Goal: Information Seeking & Learning: Learn about a topic

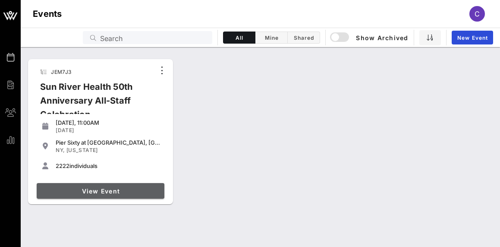
click at [120, 191] on span "View Event" at bounding box center [100, 190] width 121 height 7
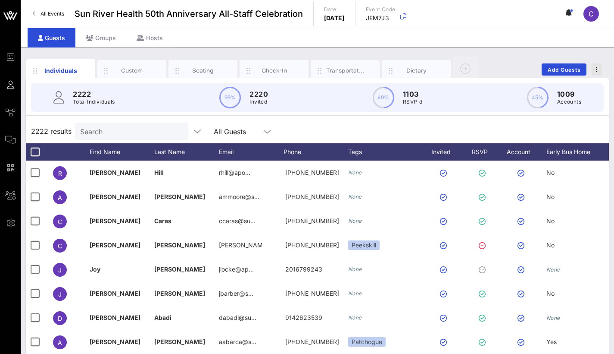
click at [499, 72] on button "button" at bounding box center [597, 69] width 10 height 12
click at [499, 84] on div "Export To CSV" at bounding box center [581, 84] width 41 height 7
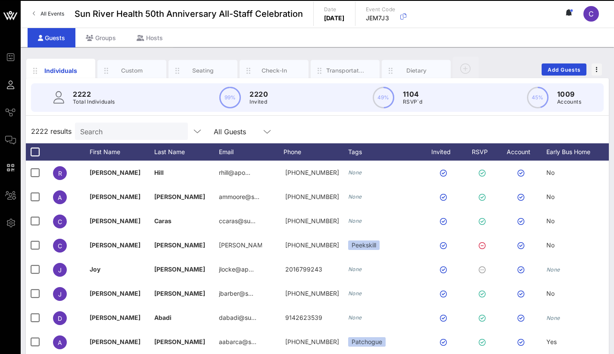
click at [407, 92] on div "2222 Total Individuals 99% 2220 Invited 49% 1104 RSVP`d 45% 1009 Accounts" at bounding box center [317, 97] width 573 height 28
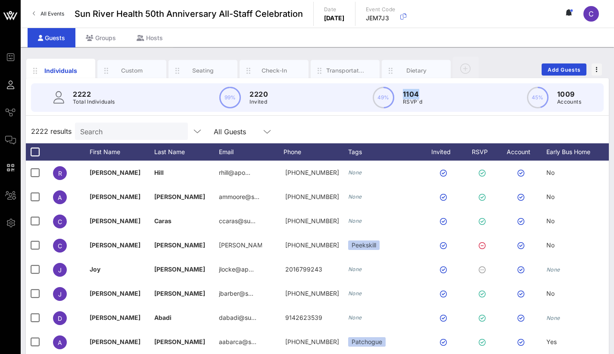
drag, startPoint x: 402, startPoint y: 91, endPoint x: 424, endPoint y: 94, distance: 21.7
click at [424, 94] on div "2222 Total Individuals 99% 2220 Invited 49% 1104 RSVP`d 45% 1009 Accounts" at bounding box center [317, 97] width 573 height 28
drag, startPoint x: 408, startPoint y: 99, endPoint x: 401, endPoint y: 92, distance: 9.8
click at [401, 92] on div "2222 Total Individuals 99% 2220 Invited 49% 1104 RSVP`d 45% 1009 Accounts" at bounding box center [317, 97] width 573 height 28
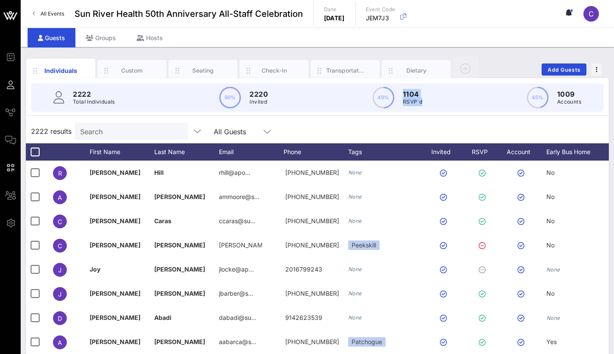
click at [449, 97] on div "2222 Total Individuals 99% 2220 Invited 49% 1104 RSVP`d 45% 1009 Accounts" at bounding box center [317, 97] width 573 height 28
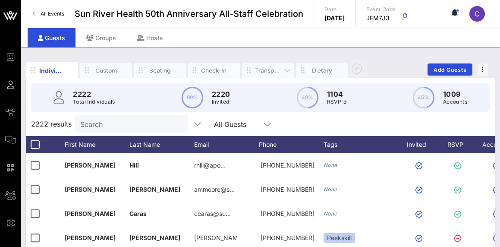
click at [258, 69] on div "Transportation" at bounding box center [268, 70] width 26 height 8
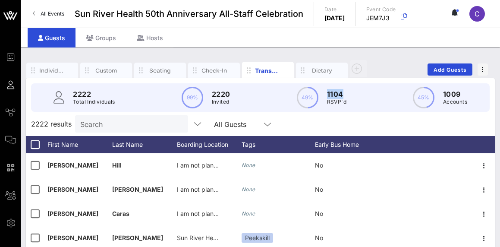
drag, startPoint x: 346, startPoint y: 94, endPoint x: 327, endPoint y: 92, distance: 19.1
click at [327, 92] on p "1104" at bounding box center [336, 94] width 19 height 10
click at [347, 101] on div "2222 Total Individuals 99% 2220 Invited 49% 1104 RSVP`d 45% 1009 Accounts" at bounding box center [260, 97] width 458 height 28
drag, startPoint x: 333, startPoint y: 104, endPoint x: 306, endPoint y: 91, distance: 30.7
click at [306, 91] on div "2222 Total Individuals 99% 2220 Invited 49% 1104 RSVP`d 45% 1009 Accounts" at bounding box center [260, 97] width 458 height 28
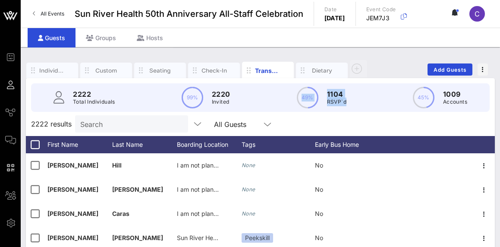
click at [374, 96] on div "2222 Total Individuals 99% 2220 Invited 49% 1104 RSVP`d 45% 1009 Accounts" at bounding box center [260, 97] width 458 height 28
click at [310, 97] on circle at bounding box center [307, 98] width 20 height 20
click at [38, 71] on span "button" at bounding box center [32, 70] width 13 height 9
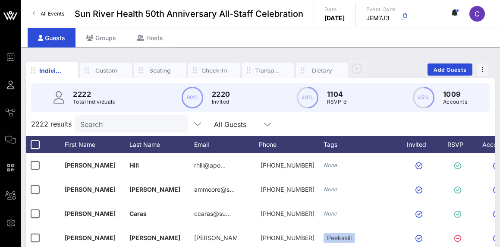
click at [269, 123] on icon at bounding box center [267, 124] width 8 height 10
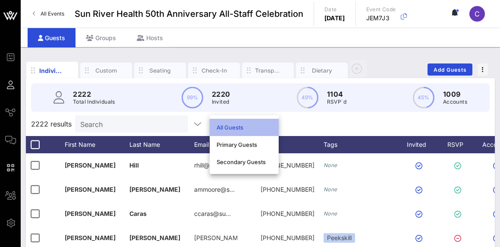
click at [251, 129] on div "All Guests" at bounding box center [243, 127] width 55 height 7
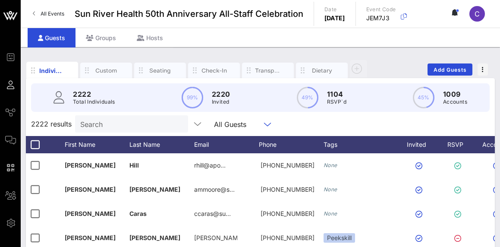
click at [412, 125] on div "2222 results Search All Guests" at bounding box center [260, 124] width 469 height 24
click at [477, 14] on span "C" at bounding box center [476, 13] width 5 height 9
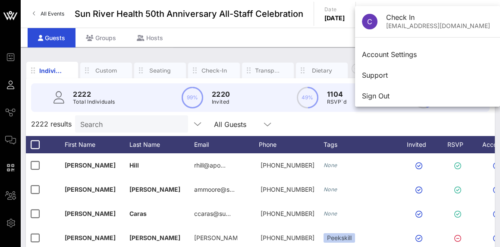
click at [266, 42] on div "Guests Groups Hosts" at bounding box center [260, 37] width 479 height 19
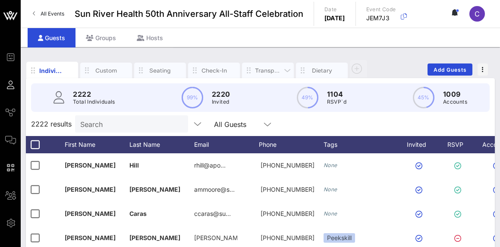
click at [265, 72] on div "Transportation" at bounding box center [268, 70] width 26 height 8
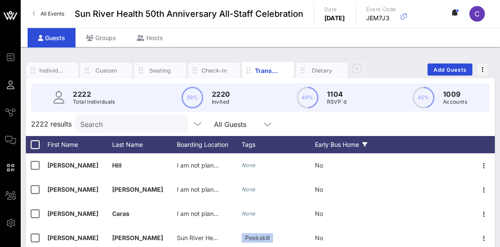
click at [367, 145] on icon at bounding box center [364, 144] width 5 height 5
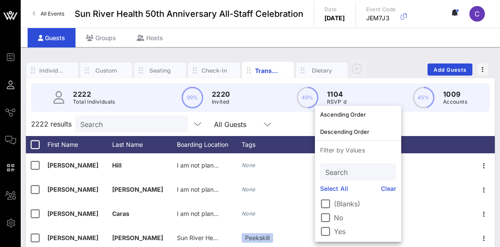
click at [287, 122] on div "2222 results Search All Guests" at bounding box center [260, 124] width 469 height 24
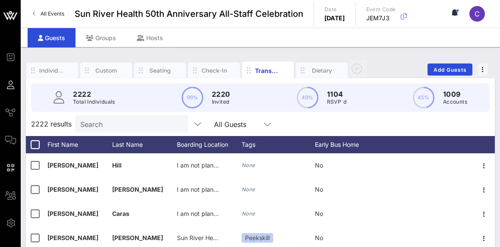
click at [227, 125] on div "All Guests" at bounding box center [230, 124] width 32 height 8
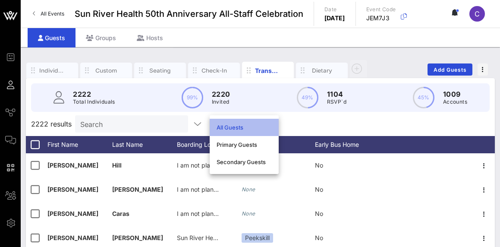
click at [227, 125] on div "All Guests" at bounding box center [243, 127] width 55 height 7
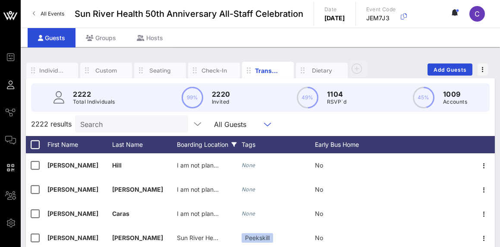
click at [200, 143] on div "Boarding Location" at bounding box center [209, 144] width 65 height 17
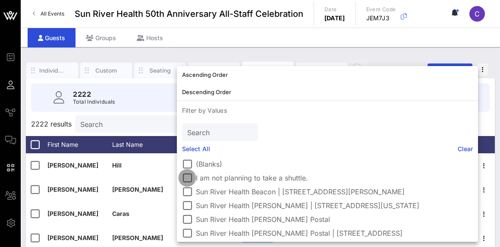
click at [187, 179] on div at bounding box center [187, 177] width 15 height 15
click at [188, 165] on div at bounding box center [187, 164] width 15 height 15
click at [188, 176] on div at bounding box center [187, 177] width 15 height 15
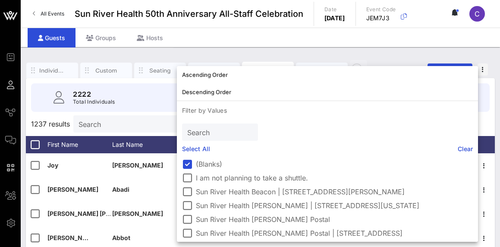
click at [123, 116] on div "Search" at bounding box center [128, 123] width 101 height 17
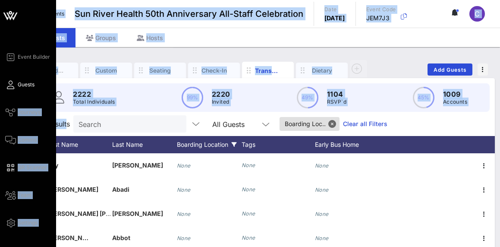
drag, startPoint x: 44, startPoint y: 126, endPoint x: 17, endPoint y: 124, distance: 27.3
click at [17, 124] on div "Event Builder Guests Journeys Comms QR Scanner Team Settings Sun River Health 5…" at bounding box center [250, 210] width 500 height 420
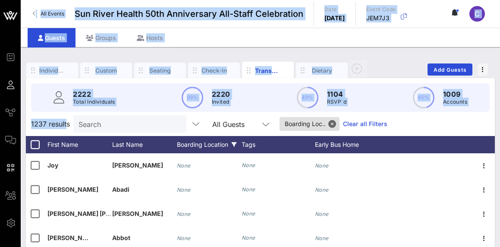
click at [89, 132] on div "Search" at bounding box center [128, 123] width 101 height 17
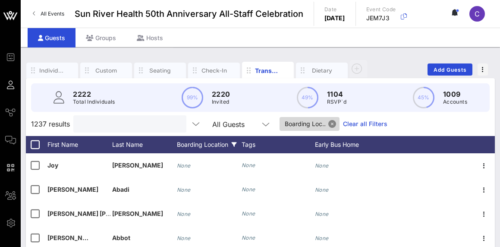
click at [335, 125] on button "Close" at bounding box center [332, 124] width 8 height 8
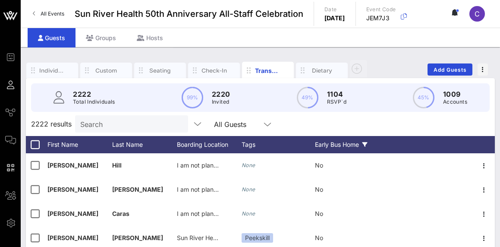
click at [347, 142] on div "Early Bus Home" at bounding box center [347, 144] width 65 height 17
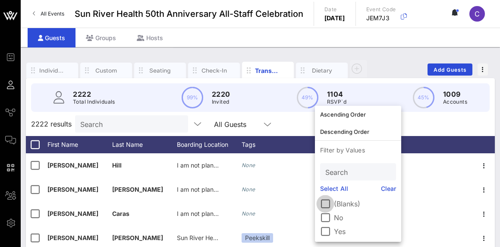
click at [328, 207] on div at bounding box center [325, 203] width 15 height 15
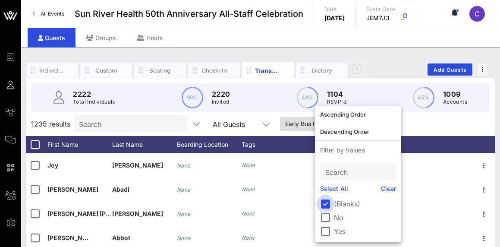
click at [327, 206] on div at bounding box center [325, 203] width 15 height 15
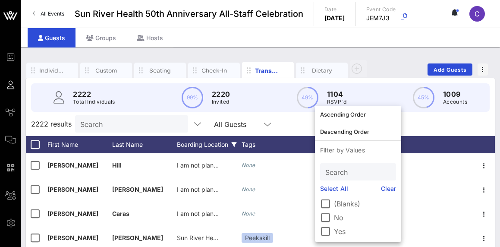
click at [206, 141] on div "Boarding Location" at bounding box center [209, 144] width 65 height 17
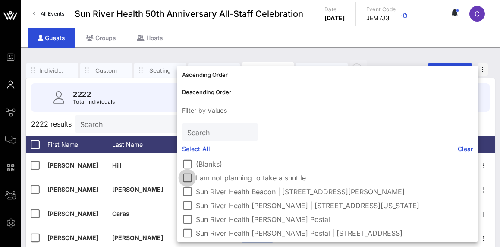
click at [188, 177] on div at bounding box center [187, 177] width 15 height 15
click at [46, 120] on span "541 results" at bounding box center [48, 124] width 35 height 10
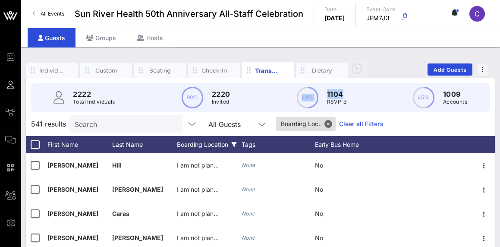
drag, startPoint x: 329, startPoint y: 88, endPoint x: 277, endPoint y: 85, distance: 51.9
click at [277, 85] on div "2222 Total Individuals 99% 2220 Invited 49% 1104 RSVP`d 45% 1009 Accounts" at bounding box center [260, 97] width 458 height 28
click at [379, 96] on div "2222 Total Individuals 99% 2220 Invited 49% 1104 RSVP`d 45% 1009 Accounts" at bounding box center [260, 97] width 458 height 28
drag, startPoint x: 363, startPoint y: 103, endPoint x: 289, endPoint y: 90, distance: 75.4
click at [289, 90] on div "2222 Total Individuals 99% 2220 Invited 49% 1104 RSVP`d 45% 1009 Accounts" at bounding box center [260, 97] width 458 height 28
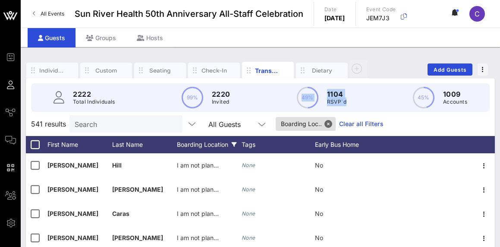
click at [370, 97] on div "2222 Total Individuals 99% 2220 Invited 49% 1104 RSVP`d 45% 1009 Accounts" at bounding box center [260, 97] width 458 height 28
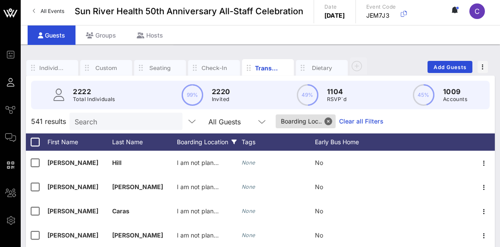
scroll to position [3, 0]
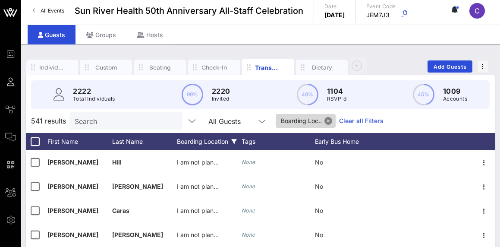
click at [327, 119] on button "Close" at bounding box center [328, 121] width 8 height 8
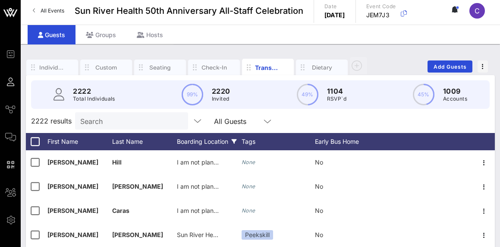
click at [215, 141] on div "Boarding Location" at bounding box center [209, 141] width 65 height 17
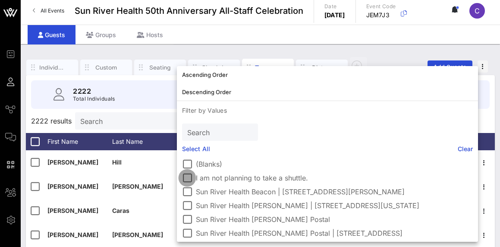
click at [183, 177] on div at bounding box center [187, 177] width 15 height 15
click at [41, 119] on span "541 results" at bounding box center [48, 121] width 35 height 10
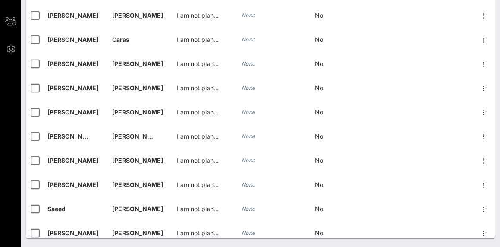
scroll to position [0, 0]
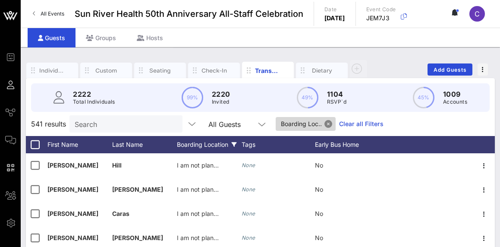
click at [330, 127] on button "Close" at bounding box center [328, 124] width 8 height 8
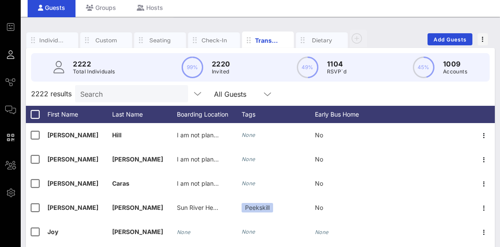
scroll to position [3, 0]
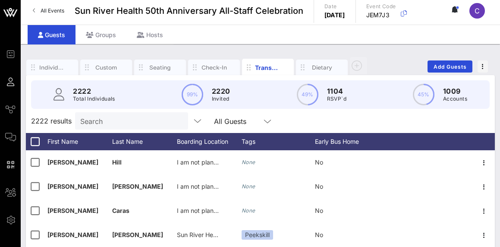
click at [309, 94] on circle at bounding box center [307, 95] width 20 height 20
click at [43, 69] on div "Individuals" at bounding box center [52, 67] width 26 height 8
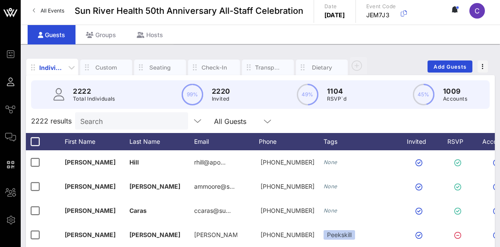
click at [43, 69] on div "Individuals" at bounding box center [52, 67] width 26 height 9
click at [248, 117] on div "All Guests" at bounding box center [237, 120] width 47 height 11
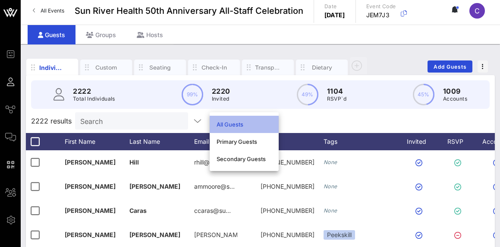
click at [248, 117] on div "All Guests" at bounding box center [244, 124] width 69 height 17
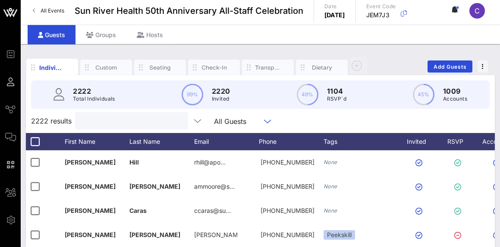
click at [142, 122] on input "text" at bounding box center [130, 120] width 101 height 11
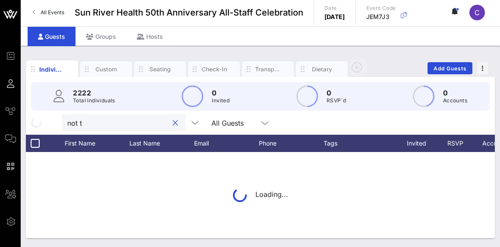
scroll to position [1, 0]
type input "not taking a shuttle"
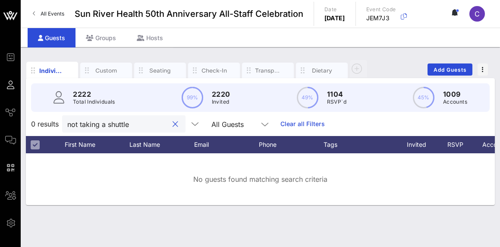
scroll to position [0, 0]
click at [178, 127] on button "clear icon" at bounding box center [175, 124] width 6 height 9
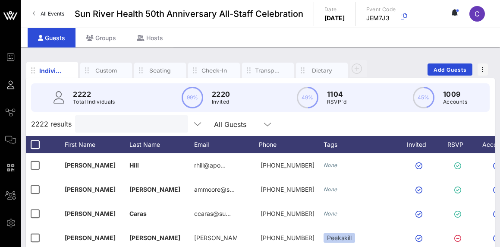
click at [268, 126] on icon at bounding box center [267, 124] width 8 height 10
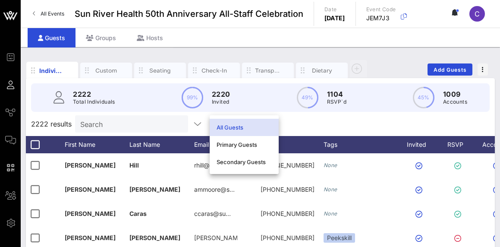
click at [323, 122] on div "2222 results Search All Guests" at bounding box center [260, 124] width 469 height 24
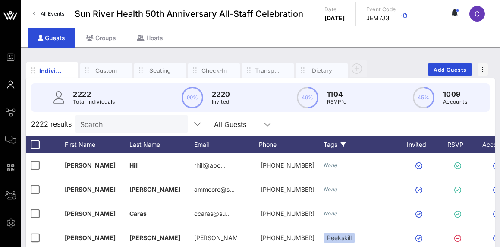
click at [335, 142] on div "Tags" at bounding box center [359, 144] width 73 height 17
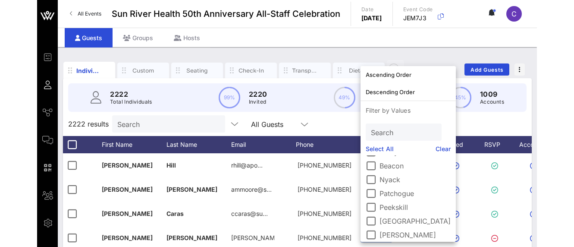
scroll to position [29, 0]
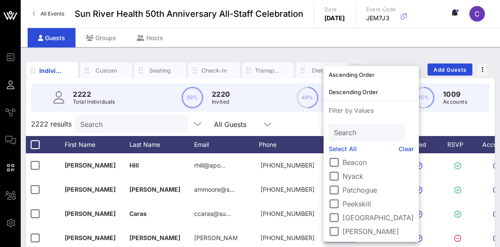
click at [301, 127] on div "2222 results Search All Guests" at bounding box center [260, 124] width 469 height 24
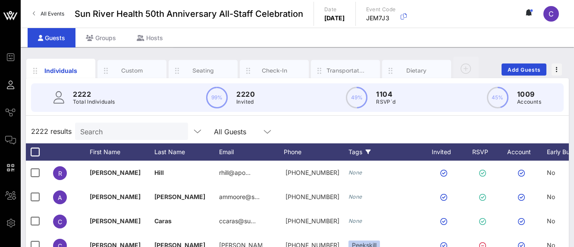
click at [360, 153] on div "Tags" at bounding box center [384, 151] width 73 height 17
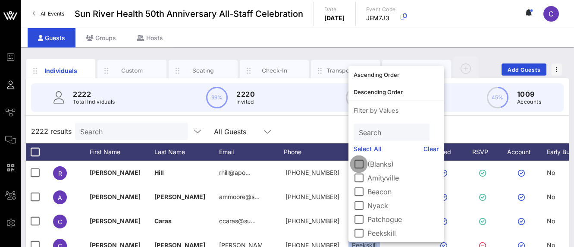
click at [358, 161] on div at bounding box center [358, 164] width 15 height 15
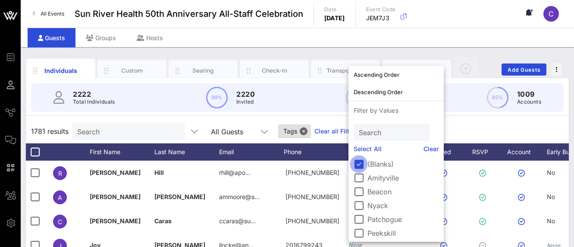
click at [358, 161] on div at bounding box center [358, 164] width 15 height 15
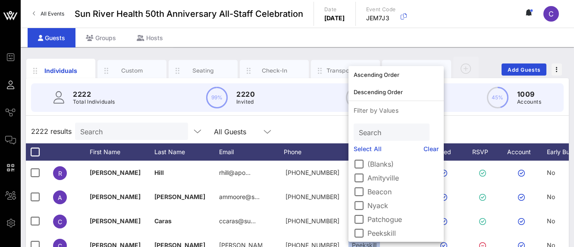
click at [450, 126] on div "2222 results Search All Guests" at bounding box center [297, 131] width 543 height 24
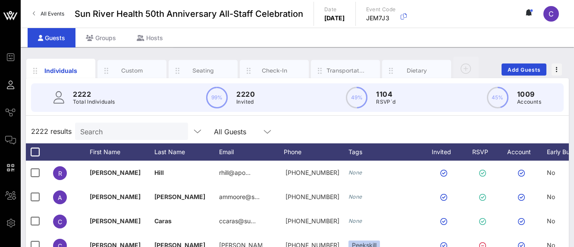
click at [355, 132] on div "2222 results Search All Guests" at bounding box center [297, 131] width 543 height 24
click at [338, 64] on div "Transportation" at bounding box center [345, 71] width 69 height 22
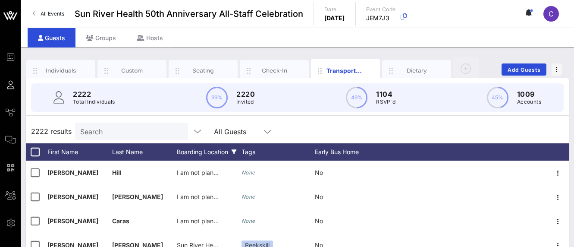
click at [218, 154] on div "Boarding Location" at bounding box center [209, 151] width 65 height 17
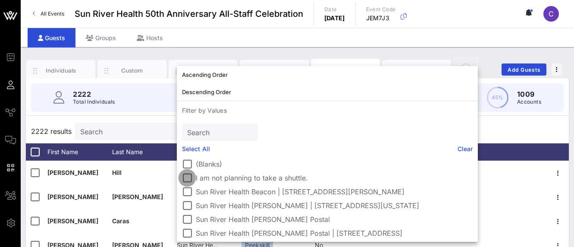
click at [187, 176] on div at bounding box center [187, 177] width 15 height 15
click at [188, 176] on div at bounding box center [187, 177] width 15 height 15
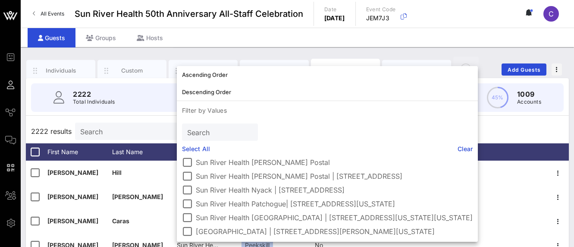
scroll to position [0, 0]
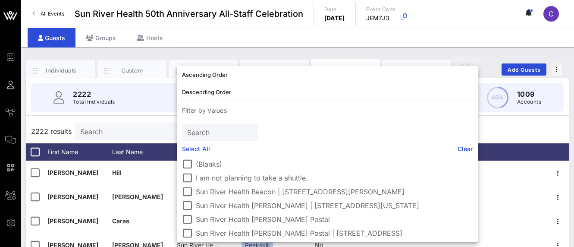
click at [499, 117] on div "2222 Total Individuals 99% 2220 Invited 49% 1104 RSVP`d 45% 1009 Accounts 2222 …" at bounding box center [297, 248] width 543 height 341
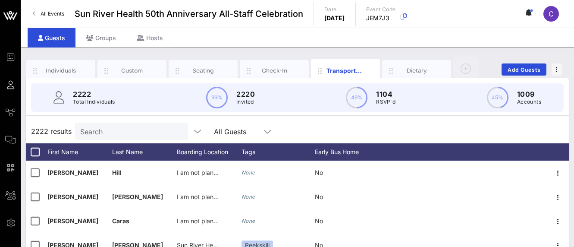
click at [373, 94] on div "49% 1104 RSVP`d" at bounding box center [371, 98] width 50 height 22
click at [373, 93] on div "49% 1104 RSVP`d" at bounding box center [371, 98] width 50 height 22
click at [349, 99] on circle at bounding box center [357, 98] width 20 height 20
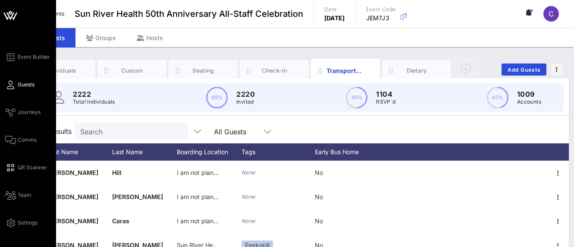
click at [21, 87] on span "Guests" at bounding box center [26, 85] width 17 height 8
click at [34, 58] on span "Event Builder" at bounding box center [34, 57] width 32 height 8
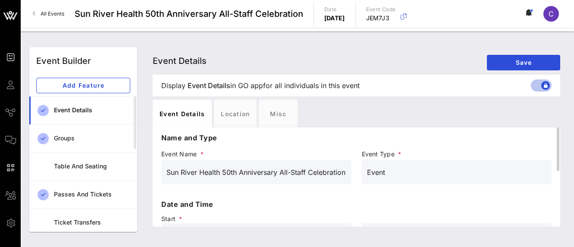
click at [364, 138] on p "Name and Type" at bounding box center [356, 137] width 390 height 10
drag, startPoint x: 135, startPoint y: 144, endPoint x: 152, endPoint y: 100, distance: 46.4
click at [152, 100] on div "Event Builder Add Feature Event Details Groups Table and Seating Passes and Tic…" at bounding box center [297, 139] width 546 height 195
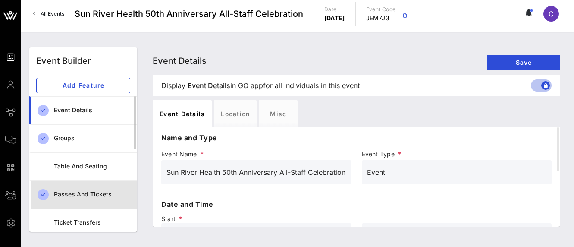
click at [110, 191] on div "Passes and Tickets" at bounding box center [92, 194] width 76 height 7
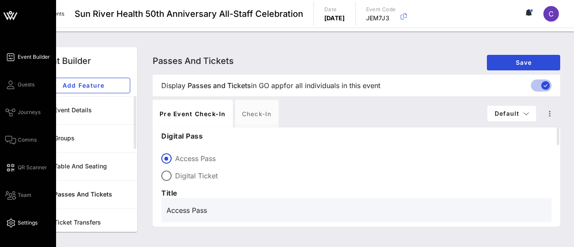
click at [30, 225] on span "Settings" at bounding box center [28, 223] width 20 height 8
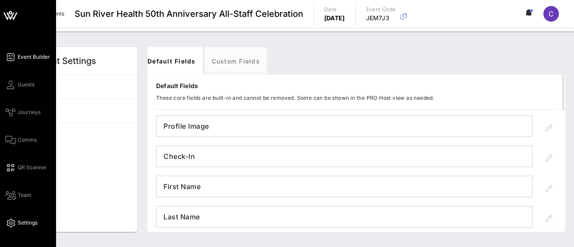
click at [10, 58] on icon at bounding box center [10, 56] width 11 height 1
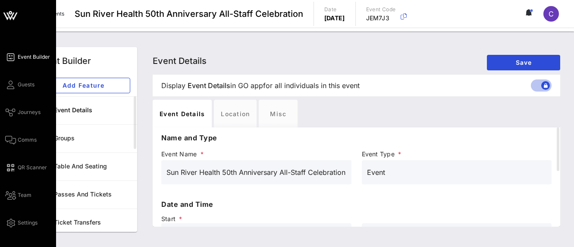
click at [18, 17] on icon at bounding box center [10, 15] width 21 height 21
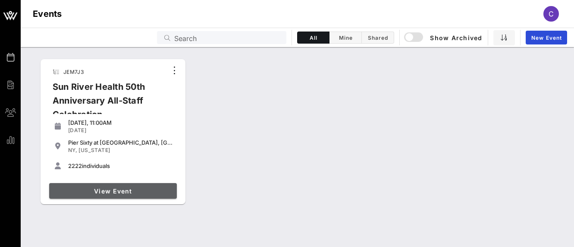
click at [144, 191] on span "View Event" at bounding box center [113, 190] width 121 height 7
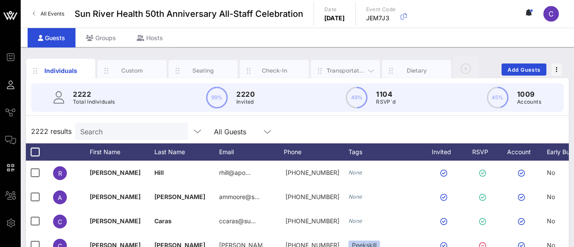
click at [336, 72] on div "Transportation" at bounding box center [345, 70] width 38 height 8
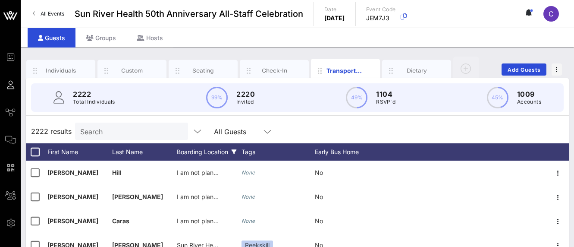
click at [223, 151] on div "Boarding Location" at bounding box center [209, 151] width 65 height 17
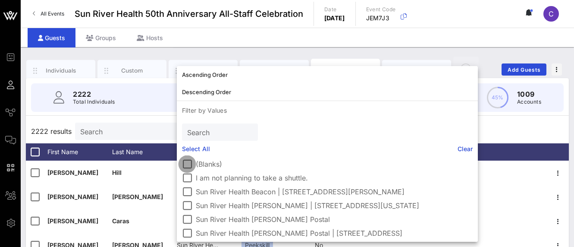
click at [187, 164] on div at bounding box center [187, 164] width 15 height 15
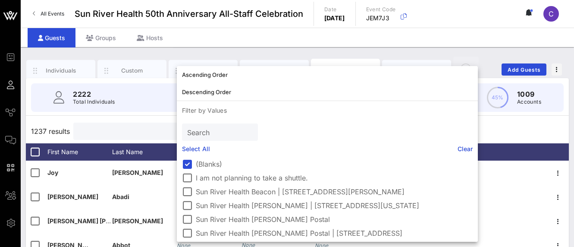
click at [124, 134] on input "text" at bounding box center [128, 130] width 101 height 11
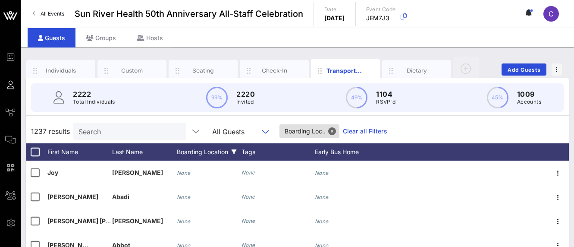
click at [259, 130] on input "text" at bounding box center [253, 130] width 11 height 11
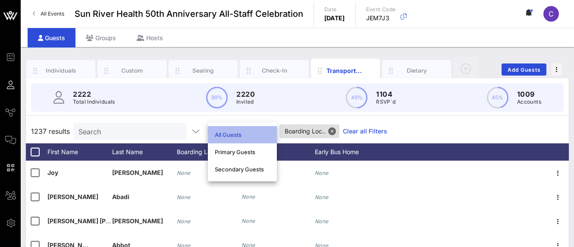
click at [259, 130] on div "All Guests" at bounding box center [242, 135] width 55 height 14
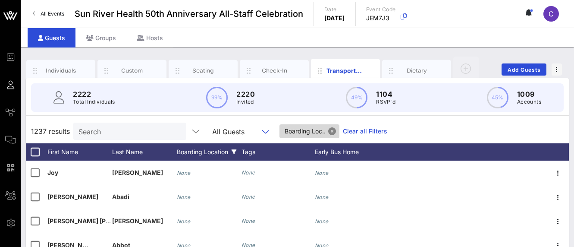
click at [336, 132] on button "Close" at bounding box center [332, 131] width 8 height 8
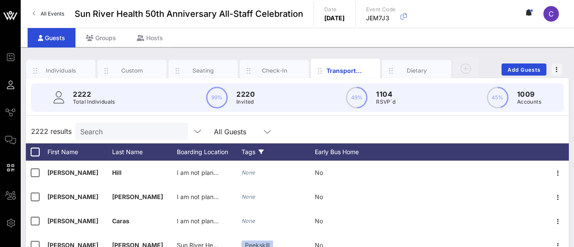
click at [258, 150] on div "Tags" at bounding box center [277, 151] width 73 height 17
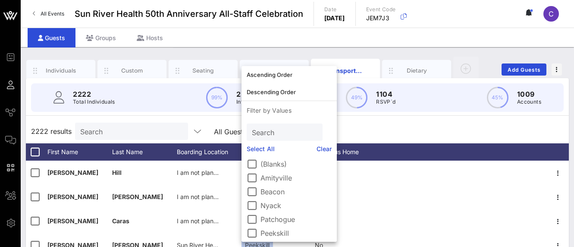
click at [361, 130] on div "2222 results Search All Guests" at bounding box center [297, 131] width 543 height 24
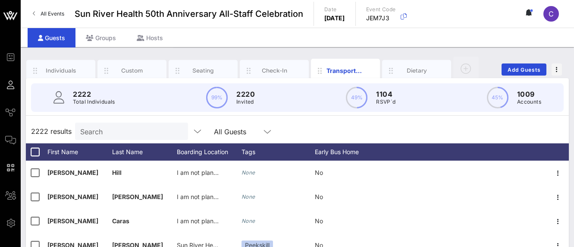
click at [383, 96] on p "1104" at bounding box center [385, 94] width 19 height 10
click at [369, 72] on icon "button" at bounding box center [371, 71] width 10 height 10
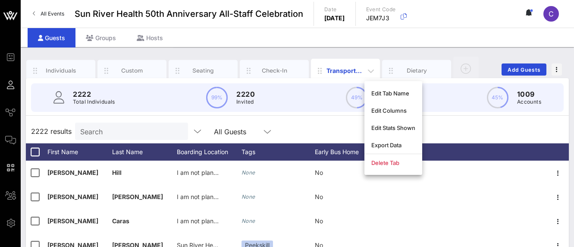
click at [354, 70] on div "Transportation" at bounding box center [345, 70] width 38 height 9
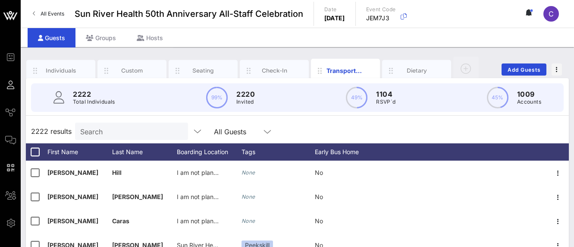
click at [98, 93] on p "2222" at bounding box center [94, 94] width 42 height 10
drag, startPoint x: 537, startPoint y: 103, endPoint x: 513, endPoint y: 94, distance: 25.8
click at [499, 94] on div "2222 Total Individuals 99% 2220 Invited 49% 1104 RSVP`d 45% 1009 Accounts" at bounding box center [297, 97] width 533 height 28
click at [499, 99] on div "2222 Total Individuals 99% 2220 Invited 49% 1104 RSVP`d 45% 1009 Accounts" at bounding box center [297, 97] width 533 height 28
click at [206, 150] on div "Boarding Location" at bounding box center [209, 151] width 65 height 17
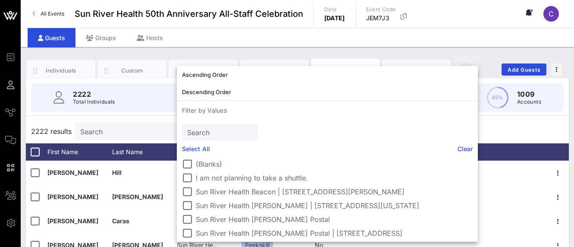
click at [146, 122] on div "2222 results Search All Guests" at bounding box center [297, 131] width 543 height 24
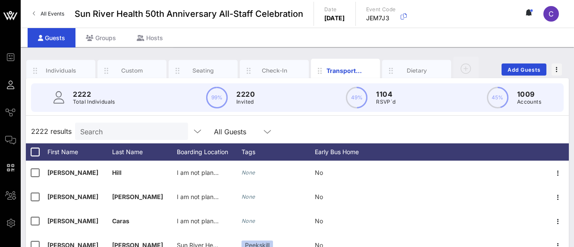
click at [364, 97] on circle at bounding box center [357, 98] width 20 height 20
drag, startPoint x: 77, startPoint y: 66, endPoint x: 82, endPoint y: 71, distance: 7.0
click at [77, 66] on div "Individuals" at bounding box center [60, 71] width 69 height 22
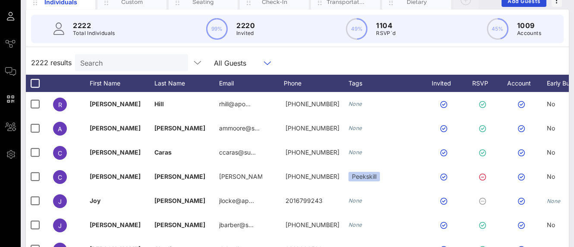
click at [254, 67] on input "text" at bounding box center [255, 62] width 11 height 11
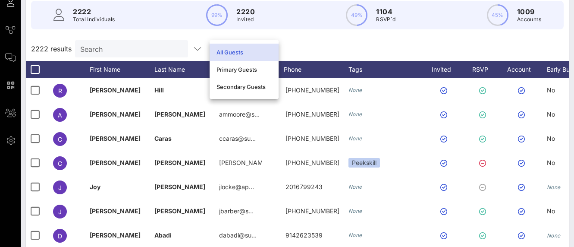
scroll to position [81, 0]
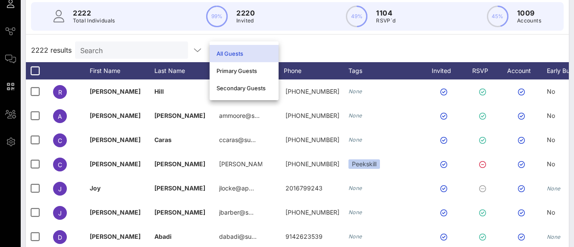
click at [270, 58] on div "All Guests" at bounding box center [243, 54] width 55 height 14
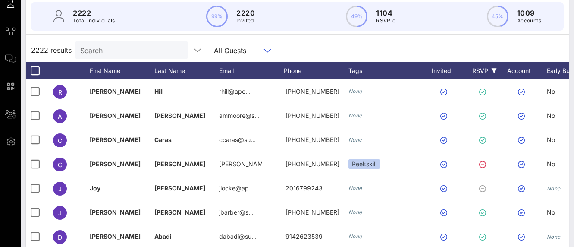
scroll to position [0, 1]
click at [484, 71] on div "RSVP" at bounding box center [483, 70] width 30 height 17
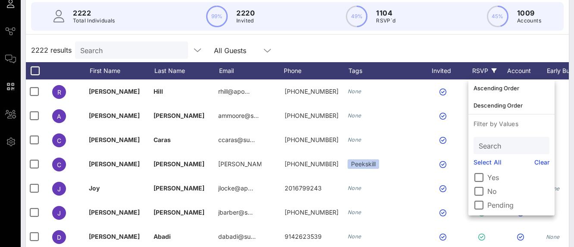
scroll to position [0, 0]
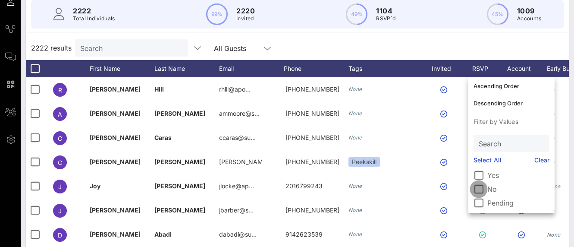
click at [482, 191] on div at bounding box center [478, 189] width 15 height 15
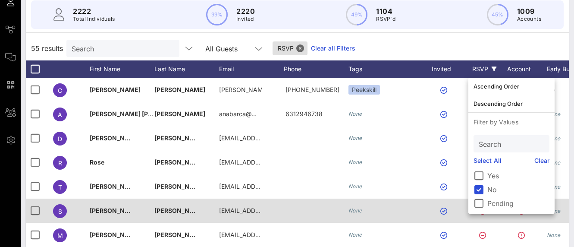
scroll to position [82, 0]
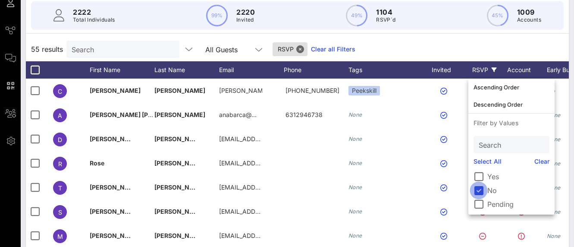
click at [480, 189] on div at bounding box center [478, 190] width 15 height 15
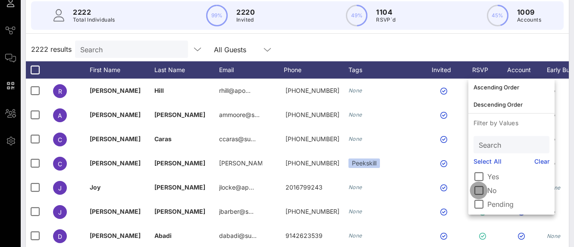
click at [480, 191] on div at bounding box center [478, 190] width 15 height 15
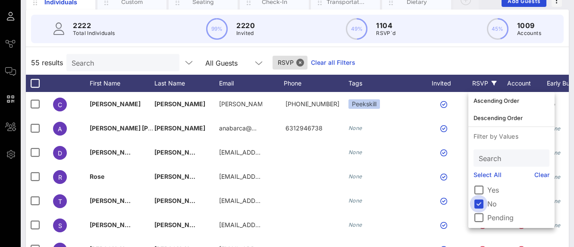
scroll to position [70, 0]
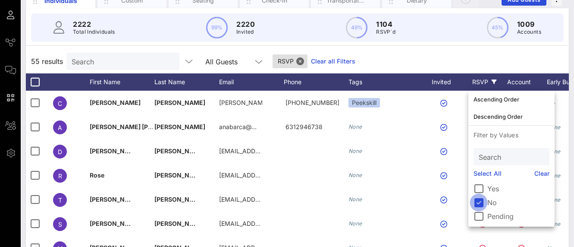
click at [477, 204] on div at bounding box center [478, 202] width 15 height 15
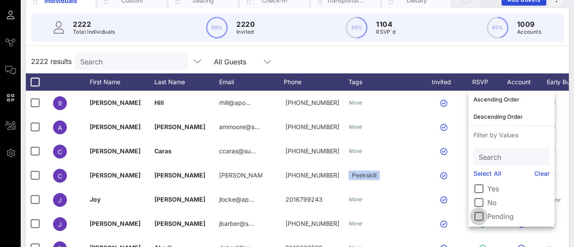
click at [479, 219] on div at bounding box center [478, 216] width 15 height 15
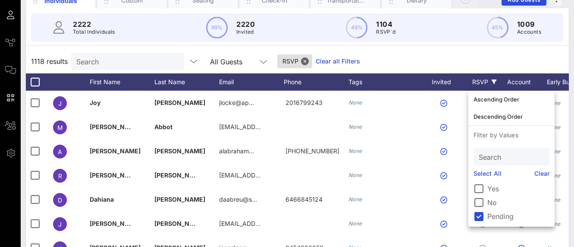
click at [499, 58] on div "1118 results Search All Guests RSVP Clear all Filters" at bounding box center [297, 61] width 543 height 24
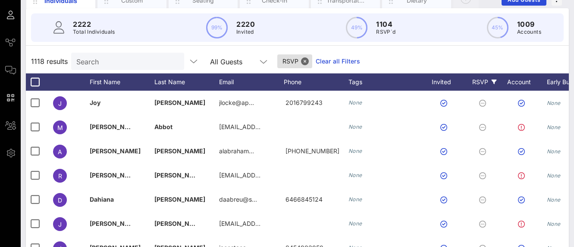
click at [489, 79] on div "RSVP" at bounding box center [484, 81] width 30 height 17
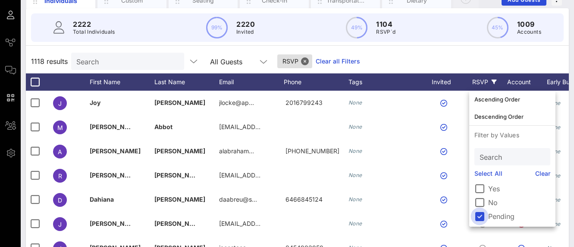
click at [483, 214] on div at bounding box center [479, 216] width 15 height 15
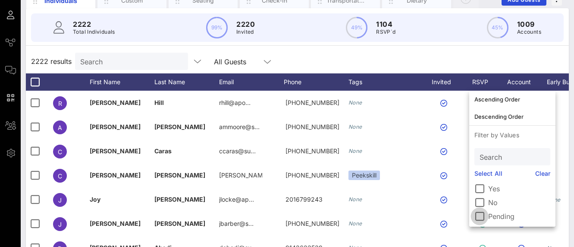
click at [485, 213] on div at bounding box center [479, 216] width 15 height 15
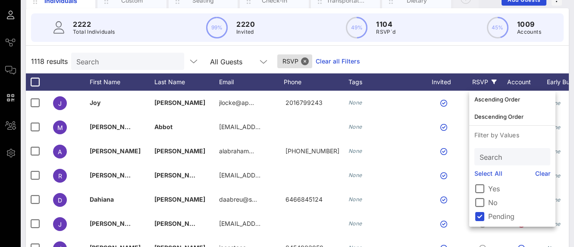
drag, startPoint x: 480, startPoint y: 213, endPoint x: 489, endPoint y: 186, distance: 28.4
click at [480, 213] on div at bounding box center [479, 216] width 15 height 15
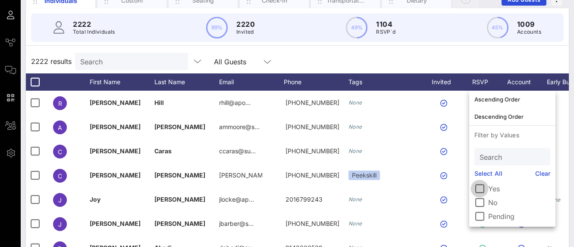
click at [483, 186] on div at bounding box center [479, 188] width 15 height 15
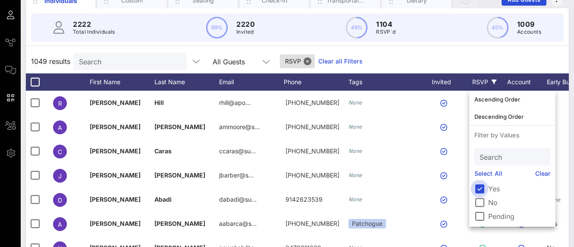
click at [479, 188] on div at bounding box center [479, 188] width 15 height 15
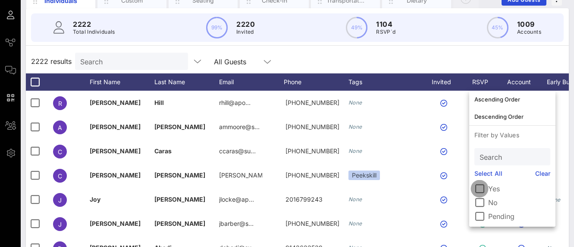
click at [479, 188] on div at bounding box center [479, 188] width 15 height 15
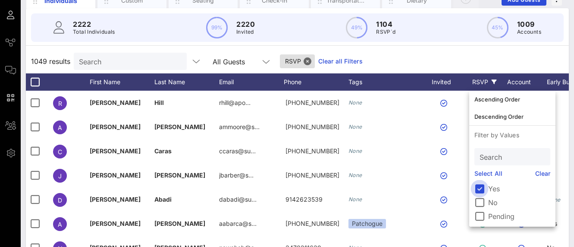
click at [480, 188] on div at bounding box center [479, 188] width 15 height 15
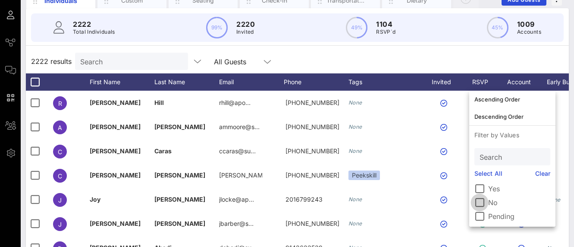
click at [481, 201] on div at bounding box center [479, 202] width 15 height 15
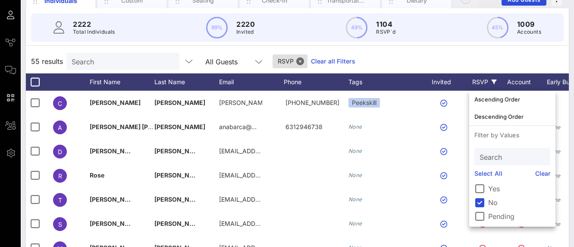
click at [469, 60] on div "55 results Search All Guests RSVP Clear all Filters" at bounding box center [297, 61] width 543 height 24
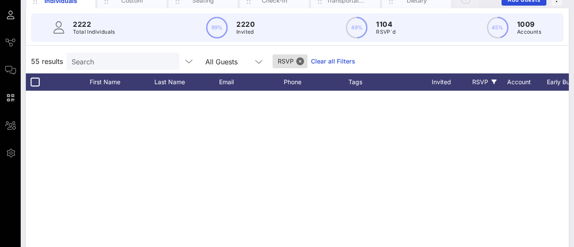
scroll to position [0, 0]
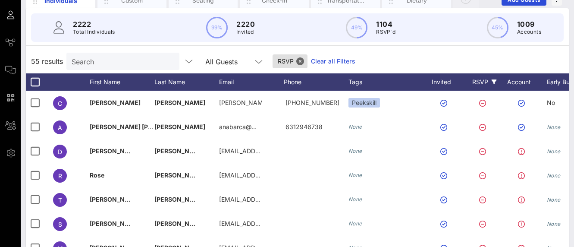
click at [489, 77] on div "RSVP" at bounding box center [484, 81] width 30 height 17
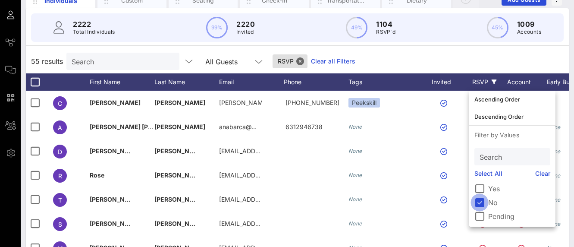
click at [476, 201] on div at bounding box center [479, 202] width 15 height 15
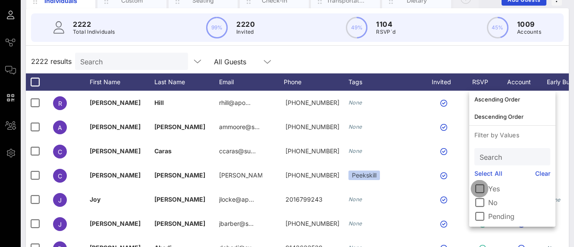
click at [480, 189] on div at bounding box center [479, 188] width 15 height 15
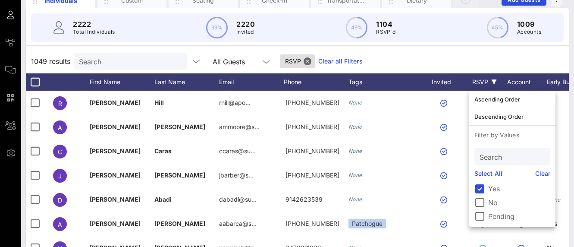
click at [426, 59] on div "1049 results Search All Guests RSVP Clear all Filters" at bounding box center [297, 61] width 543 height 24
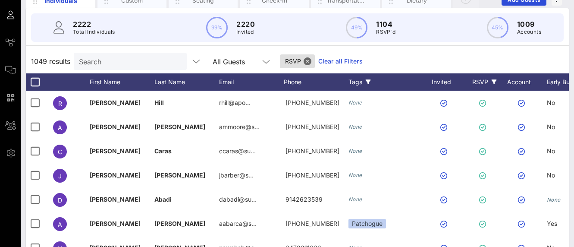
click at [366, 79] on icon at bounding box center [368, 81] width 5 height 5
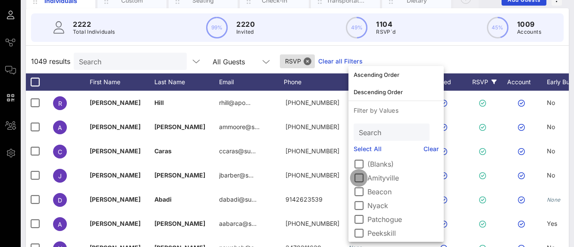
click at [358, 177] on div at bounding box center [358, 177] width 15 height 15
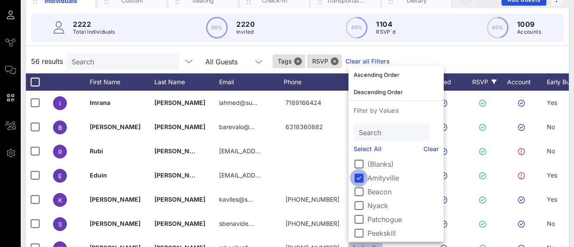
click at [358, 177] on div at bounding box center [358, 177] width 15 height 15
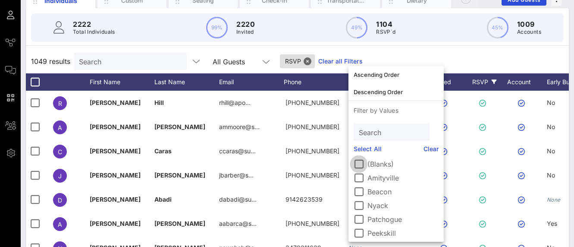
click at [360, 160] on div at bounding box center [358, 164] width 15 height 15
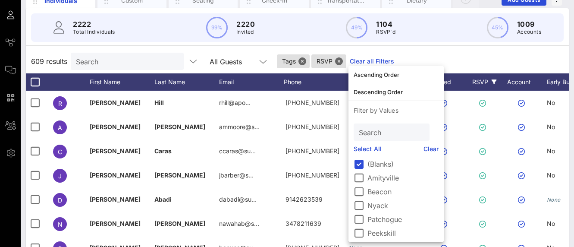
click at [490, 60] on div "609 results Search All Guests Tags RSVP Clear all Filters" at bounding box center [297, 61] width 543 height 24
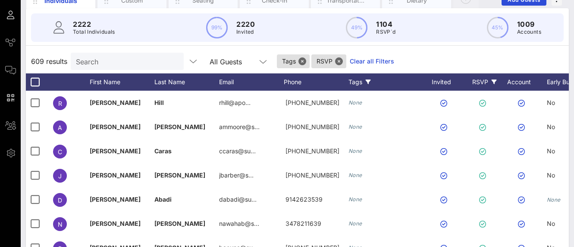
click at [362, 85] on div "Tags" at bounding box center [384, 81] width 73 height 17
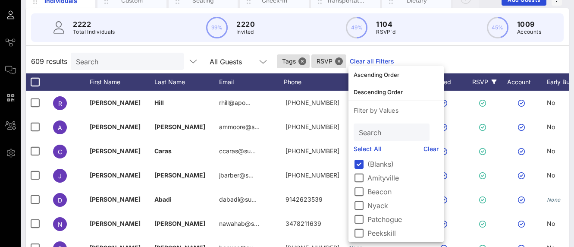
click at [469, 58] on div "609 results Search All Guests Tags RSVP Clear all Filters" at bounding box center [297, 61] width 543 height 24
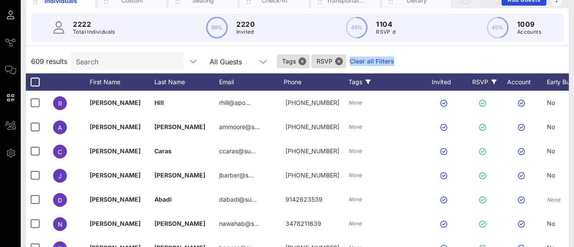
drag, startPoint x: 464, startPoint y: 59, endPoint x: 593, endPoint y: 50, distance: 129.2
click at [499, 50] on html "Event Builder Guests Journeys Comms QR Scanner Team Settings Sun River Health 5…" at bounding box center [287, 53] width 574 height 247
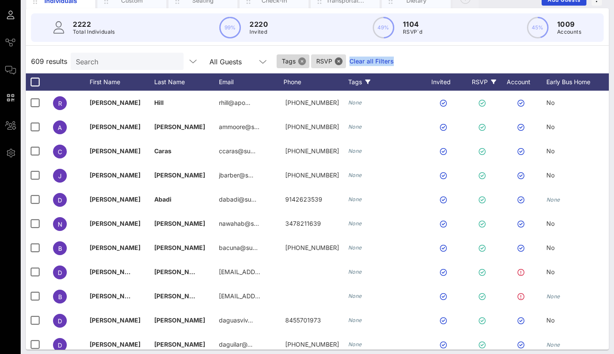
click at [305, 60] on button "Close" at bounding box center [302, 61] width 8 height 8
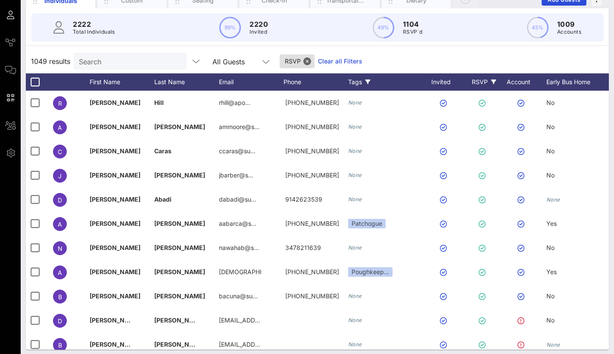
click at [357, 84] on div "Tags" at bounding box center [384, 81] width 73 height 17
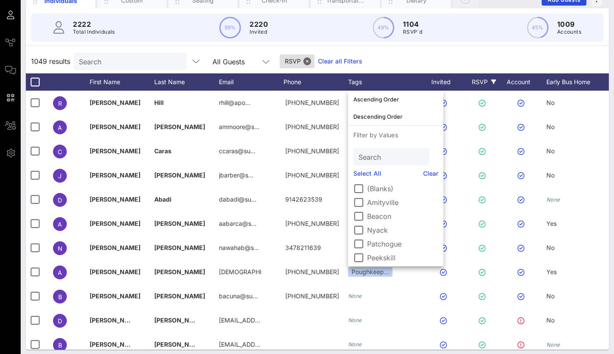
click at [369, 188] on label "(Blanks)" at bounding box center [402, 188] width 71 height 9
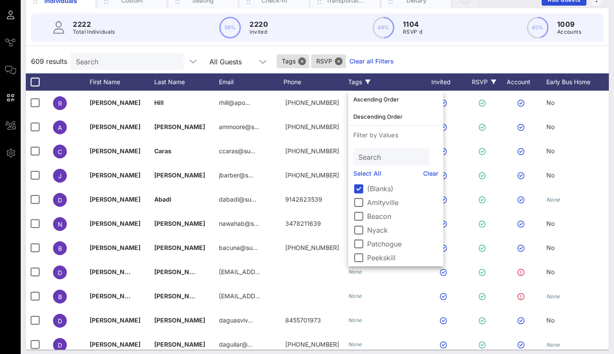
click at [446, 57] on div "609 results Search All Guests Tags RSVP Clear all Filters" at bounding box center [317, 61] width 583 height 24
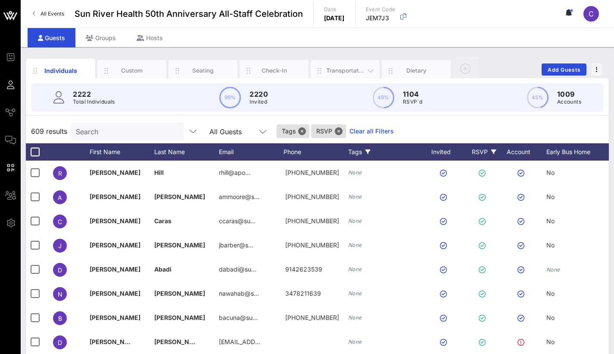
click at [333, 70] on div "Transportation" at bounding box center [345, 70] width 38 height 8
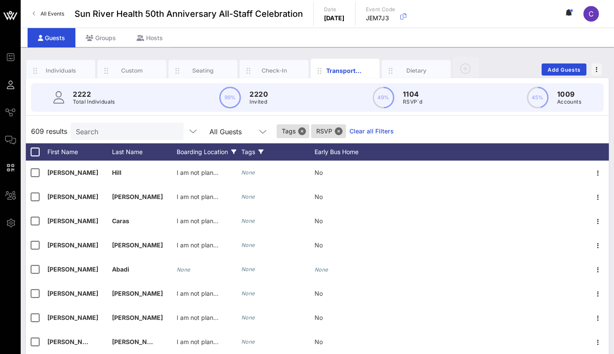
click at [211, 153] on div "Boarding Location" at bounding box center [209, 151] width 65 height 17
click at [231, 151] on div "Boarding Location" at bounding box center [209, 151] width 65 height 17
click at [237, 150] on icon at bounding box center [234, 151] width 5 height 5
click at [305, 131] on button "Close" at bounding box center [302, 131] width 8 height 8
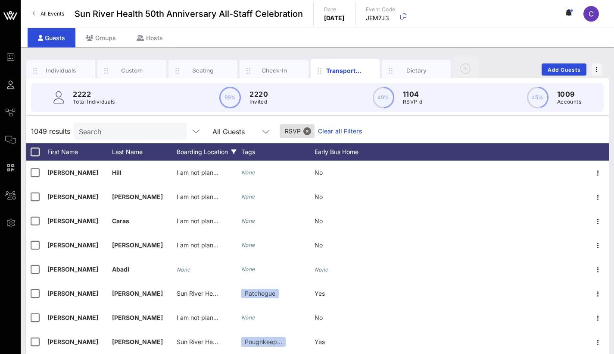
click at [227, 150] on div "Boarding Location" at bounding box center [209, 151] width 65 height 17
click at [233, 152] on icon at bounding box center [234, 151] width 5 height 5
click at [235, 152] on icon at bounding box center [234, 151] width 5 height 5
click at [231, 152] on div "Boarding Location" at bounding box center [209, 151] width 65 height 17
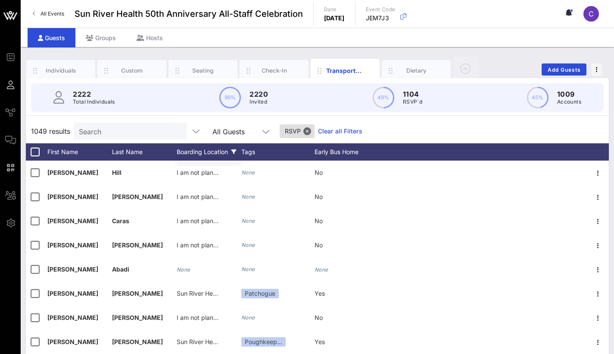
click at [212, 157] on div "Boarding Location" at bounding box center [209, 151] width 65 height 17
click at [214, 152] on div "Boarding Location" at bounding box center [209, 151] width 65 height 17
click at [226, 150] on div "Boarding Location" at bounding box center [209, 151] width 65 height 17
click at [236, 150] on icon at bounding box center [234, 151] width 5 height 5
click at [241, 133] on div "All Guests" at bounding box center [229, 132] width 32 height 8
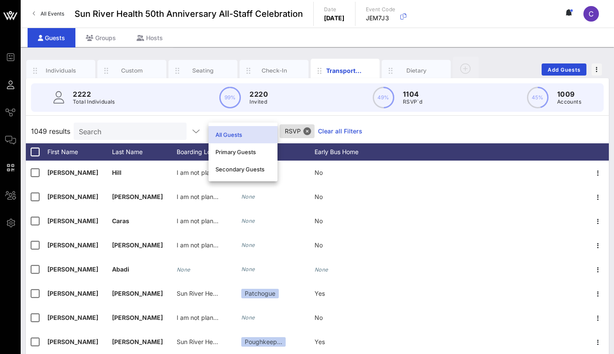
click at [241, 133] on div "All Guests" at bounding box center [243, 134] width 55 height 7
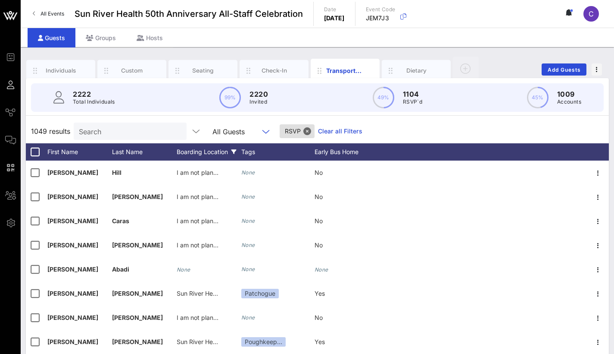
click at [230, 155] on div "Boarding Location" at bounding box center [209, 151] width 65 height 17
click at [233, 152] on icon at bounding box center [234, 151] width 5 height 5
click at [309, 132] on button "Close" at bounding box center [308, 131] width 8 height 8
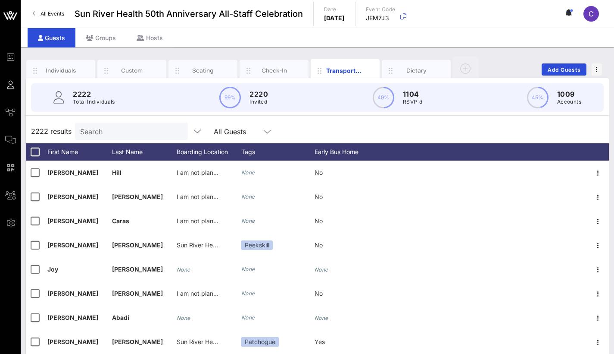
click at [227, 133] on div "All Guests" at bounding box center [230, 132] width 32 height 8
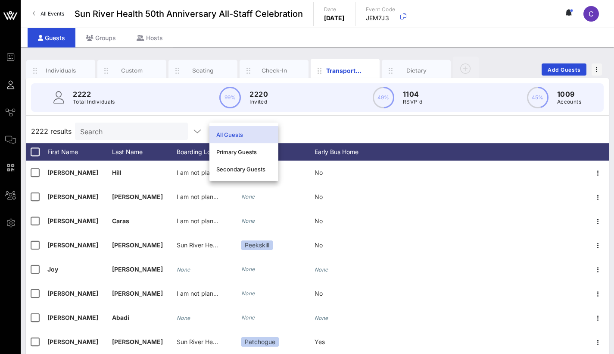
click at [310, 133] on div "2222 results Search All Guests" at bounding box center [317, 131] width 583 height 24
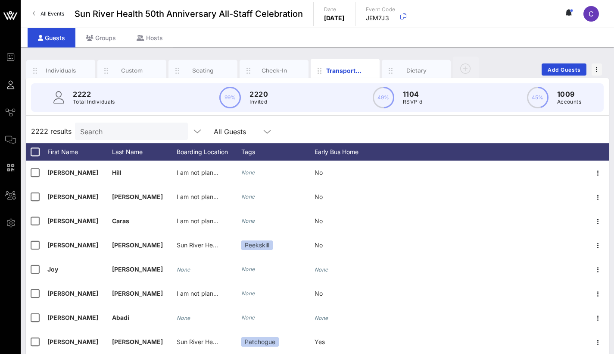
click at [416, 95] on p "1104" at bounding box center [412, 94] width 19 height 10
click at [256, 149] on div "Tags" at bounding box center [277, 151] width 73 height 17
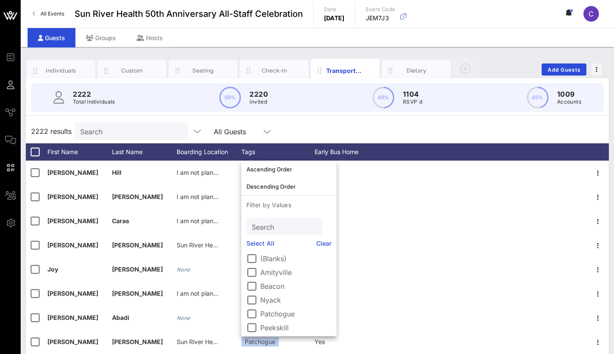
click at [170, 110] on div "2222 Total Individuals 99% 2220 Invited 49% 1104 RSVP`d 45% 1009 Accounts" at bounding box center [317, 97] width 573 height 28
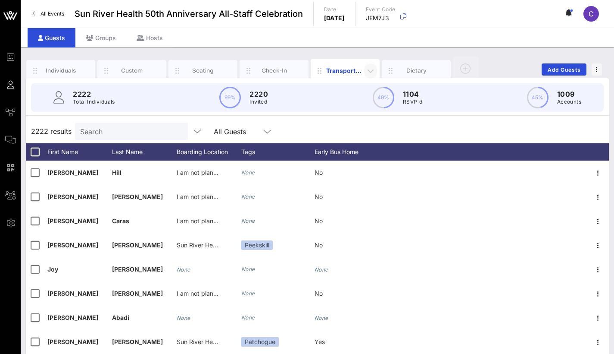
click at [369, 67] on icon "button" at bounding box center [371, 71] width 10 height 10
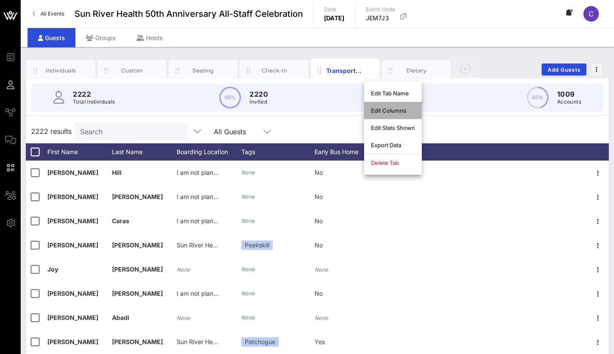
click at [387, 111] on div "Edit Columns" at bounding box center [393, 110] width 44 height 7
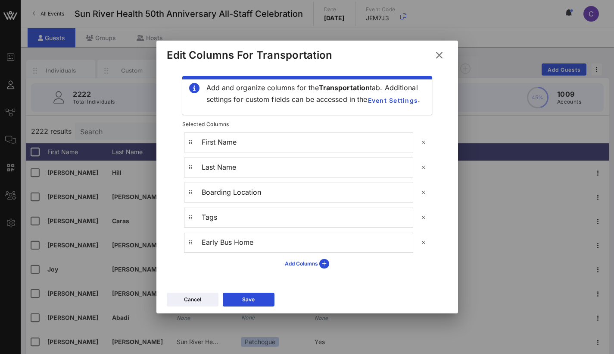
click at [263, 223] on div "Tags" at bounding box center [298, 216] width 229 height 19
click at [318, 246] on div "Add Columns" at bounding box center [307, 263] width 44 height 9
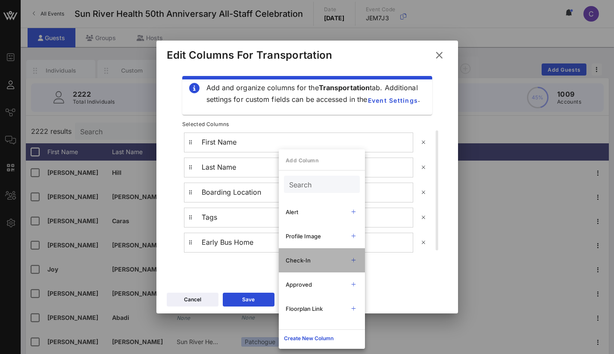
click at [326, 246] on div "Check-In" at bounding box center [314, 260] width 57 height 7
click at [257, 246] on div "First Name Last Name Boarding Location Tags Early Bus Home Check-In" at bounding box center [307, 205] width 247 height 146
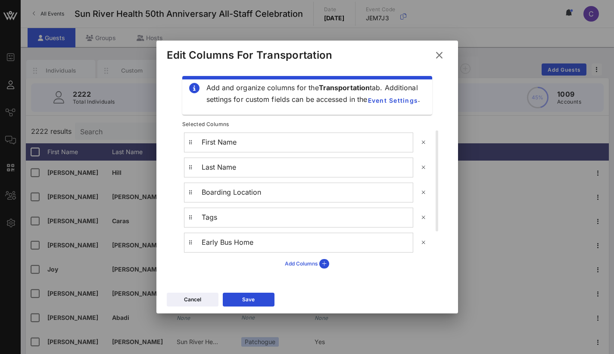
click at [325, 246] on icon at bounding box center [325, 263] width 10 height 9
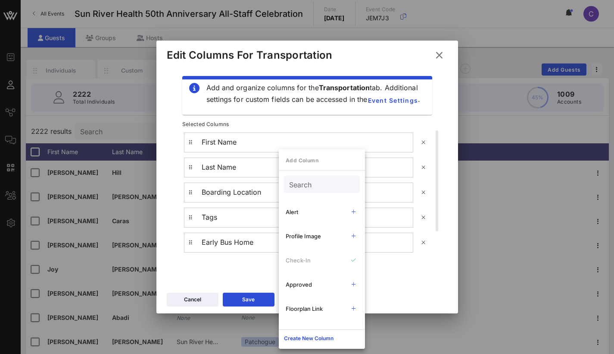
click at [291, 166] on div "Add Column Search Alert Profile Image Check-In Approved Floorplan Link First Na…" at bounding box center [322, 248] width 86 height 199
click at [294, 158] on p "Add Column" at bounding box center [322, 160] width 86 height 9
click at [324, 246] on div "Create New Column" at bounding box center [309, 338] width 50 height 9
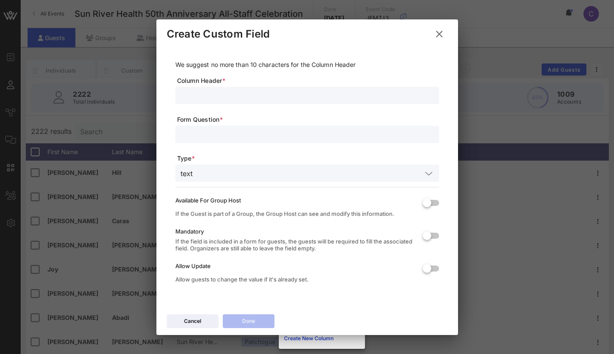
click at [210, 100] on input "text" at bounding box center [308, 95] width 254 height 11
type input "RSC"
click at [435, 34] on icon at bounding box center [440, 34] width 12 height 10
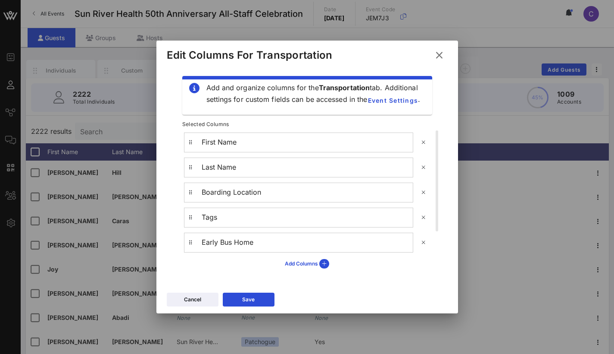
click at [437, 55] on icon at bounding box center [439, 55] width 12 height 11
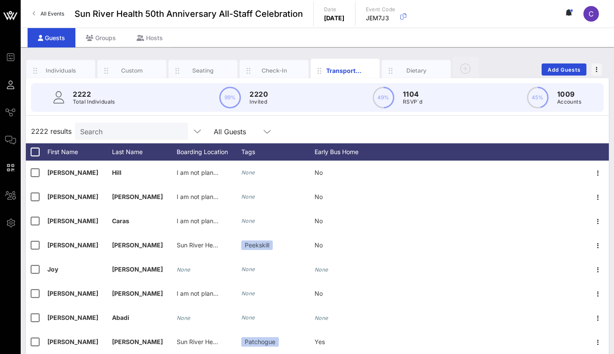
click at [438, 56] on div "Individuals Custom Seating Check-In Transportation Dietary Add Guests" at bounding box center [317, 70] width 583 height 28
click at [63, 71] on div "Individuals" at bounding box center [61, 70] width 38 height 8
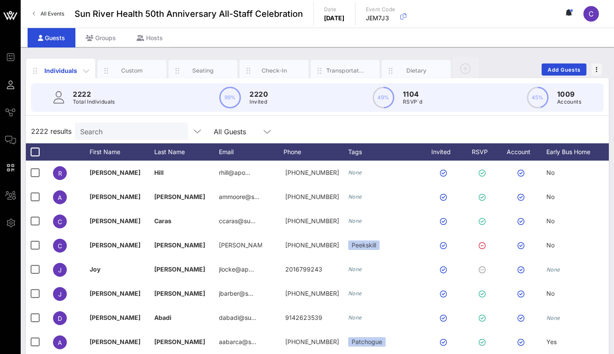
click at [56, 66] on div "Individuals" at bounding box center [60, 71] width 69 height 24
drag, startPoint x: 56, startPoint y: 66, endPoint x: 108, endPoint y: 73, distance: 52.3
click at [80, 67] on div "Individuals" at bounding box center [60, 71] width 69 height 24
click at [495, 157] on div "RSVP" at bounding box center [484, 151] width 30 height 17
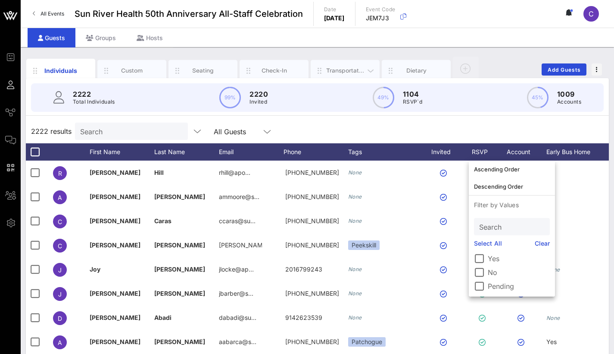
click at [344, 66] on div "Transportation" at bounding box center [345, 71] width 69 height 22
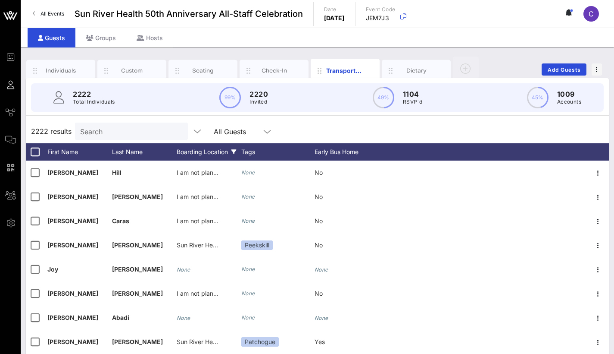
click at [219, 151] on div "Boarding Location" at bounding box center [209, 151] width 65 height 17
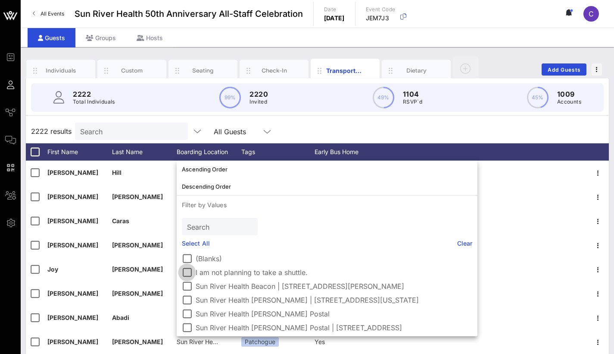
click at [184, 246] on div at bounding box center [187, 272] width 15 height 15
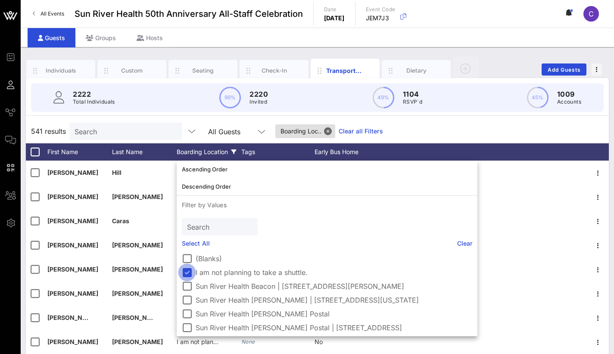
click at [184, 246] on div at bounding box center [187, 272] width 15 height 15
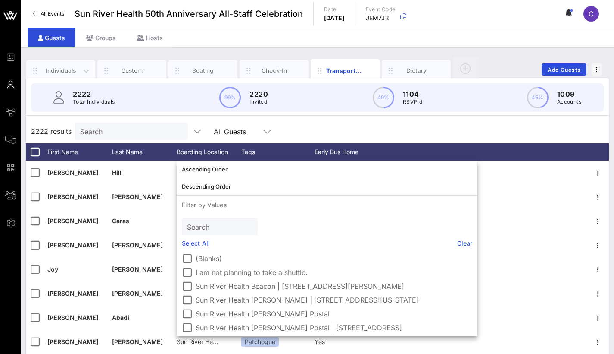
click at [66, 65] on div "Individuals" at bounding box center [60, 71] width 69 height 22
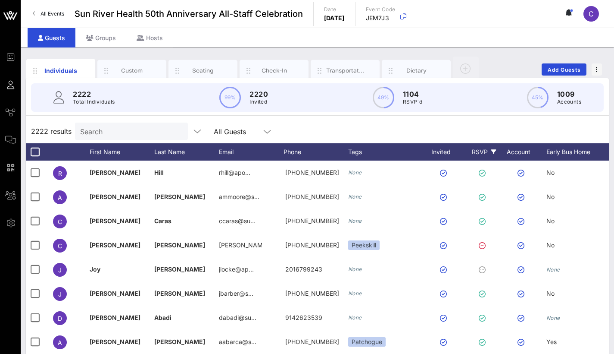
click at [481, 150] on div "RSVP" at bounding box center [484, 151] width 30 height 17
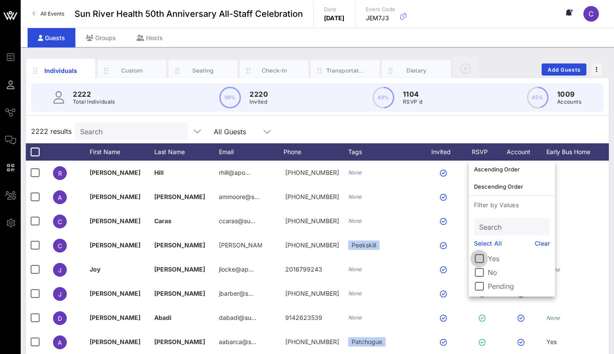
click at [478, 246] on div at bounding box center [479, 258] width 15 height 15
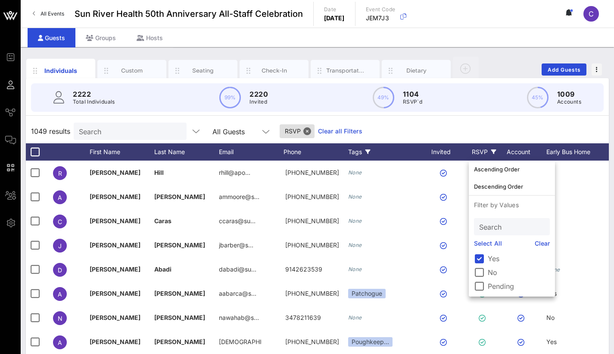
click at [359, 152] on div "Tags" at bounding box center [384, 151] width 73 height 17
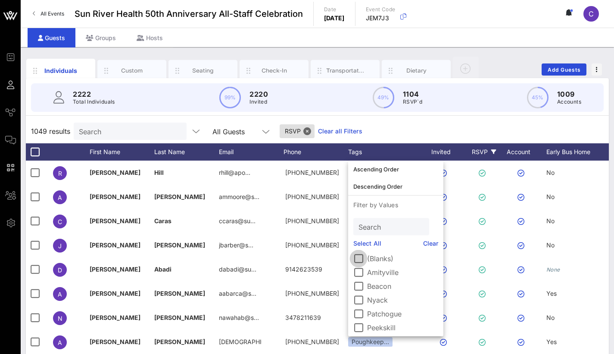
click at [358, 246] on div at bounding box center [358, 258] width 15 height 15
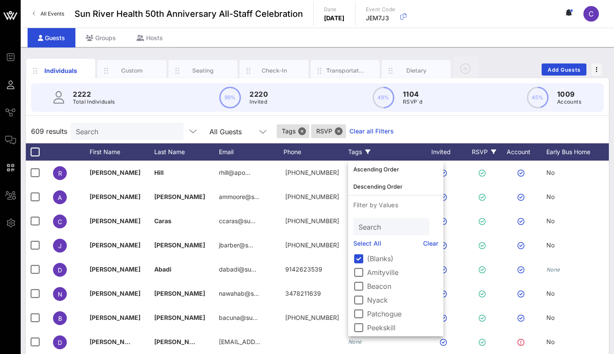
click at [419, 134] on div "609 results Search All Guests Tags RSVP Clear all Filters" at bounding box center [317, 131] width 583 height 24
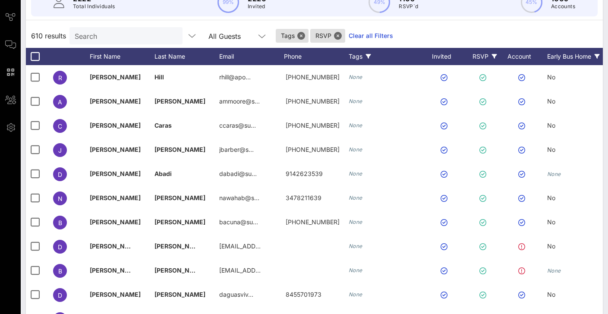
click at [499, 54] on div "Early Bus Home" at bounding box center [579, 56] width 65 height 17
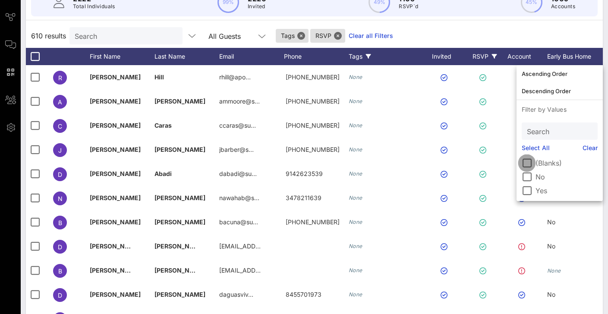
click at [499, 164] on div at bounding box center [526, 163] width 15 height 15
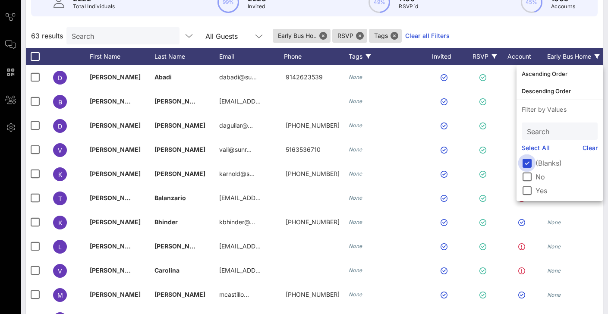
click at [499, 164] on div at bounding box center [526, 163] width 15 height 15
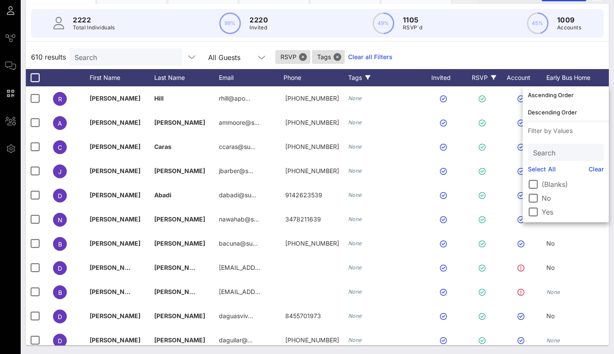
scroll to position [0, 24]
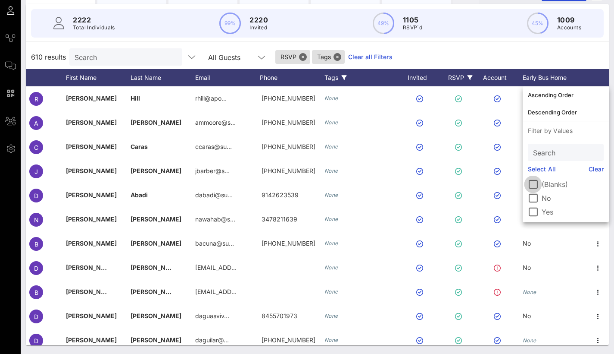
click at [499, 184] on div at bounding box center [533, 184] width 15 height 15
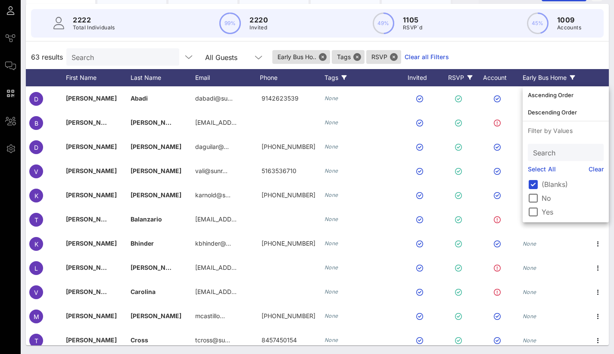
scroll to position [0, 0]
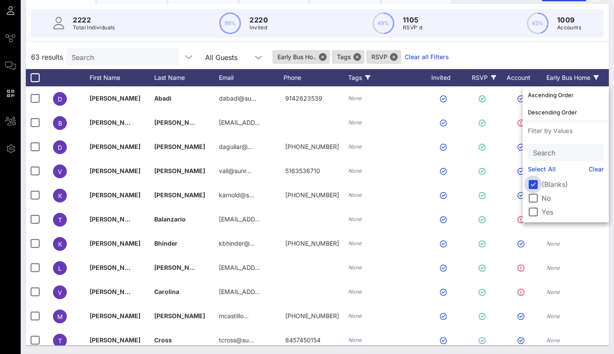
click at [499, 182] on div at bounding box center [533, 184] width 15 height 15
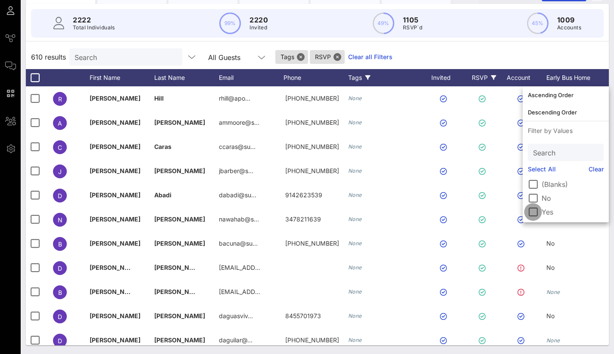
click at [499, 211] on div at bounding box center [533, 211] width 15 height 15
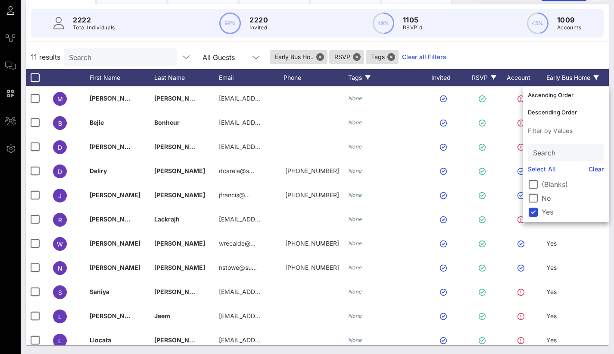
click at [477, 56] on div "11 results Search All Guests Early Bus Ho.. RSVP Tags Clear all Filters" at bounding box center [317, 57] width 583 height 24
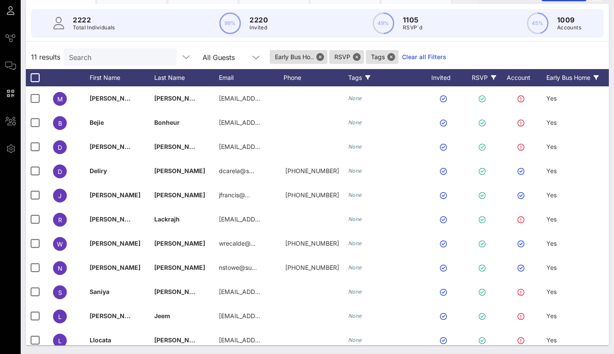
click at [499, 76] on div "Early Bus Home" at bounding box center [579, 77] width 65 height 17
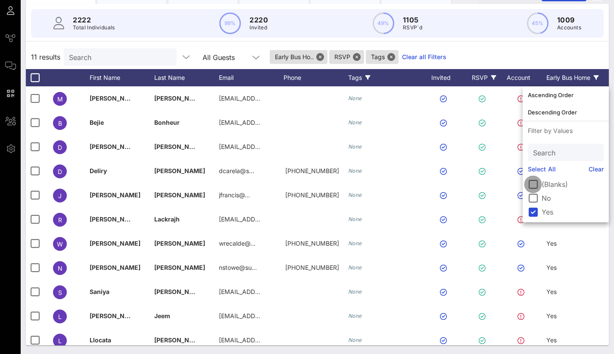
click at [499, 184] on div at bounding box center [533, 184] width 15 height 15
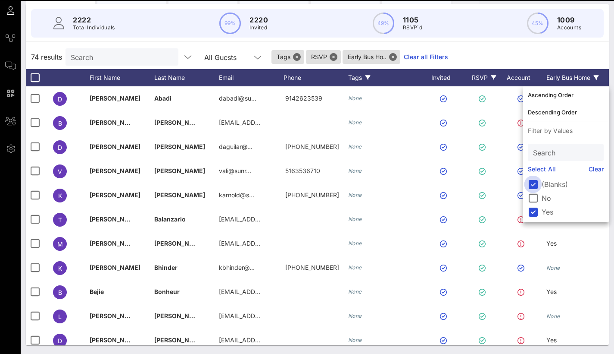
click at [499, 184] on div at bounding box center [533, 184] width 15 height 15
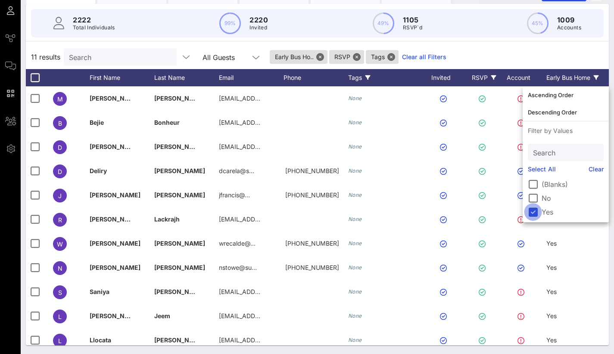
click at [499, 204] on div at bounding box center [533, 211] width 15 height 15
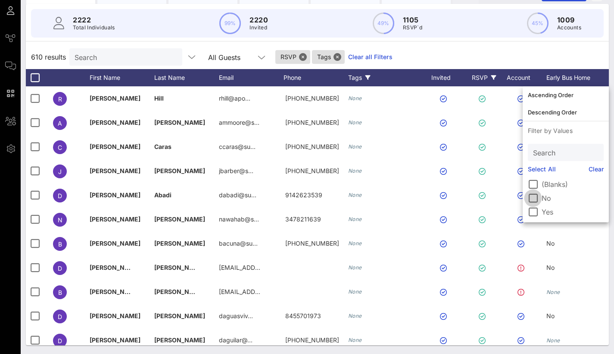
click at [499, 199] on div at bounding box center [533, 198] width 15 height 15
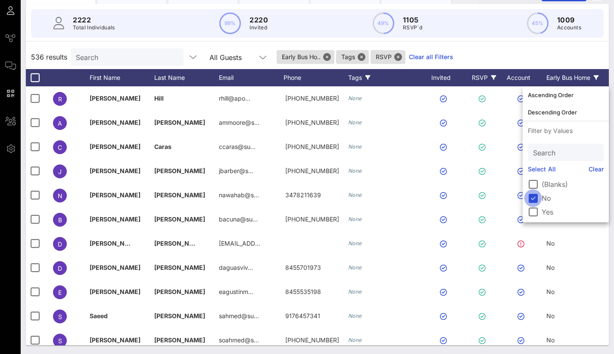
click at [499, 197] on div at bounding box center [533, 198] width 15 height 15
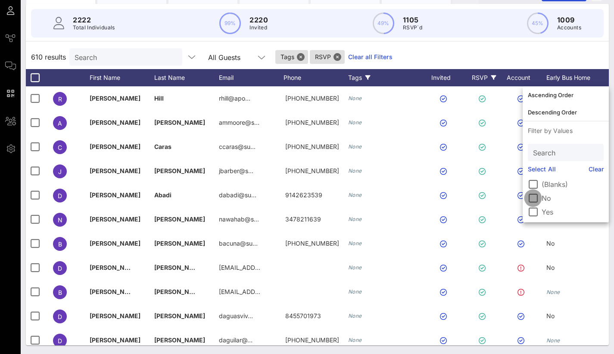
click at [499, 196] on div at bounding box center [533, 198] width 15 height 15
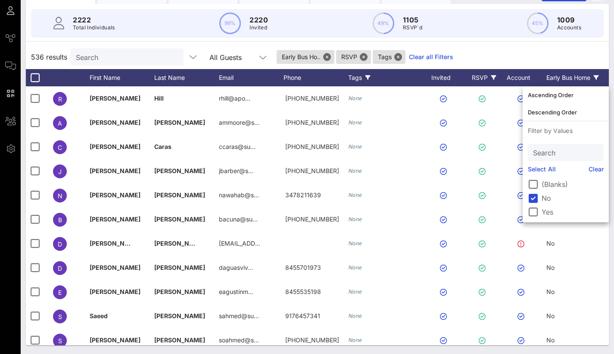
click at [499, 46] on div "536 results Search All Guests Early Bus Ho.. RSVP Tags Clear all Filters" at bounding box center [317, 57] width 583 height 24
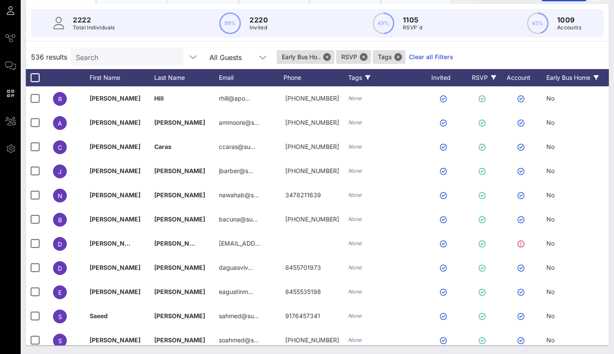
click at [499, 75] on div "Early Bus Home" at bounding box center [579, 77] width 65 height 17
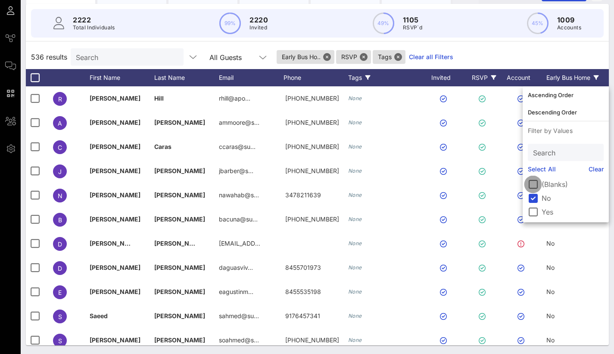
click at [499, 181] on div at bounding box center [533, 184] width 15 height 15
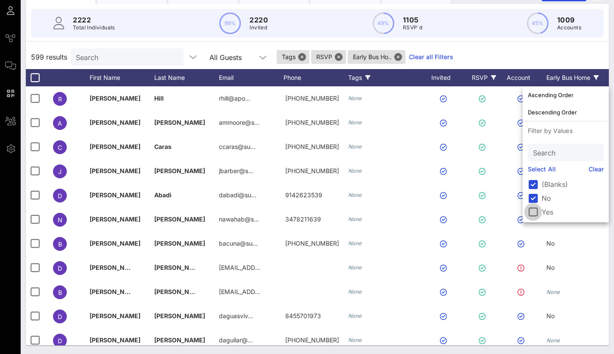
click at [499, 206] on div at bounding box center [533, 211] width 15 height 15
click at [499, 57] on div "610 results Search All Guests Early Bus Ho.. RSVP Tags Clear all Filters" at bounding box center [317, 57] width 583 height 24
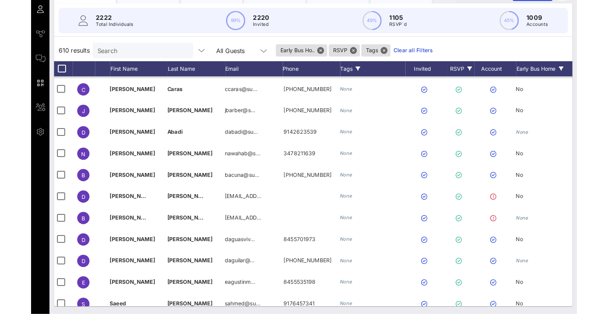
scroll to position [0, 1]
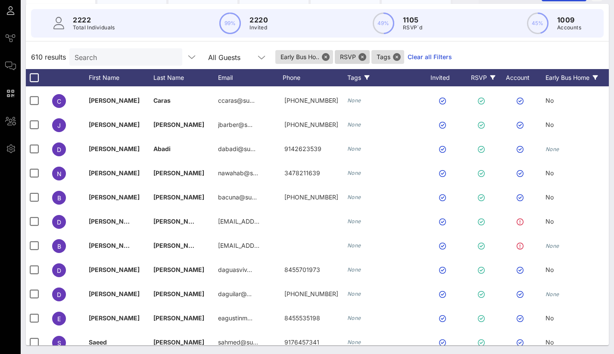
click at [351, 58] on span "RSVP" at bounding box center [352, 57] width 25 height 14
click at [327, 55] on button "Close" at bounding box center [326, 57] width 8 height 8
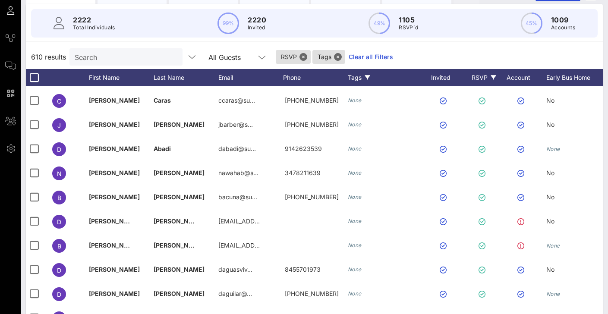
click at [499, 61] on div "610 results Search All Guests RSVP Tags Clear all Filters" at bounding box center [314, 57] width 577 height 24
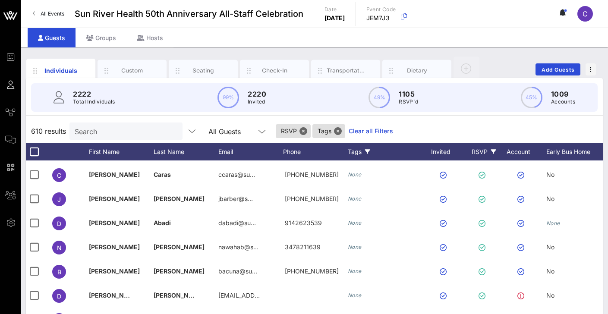
scroll to position [0, 0]
click at [345, 70] on div "Transportation" at bounding box center [345, 70] width 38 height 8
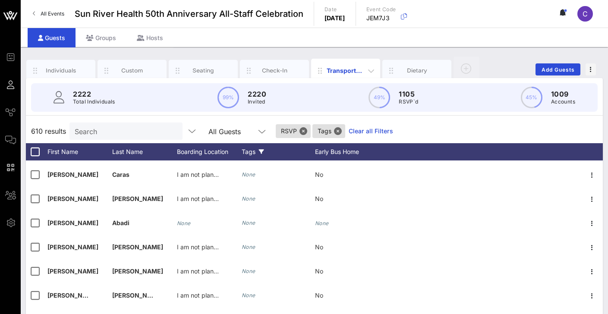
scroll to position [46, 0]
click at [210, 154] on div "Boarding Location" at bounding box center [209, 151] width 65 height 17
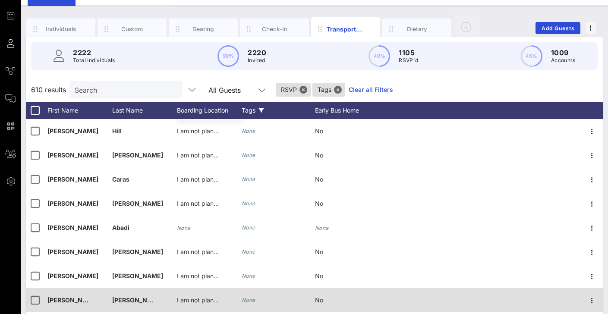
scroll to position [0, 0]
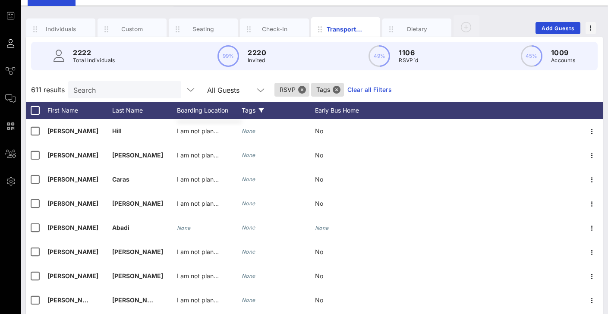
click at [283, 11] on div "Individuals Custom Seating Check-In Transportation Dietary Add Guests 2222 Tota…" at bounding box center [314, 196] width 587 height 381
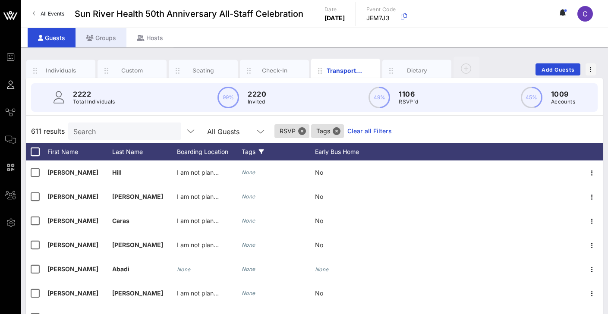
click at [94, 40] on div "Groups" at bounding box center [100, 37] width 51 height 19
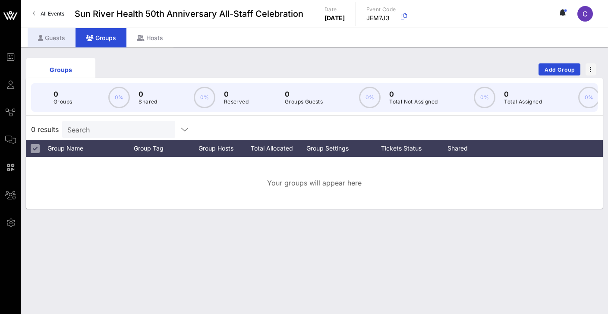
click at [44, 38] on div "Guests" at bounding box center [52, 37] width 48 height 19
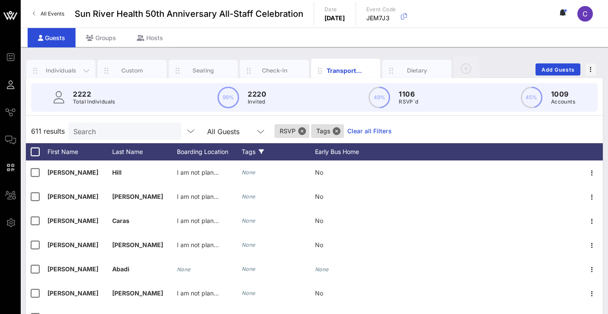
click at [65, 70] on div "Individuals" at bounding box center [61, 70] width 38 height 8
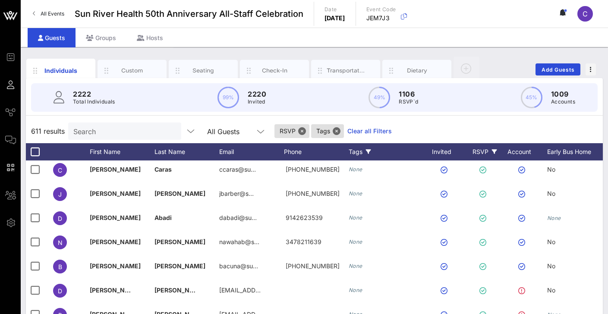
scroll to position [77, 0]
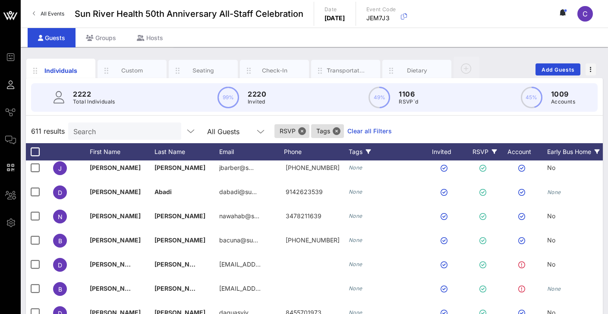
click at [499, 154] on div "Early Bus Home" at bounding box center [579, 151] width 65 height 17
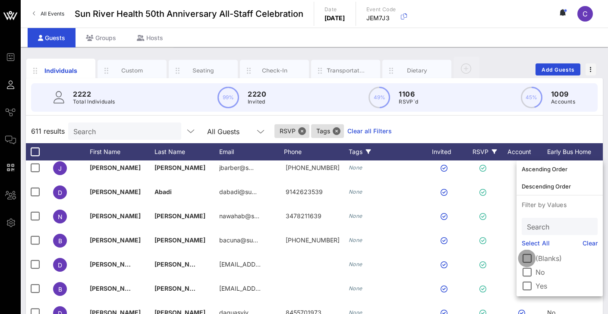
click at [499, 246] on div at bounding box center [526, 258] width 15 height 15
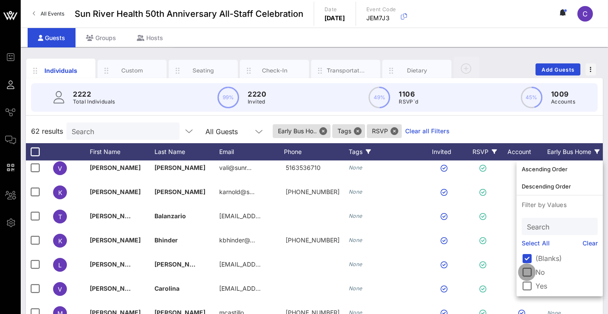
click at [499, 246] on div at bounding box center [526, 272] width 15 height 15
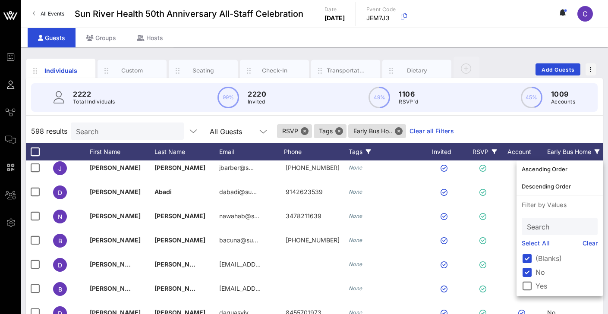
click at [279, 35] on div "Guests Groups Hosts" at bounding box center [314, 37] width 587 height 19
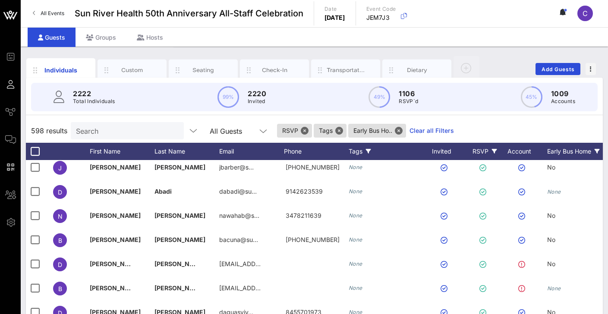
scroll to position [0, 0]
click at [306, 128] on button "Close" at bounding box center [305, 131] width 8 height 8
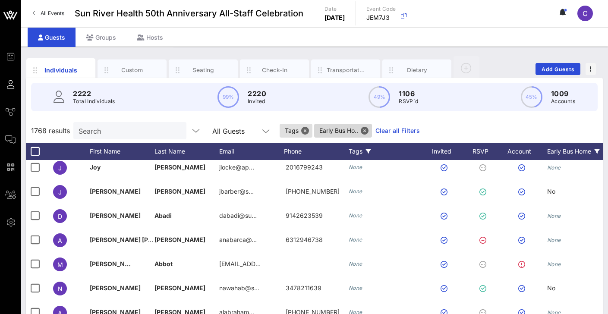
scroll to position [0, 0]
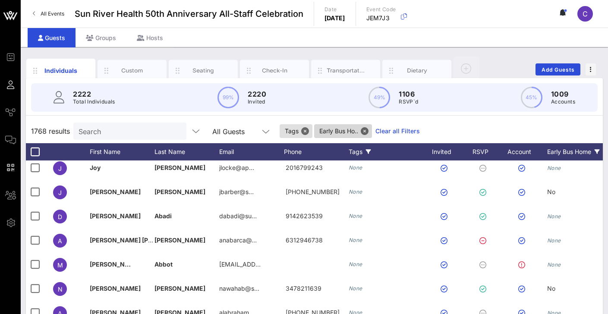
click at [340, 132] on span "Early Bus Ho.." at bounding box center [342, 131] width 47 height 14
click at [364, 130] on button "Close" at bounding box center [364, 131] width 8 height 8
click at [307, 132] on button "Close" at bounding box center [304, 131] width 8 height 8
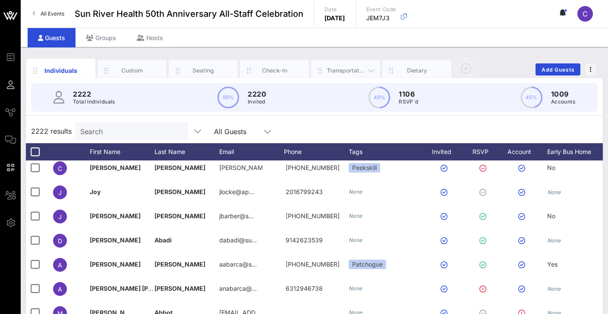
click at [330, 69] on div "Transportation" at bounding box center [345, 70] width 38 height 8
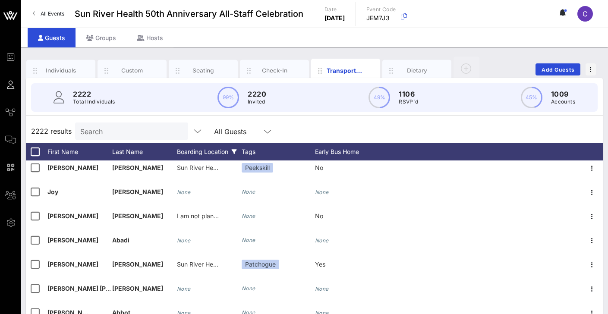
click at [218, 149] on div "Boarding Location" at bounding box center [209, 151] width 65 height 17
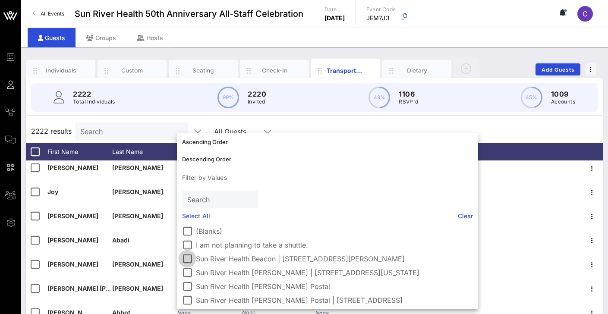
click at [188, 246] on div at bounding box center [187, 258] width 15 height 15
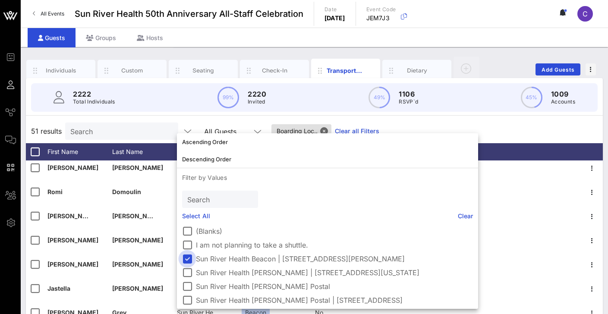
click at [188, 246] on div at bounding box center [187, 258] width 15 height 15
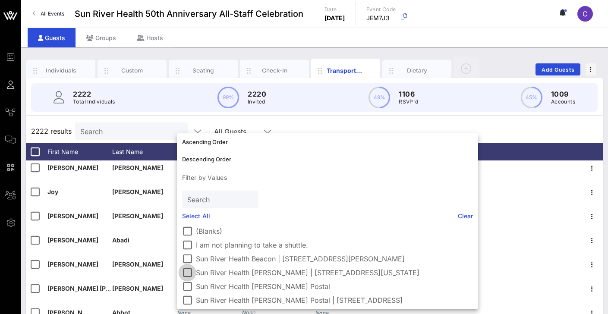
click at [188, 246] on div at bounding box center [187, 272] width 15 height 15
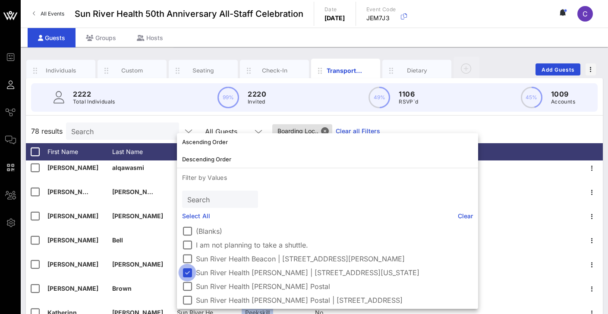
click at [188, 246] on div at bounding box center [187, 272] width 15 height 15
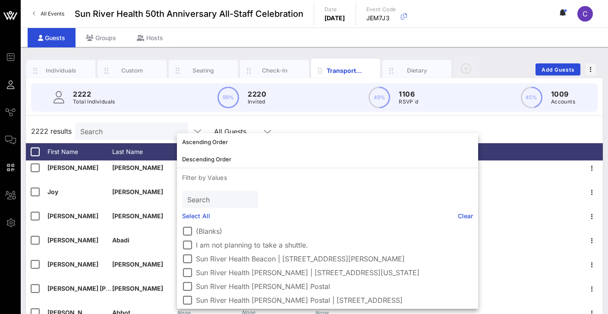
click at [499, 43] on div "Guests Groups Hosts" at bounding box center [314, 37] width 587 height 19
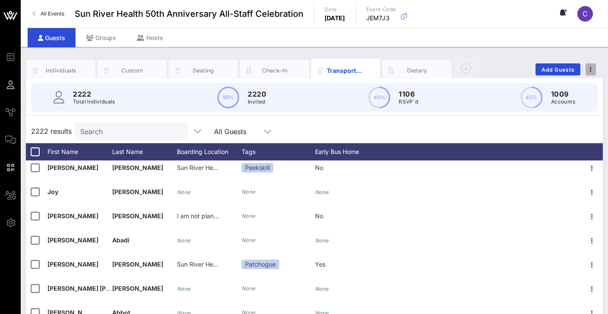
click at [499, 69] on icon "button" at bounding box center [590, 69] width 2 height 6
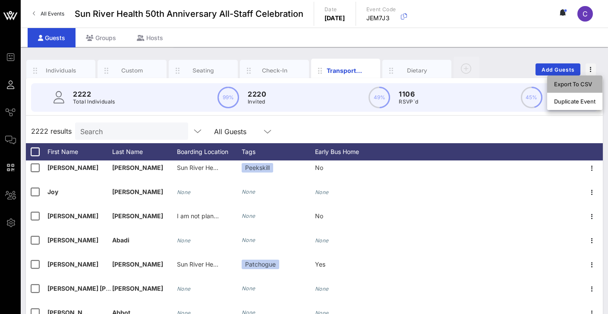
click at [499, 85] on div "Export To CSV" at bounding box center [574, 84] width 41 height 7
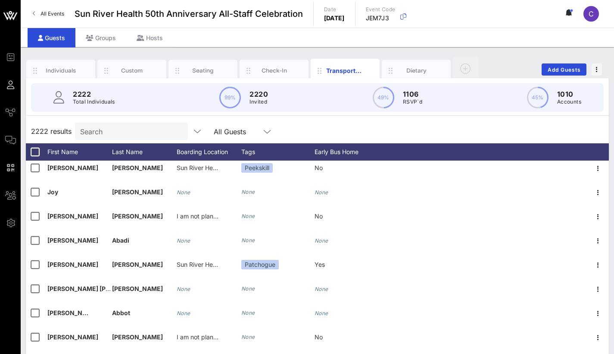
click at [296, 107] on div "2222 Total Individuals 99% 2220 Invited 49% 1106 RSVP`d 45% 1010 Accounts" at bounding box center [317, 97] width 573 height 28
click at [353, 69] on div "Transportation" at bounding box center [345, 70] width 38 height 9
click at [208, 154] on div "Boarding Location" at bounding box center [209, 151] width 65 height 17
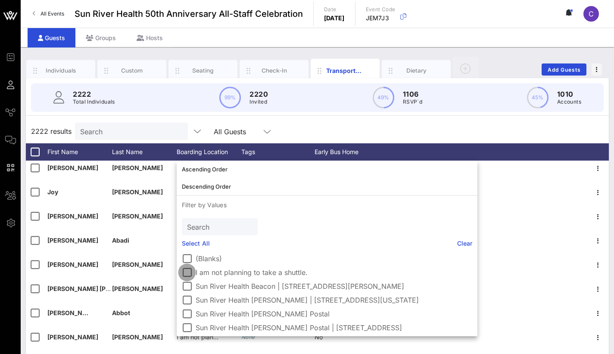
click at [187, 246] on div at bounding box center [187, 272] width 15 height 15
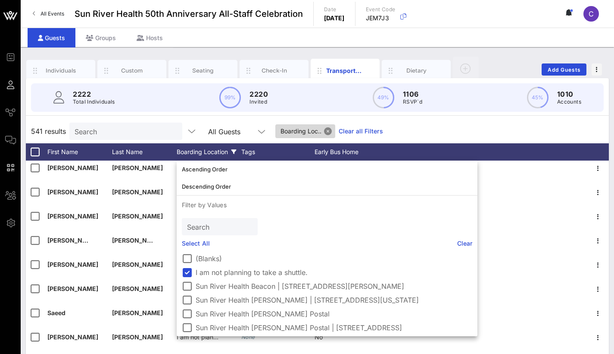
click at [327, 130] on button "Close" at bounding box center [328, 131] width 8 height 8
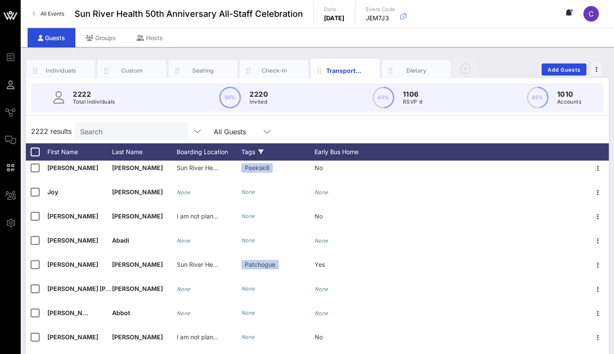
click at [260, 150] on icon at bounding box center [261, 151] width 5 height 5
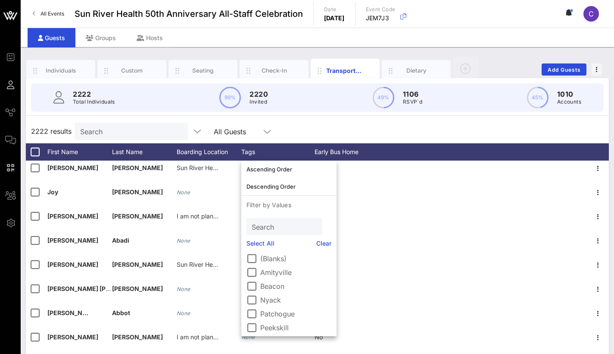
click at [326, 133] on div "2222 results Search All Guests" at bounding box center [317, 131] width 583 height 24
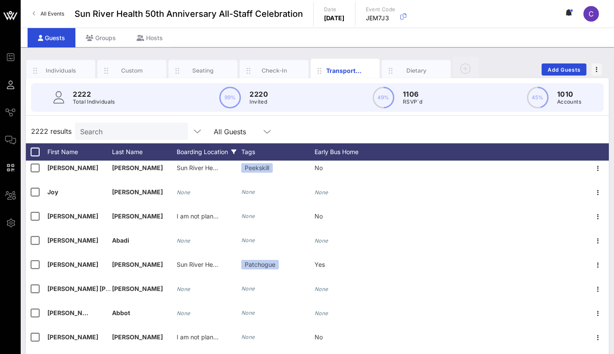
click at [216, 148] on div "Boarding Location" at bounding box center [209, 151] width 65 height 17
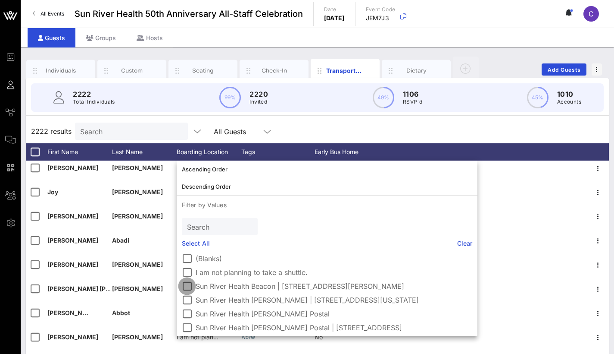
click at [185, 246] on div at bounding box center [187, 286] width 15 height 15
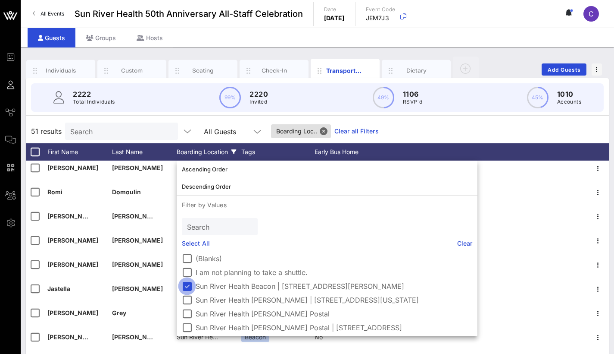
click at [186, 246] on div at bounding box center [187, 286] width 15 height 15
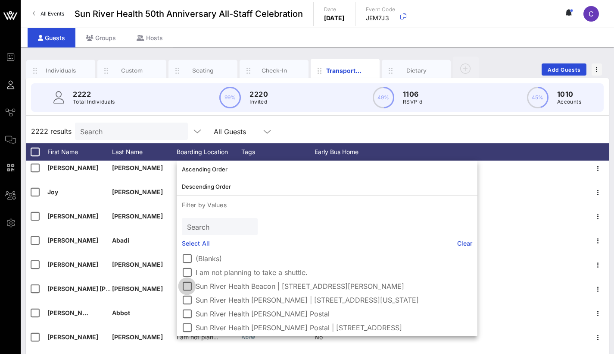
click at [191, 246] on div at bounding box center [187, 286] width 15 height 15
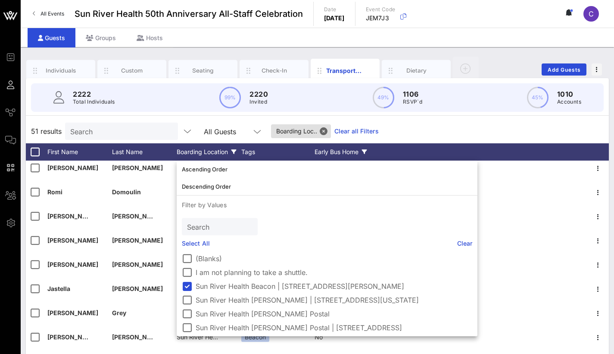
click at [364, 150] on icon at bounding box center [364, 151] width 5 height 5
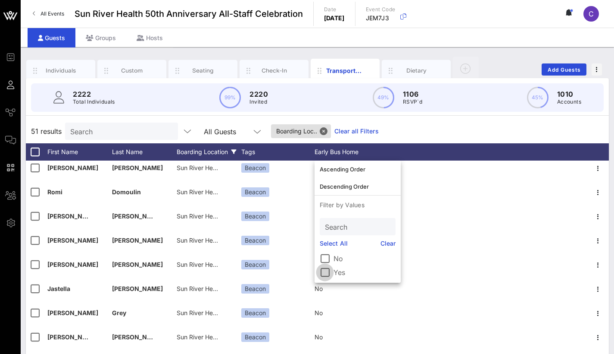
click at [325, 246] on div at bounding box center [325, 272] width 15 height 15
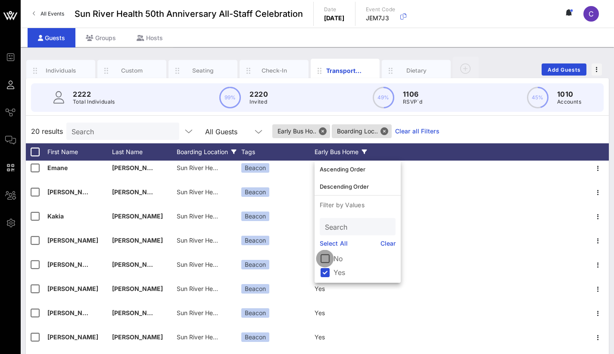
click at [326, 246] on div at bounding box center [325, 258] width 15 height 15
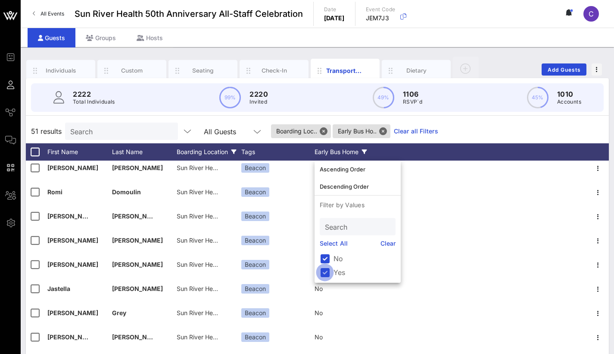
click at [325, 246] on div at bounding box center [325, 272] width 15 height 15
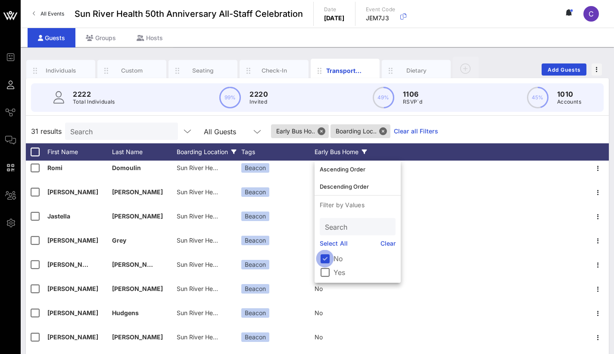
click at [326, 246] on div at bounding box center [325, 258] width 15 height 15
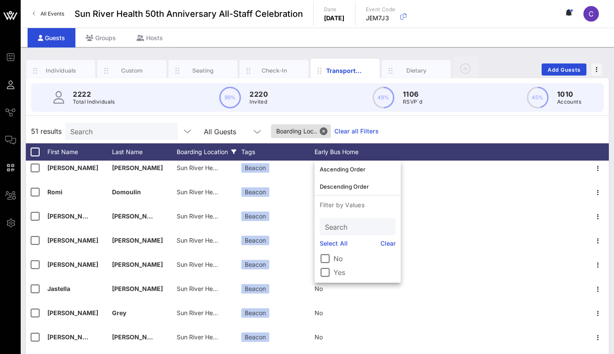
click at [207, 148] on div "Boarding Location" at bounding box center [209, 151] width 65 height 17
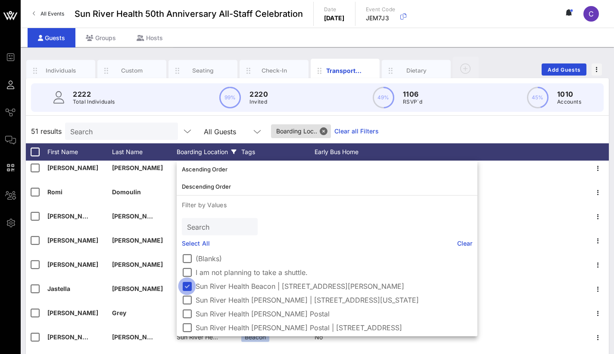
click at [190, 246] on div at bounding box center [187, 286] width 15 height 15
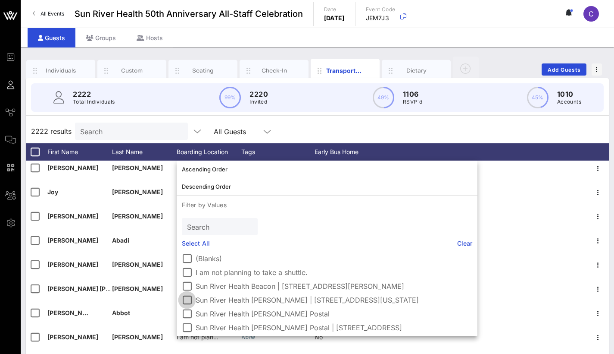
click at [187, 246] on div at bounding box center [187, 299] width 15 height 15
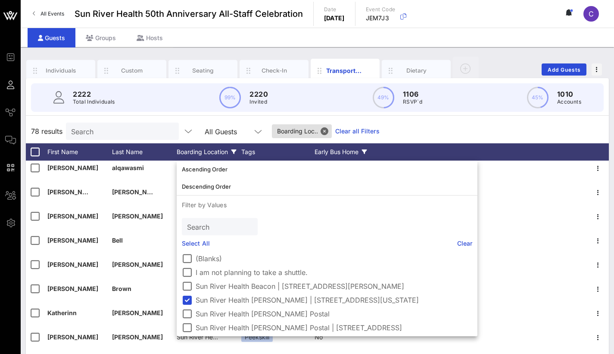
click at [329, 147] on div "Early Bus Home" at bounding box center [347, 151] width 65 height 17
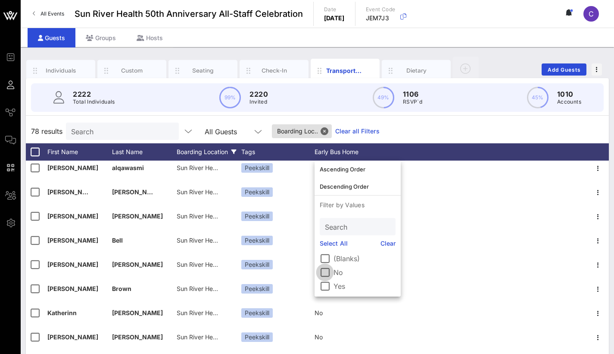
click at [325, 246] on div at bounding box center [325, 272] width 15 height 15
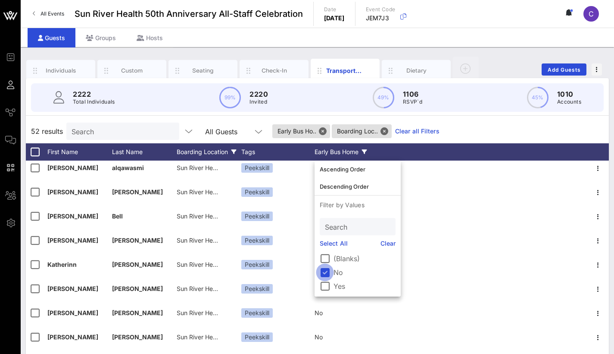
click at [325, 246] on div at bounding box center [325, 272] width 15 height 15
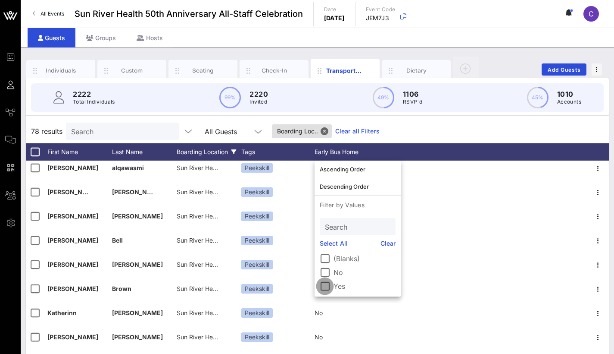
click at [325, 246] on div at bounding box center [325, 286] width 15 height 15
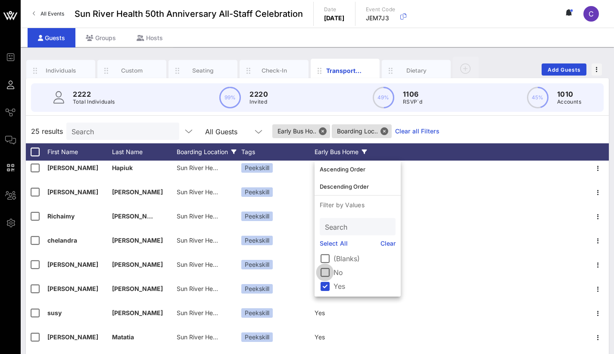
click at [324, 246] on div at bounding box center [325, 272] width 15 height 15
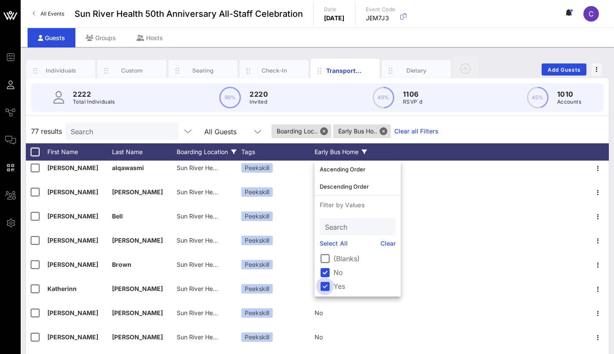
click at [326, 246] on div at bounding box center [325, 286] width 15 height 15
click at [325, 246] on div at bounding box center [325, 286] width 15 height 15
click at [329, 246] on div at bounding box center [325, 272] width 15 height 15
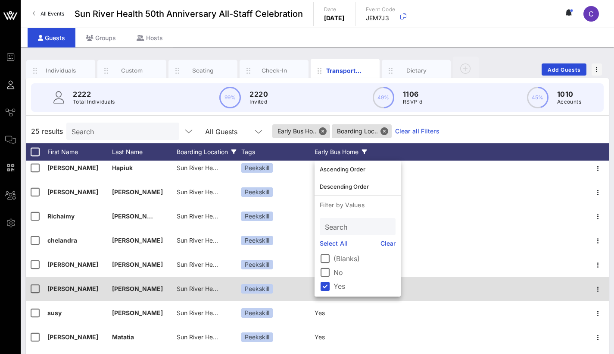
click at [465, 246] on div at bounding box center [483, 288] width 208 height 24
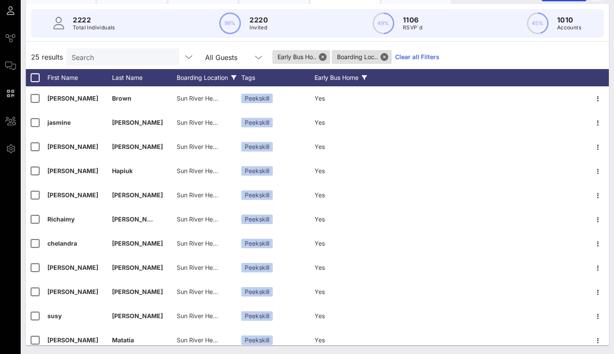
click at [328, 75] on div "Early Bus Home" at bounding box center [347, 77] width 65 height 17
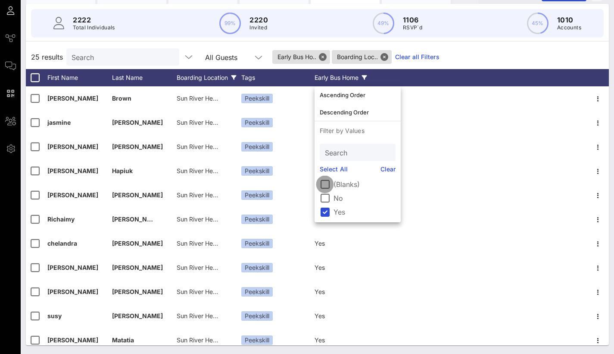
click at [328, 182] on div at bounding box center [325, 184] width 15 height 15
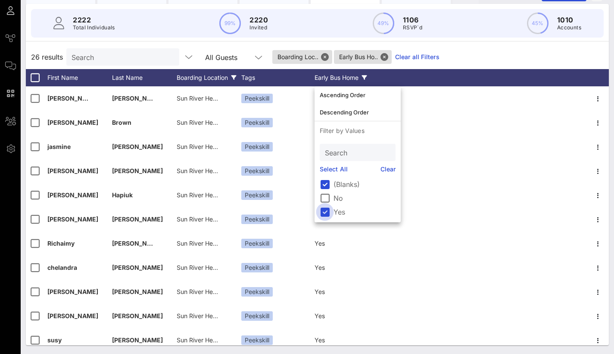
click at [326, 211] on div at bounding box center [325, 211] width 15 height 15
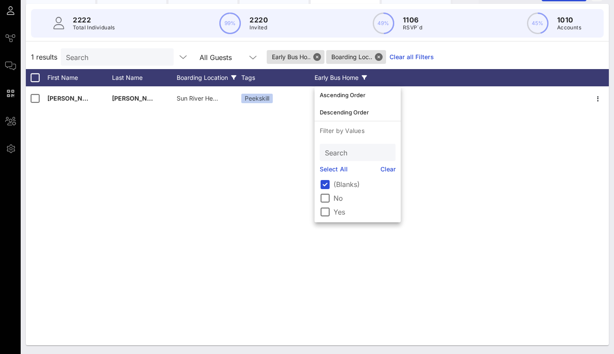
click at [234, 157] on div "[PERSON_NAME] Sun River Health [PERSON_NAME] | [STREET_ADDRESS][US_STATE] Peeks…" at bounding box center [317, 215] width 583 height 259
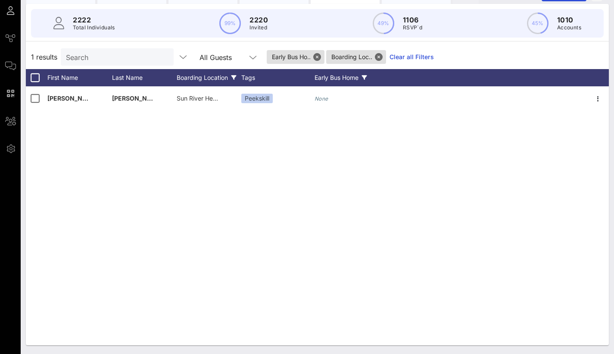
click at [334, 78] on div "Early Bus Home" at bounding box center [347, 77] width 65 height 17
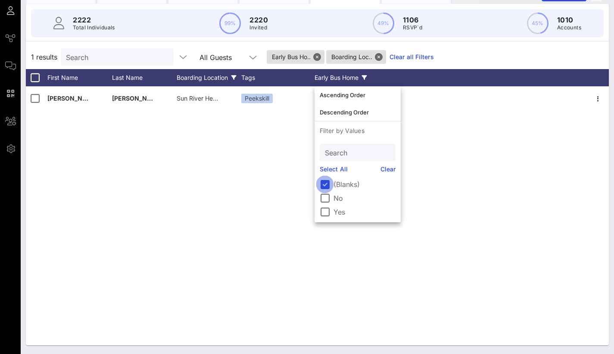
click at [324, 185] on div at bounding box center [325, 184] width 15 height 15
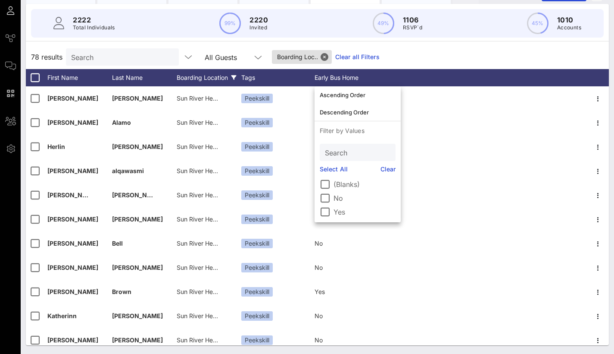
click at [188, 77] on div "Boarding Location" at bounding box center [209, 77] width 65 height 17
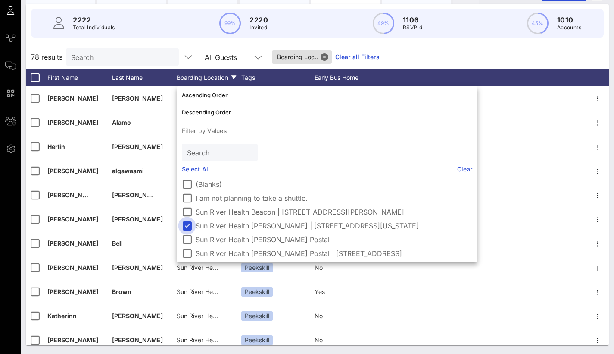
click at [187, 225] on div at bounding box center [187, 225] width 15 height 15
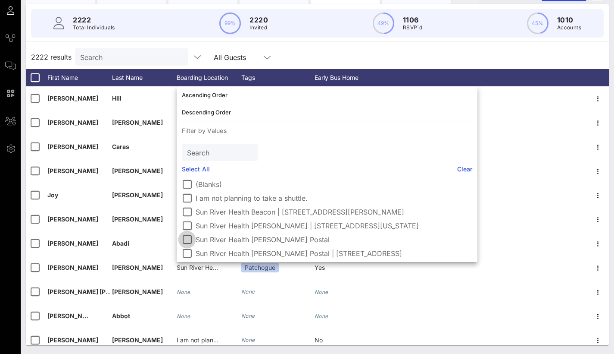
click at [189, 241] on div at bounding box center [187, 239] width 15 height 15
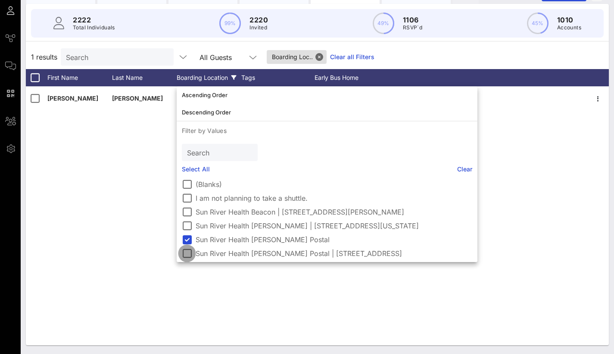
click at [184, 246] on div at bounding box center [187, 253] width 15 height 15
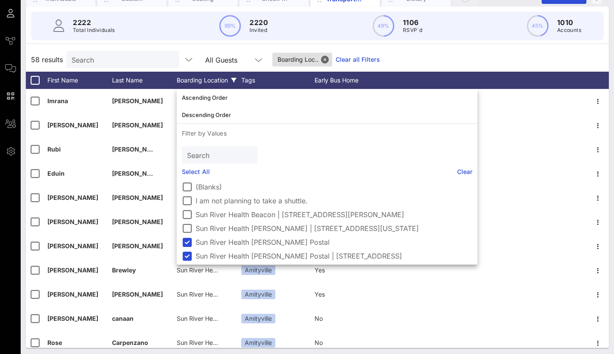
scroll to position [72, 0]
click at [271, 78] on div "Tags" at bounding box center [277, 80] width 73 height 17
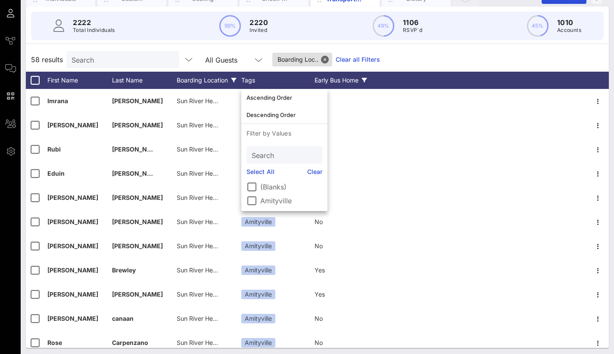
click at [346, 82] on div "Early Bus Home" at bounding box center [347, 80] width 65 height 17
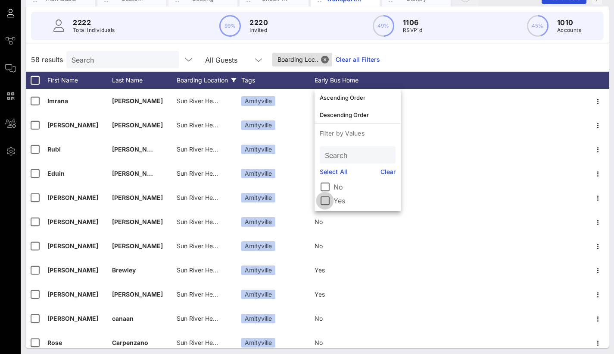
click at [324, 198] on div at bounding box center [325, 200] width 15 height 15
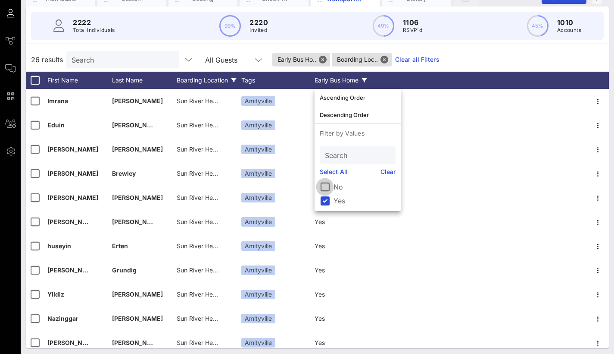
click at [326, 186] on div at bounding box center [325, 186] width 15 height 15
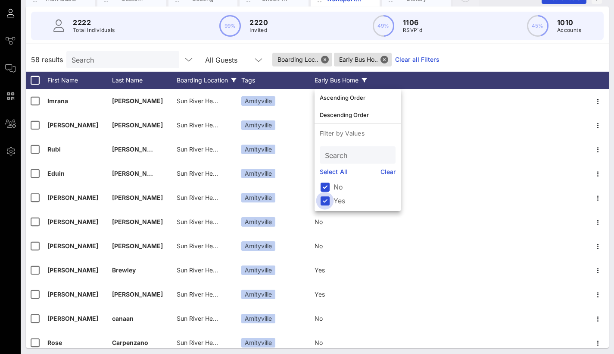
click at [324, 201] on div at bounding box center [325, 200] width 15 height 15
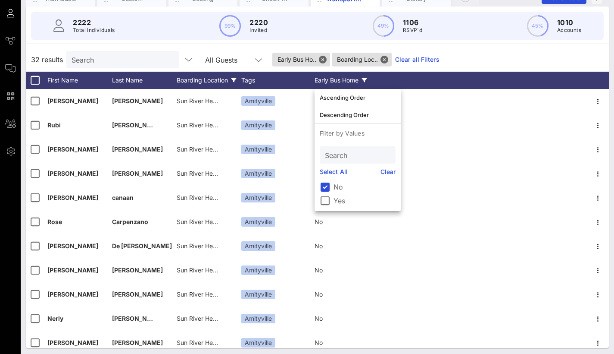
click at [218, 84] on div "Boarding Location" at bounding box center [209, 80] width 65 height 17
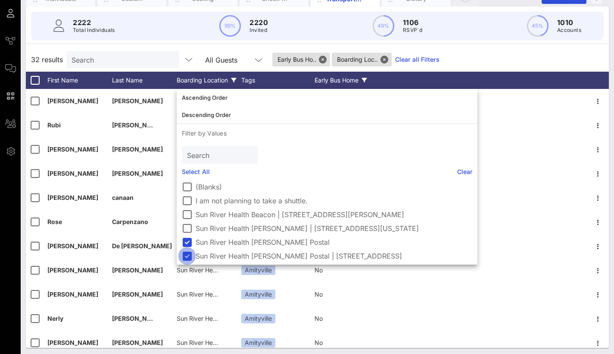
click at [188, 246] on div at bounding box center [187, 255] width 15 height 15
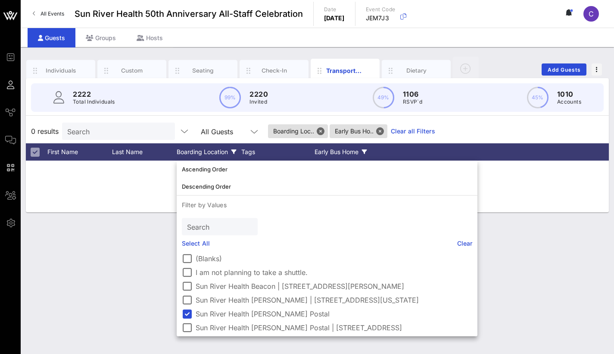
scroll to position [0, 0]
click at [186, 246] on div at bounding box center [187, 313] width 15 height 15
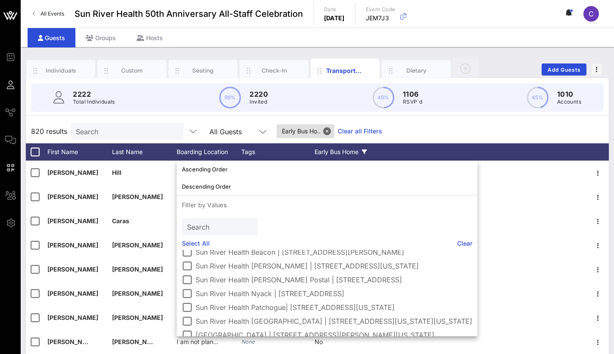
scroll to position [43, 0]
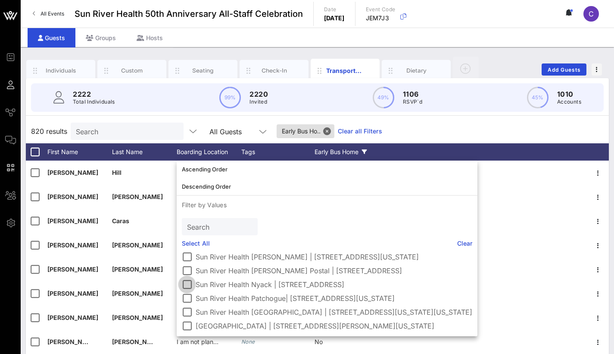
click at [191, 246] on div at bounding box center [187, 284] width 15 height 15
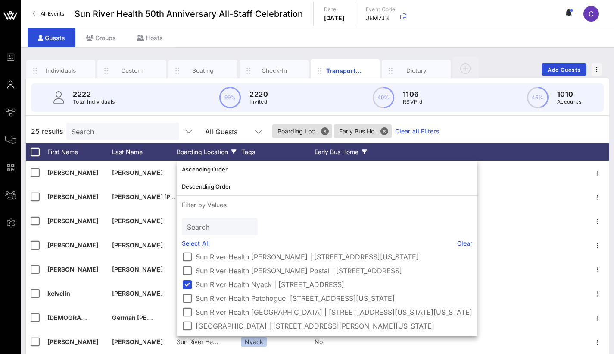
click at [367, 154] on icon at bounding box center [364, 151] width 5 height 5
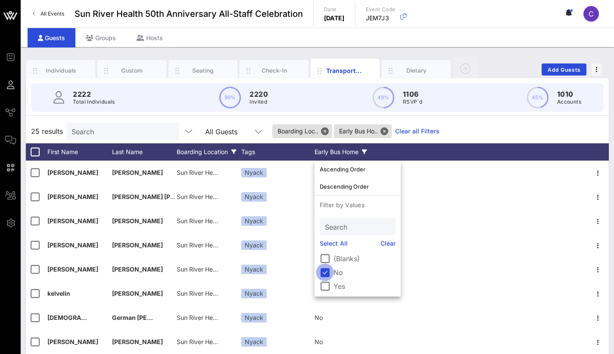
click at [326, 246] on div at bounding box center [325, 272] width 15 height 15
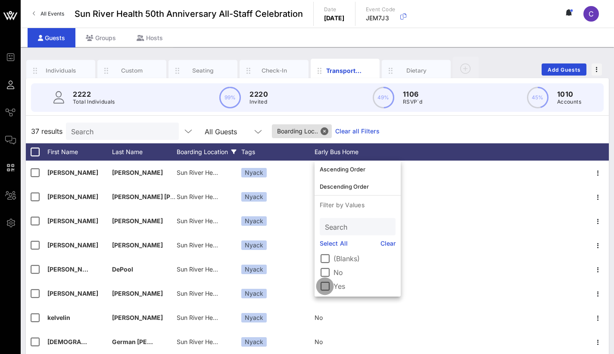
click at [325, 246] on div at bounding box center [325, 286] width 15 height 15
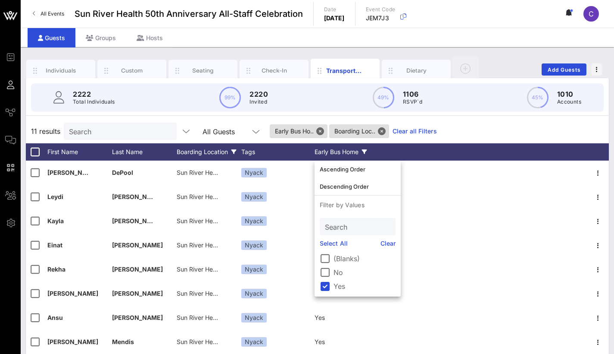
click at [223, 148] on div "Boarding Location" at bounding box center [209, 151] width 65 height 17
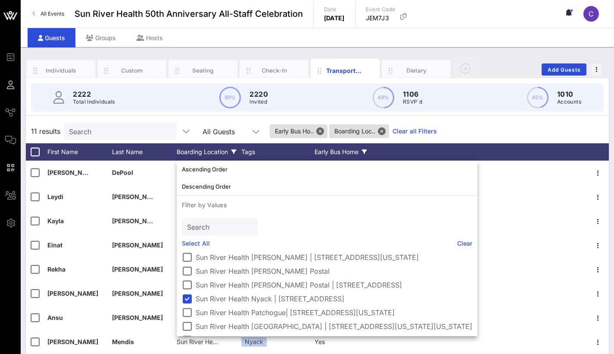
scroll to position [64, 0]
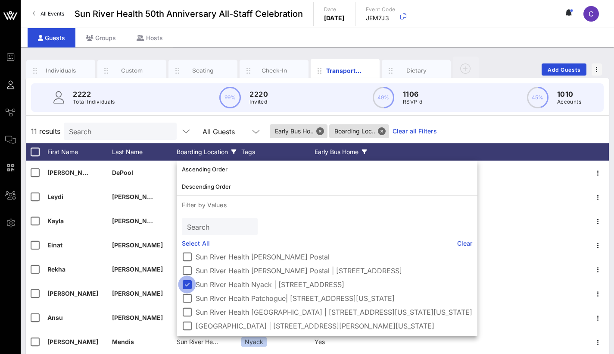
click at [185, 246] on div at bounding box center [187, 284] width 15 height 15
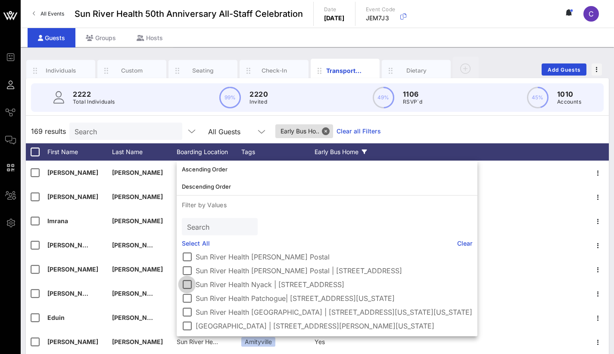
scroll to position [57, 0]
click at [186, 246] on div at bounding box center [187, 284] width 15 height 15
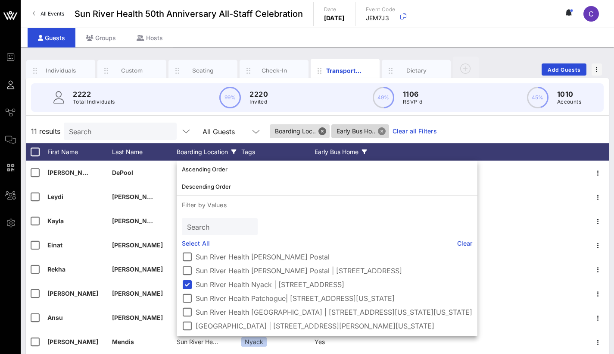
click at [386, 132] on button "Close" at bounding box center [382, 131] width 8 height 8
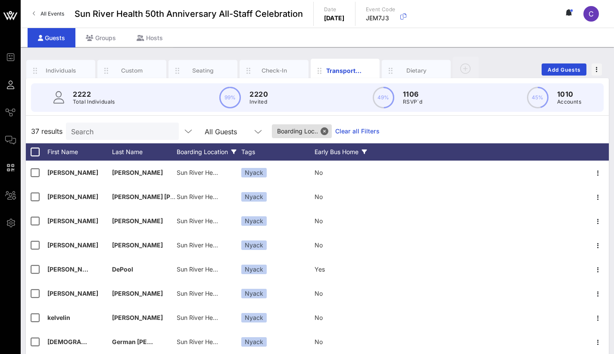
click at [339, 152] on div "Early Bus Home" at bounding box center [347, 151] width 65 height 17
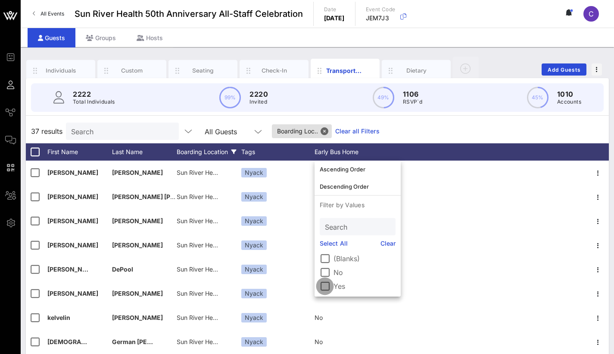
click at [325, 246] on div at bounding box center [325, 286] width 15 height 15
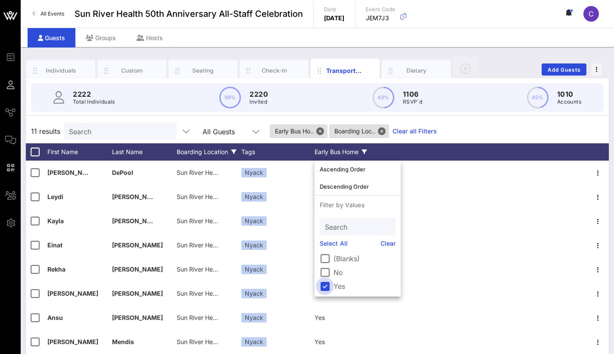
click at [325, 246] on div at bounding box center [325, 286] width 15 height 15
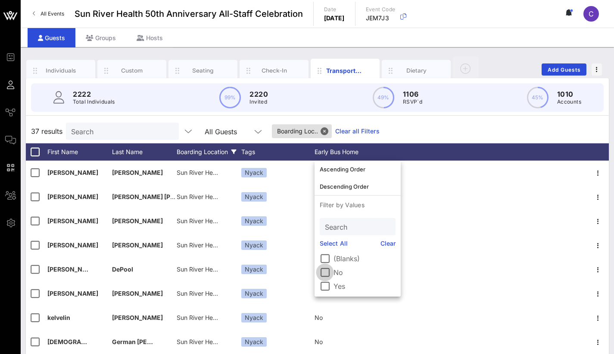
click at [328, 246] on div at bounding box center [325, 272] width 15 height 15
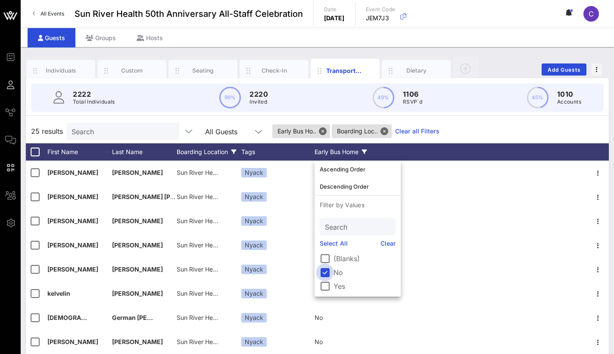
click at [326, 246] on div at bounding box center [325, 272] width 15 height 15
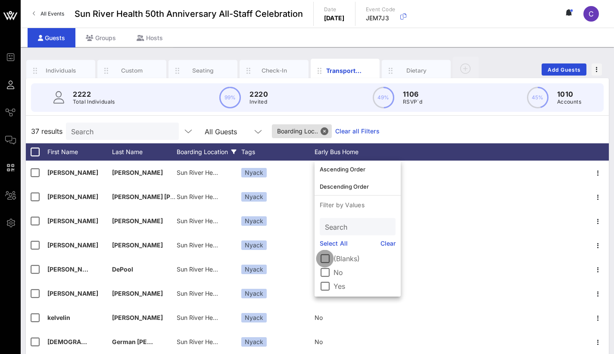
click at [326, 246] on div at bounding box center [325, 258] width 15 height 15
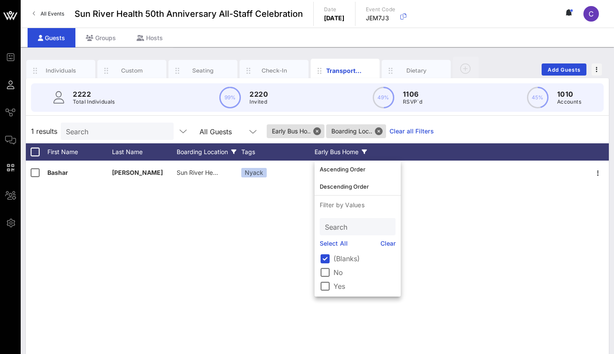
click at [253, 225] on div "[PERSON_NAME] Sun River Health Nyack | [STREET_ADDRESS] Nyack None" at bounding box center [317, 289] width 583 height 259
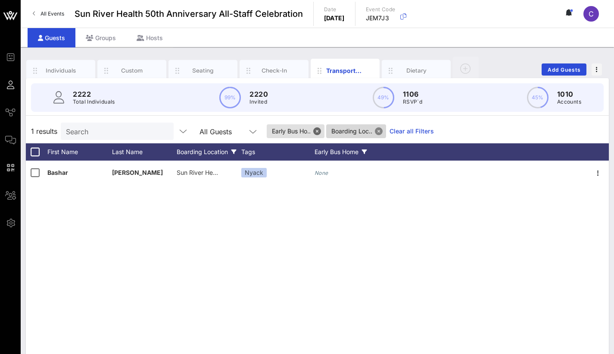
click at [380, 132] on button "Close" at bounding box center [379, 131] width 8 height 8
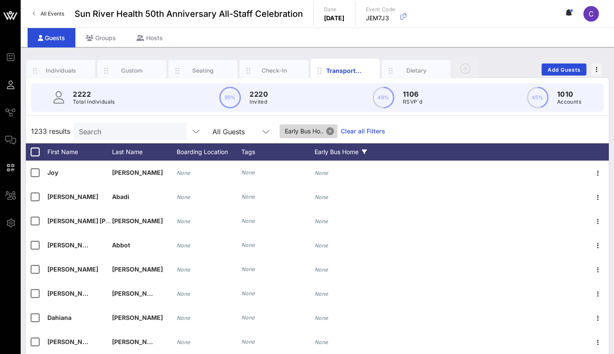
click at [331, 130] on button "Close" at bounding box center [330, 131] width 8 height 8
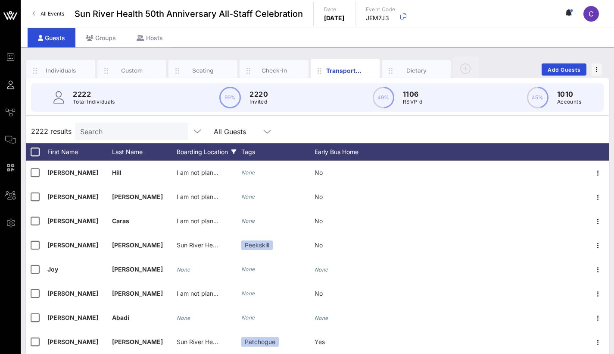
click at [204, 152] on div "Boarding Location" at bounding box center [209, 151] width 65 height 17
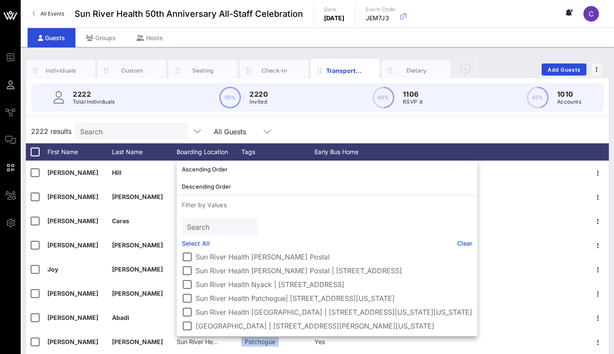
scroll to position [64, 0]
click at [189, 246] on div at bounding box center [187, 298] width 15 height 15
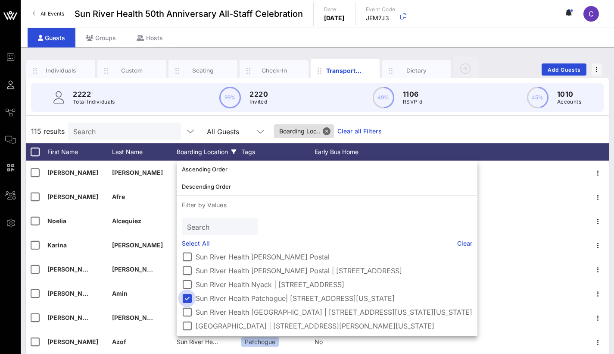
scroll to position [57, 0]
click at [413, 119] on div "115 results Search All Guests Boarding Loc.. Clear all Filters" at bounding box center [317, 131] width 583 height 24
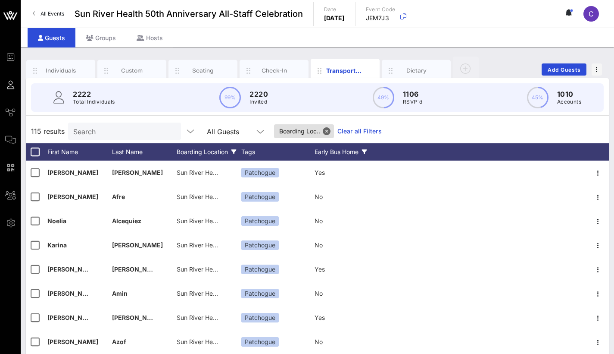
click at [331, 147] on div "Early Bus Home" at bounding box center [347, 151] width 65 height 17
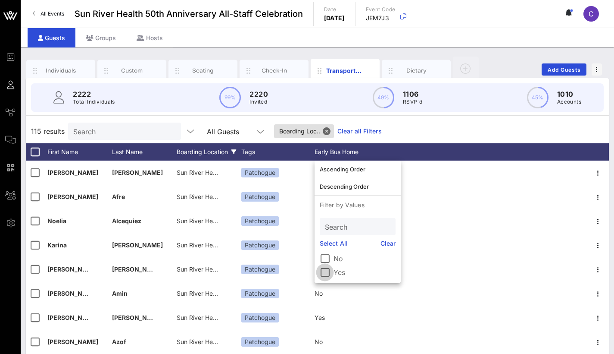
drag, startPoint x: 332, startPoint y: 272, endPoint x: 329, endPoint y: 268, distance: 5.2
click at [332, 246] on div "Ascending Order Descending Order Filter by Values Search Select All Clear No Yes" at bounding box center [358, 221] width 86 height 122
click at [324, 246] on div at bounding box center [325, 272] width 15 height 15
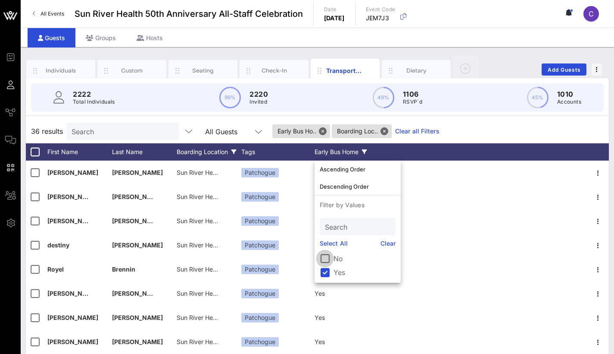
click at [322, 246] on div at bounding box center [325, 258] width 15 height 15
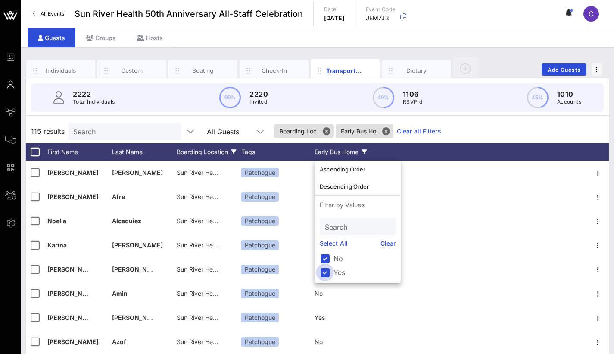
click at [326, 246] on div at bounding box center [325, 272] width 15 height 15
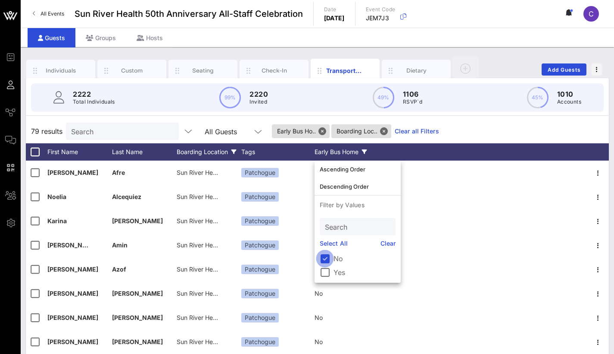
click at [328, 246] on div at bounding box center [325, 258] width 15 height 15
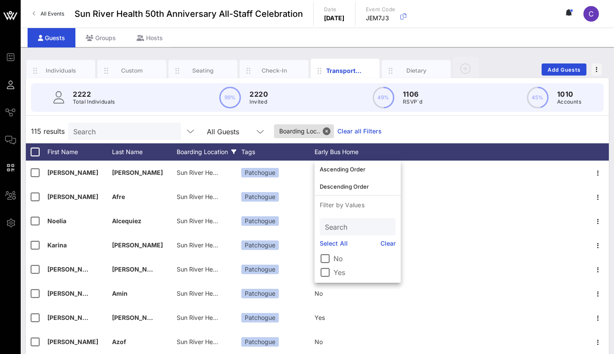
click at [194, 148] on div "Boarding Location" at bounding box center [209, 151] width 65 height 17
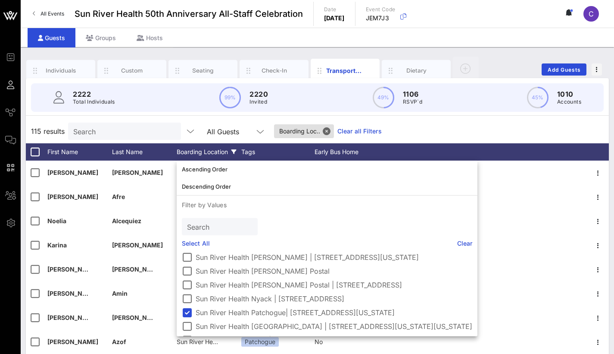
scroll to position [64, 0]
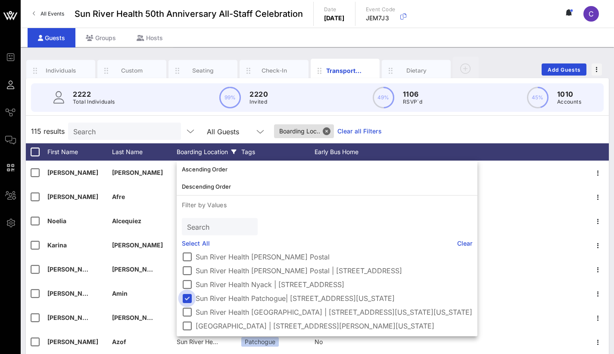
click at [185, 246] on div at bounding box center [187, 298] width 15 height 15
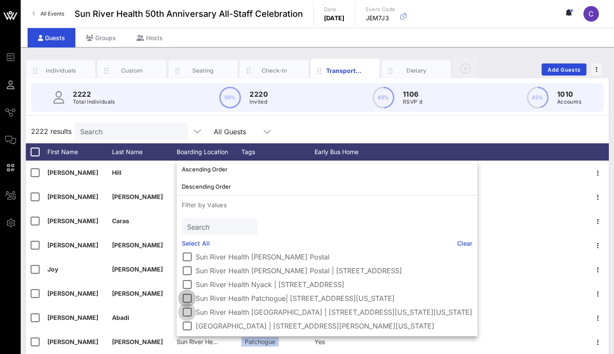
scroll to position [57, 0]
click at [188, 246] on div at bounding box center [187, 311] width 15 height 15
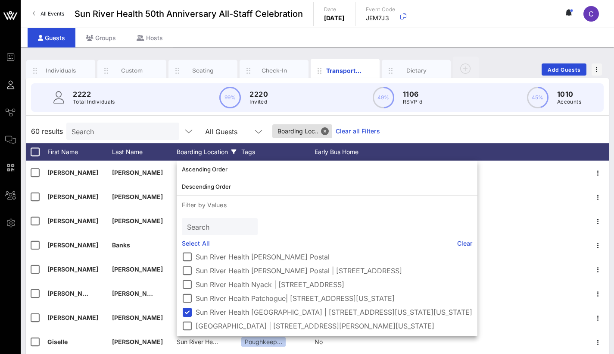
click at [401, 126] on div "60 results Search All Guests Boarding Loc.. Clear all Filters" at bounding box center [317, 131] width 583 height 24
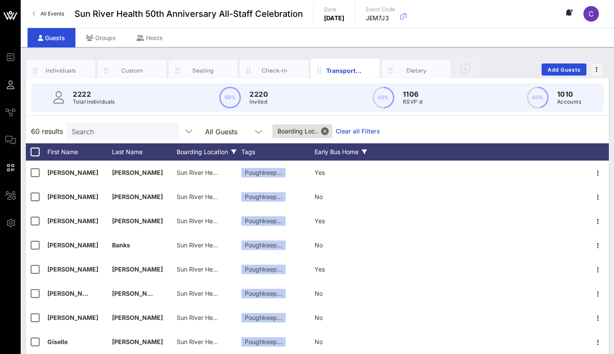
click at [328, 150] on div "Early Bus Home" at bounding box center [347, 151] width 65 height 17
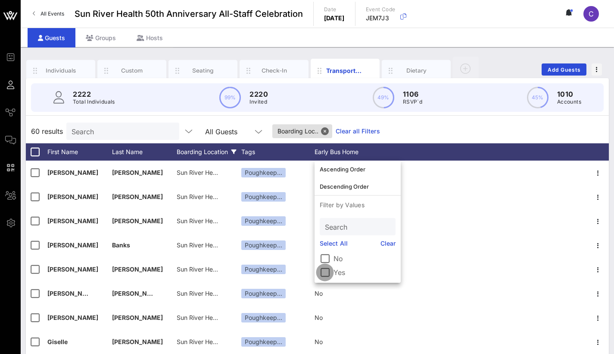
click at [329, 246] on div at bounding box center [325, 272] width 15 height 15
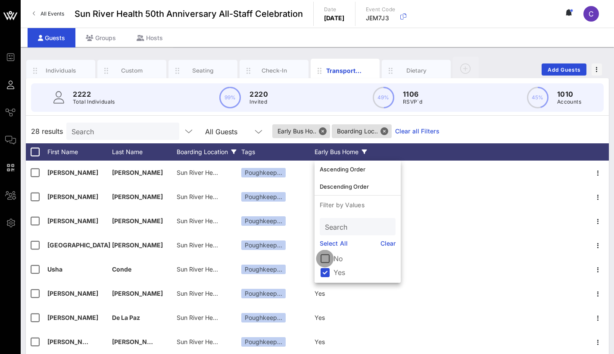
click at [324, 246] on div at bounding box center [325, 258] width 15 height 15
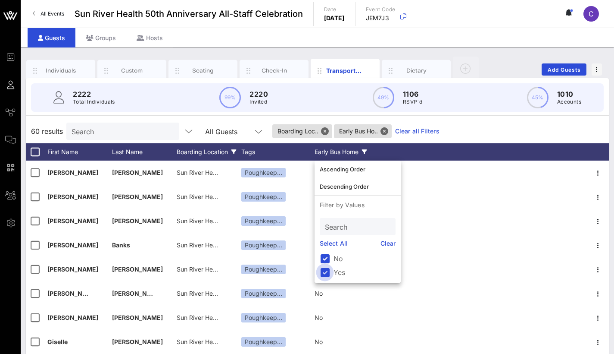
click at [324, 246] on div at bounding box center [325, 272] width 15 height 15
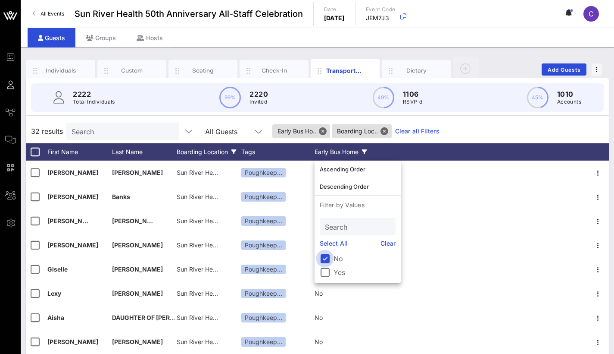
click at [329, 246] on div at bounding box center [325, 258] width 15 height 15
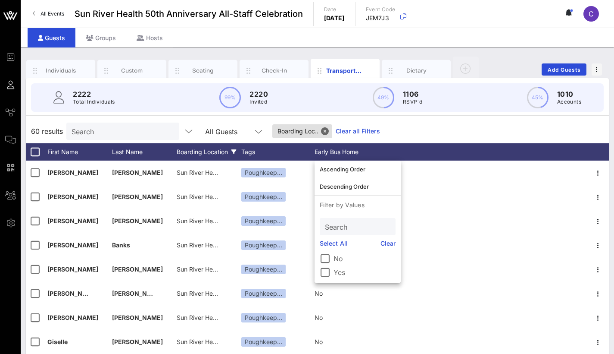
click at [201, 153] on div "Boarding Location" at bounding box center [209, 151] width 65 height 17
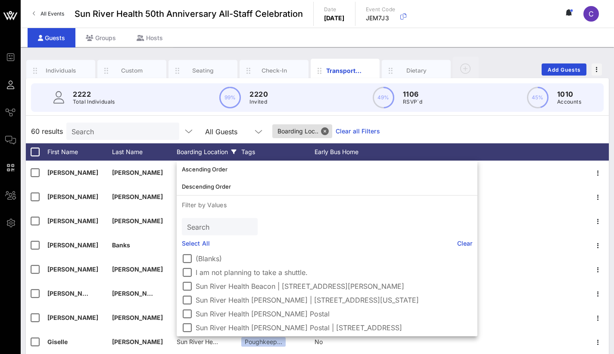
scroll to position [64, 0]
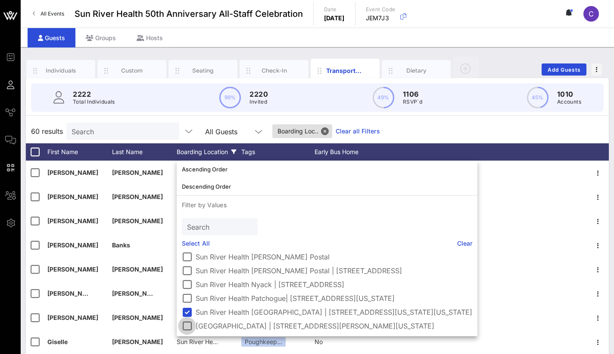
click at [192, 246] on div at bounding box center [187, 325] width 15 height 15
click at [188, 246] on div at bounding box center [187, 311] width 15 height 15
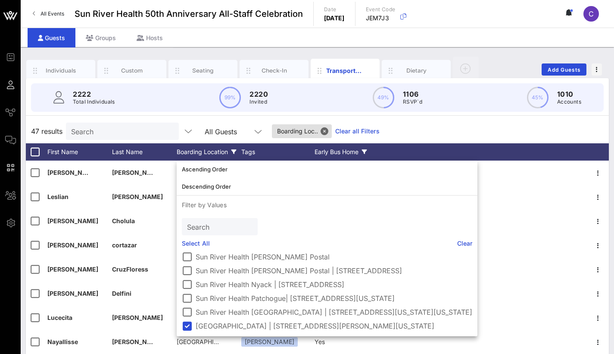
click at [351, 149] on div "Early Bus Home" at bounding box center [347, 151] width 65 height 17
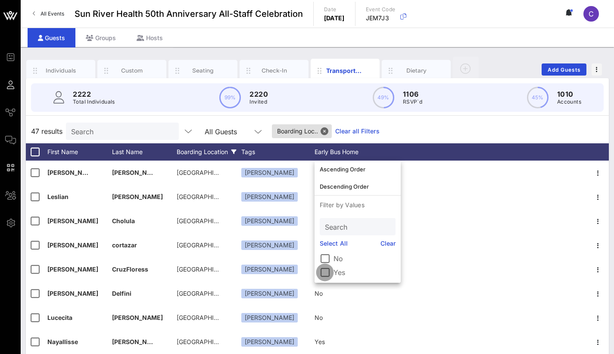
click at [330, 246] on div at bounding box center [325, 272] width 15 height 15
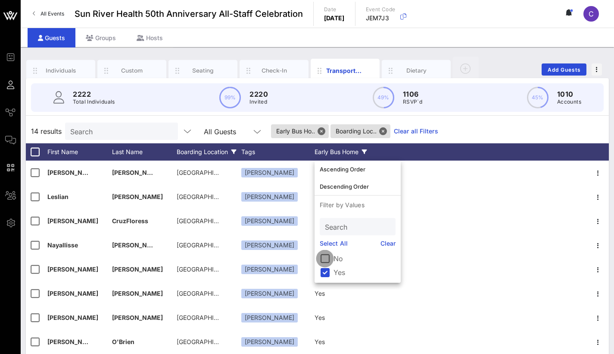
click at [324, 246] on div at bounding box center [325, 258] width 15 height 15
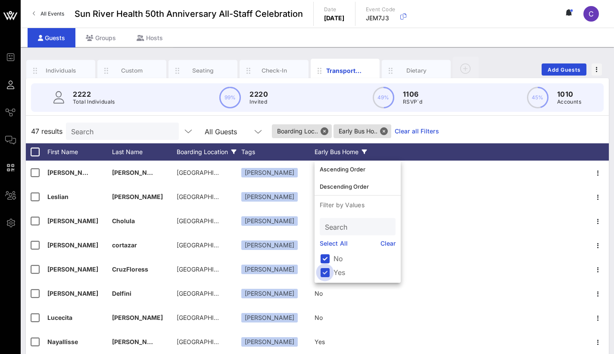
click at [325, 246] on div at bounding box center [325, 272] width 15 height 15
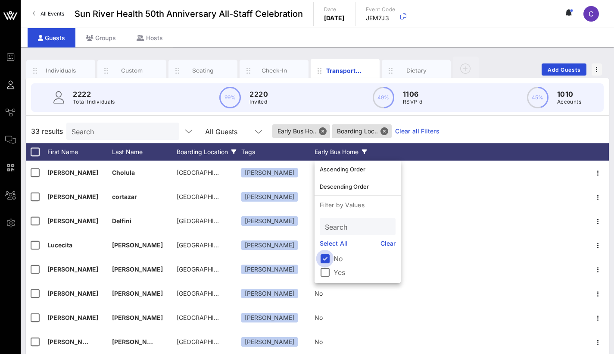
click at [325, 246] on div at bounding box center [325, 258] width 15 height 15
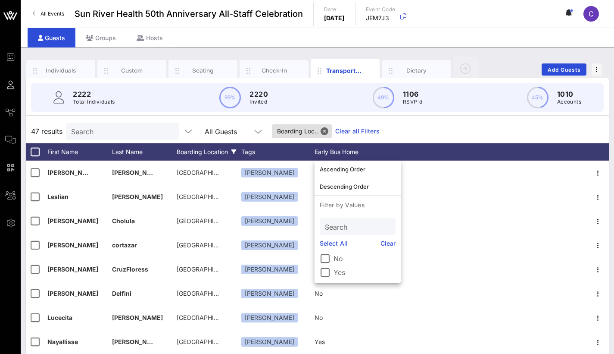
click at [472, 117] on div "2222 Total Individuals 99% 2220 Invited 49% 1106 RSVP`d 45% 1010 Accounts 47 re…" at bounding box center [317, 248] width 583 height 341
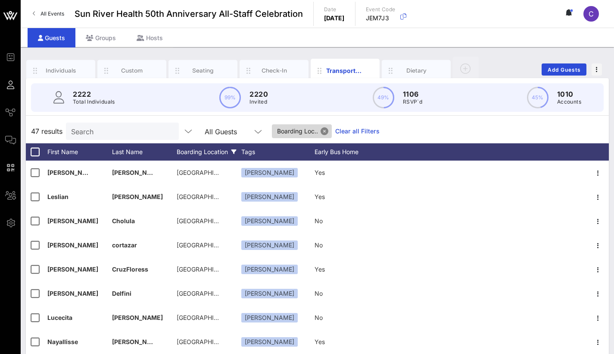
click at [324, 131] on button "Close" at bounding box center [325, 131] width 8 height 8
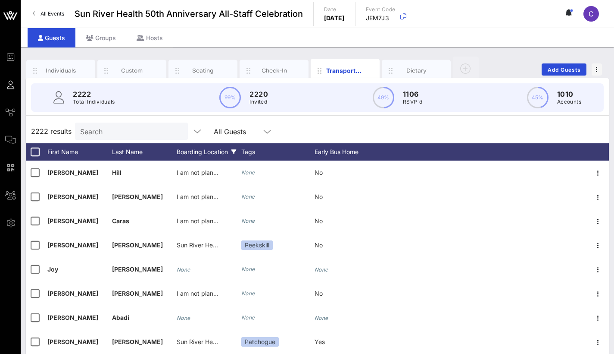
click at [219, 151] on div "Boarding Location" at bounding box center [209, 151] width 65 height 17
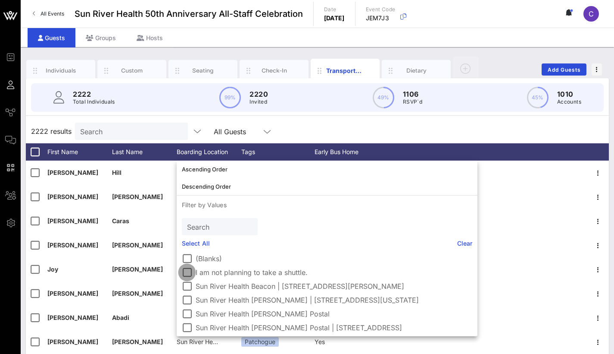
click at [188, 246] on div at bounding box center [187, 272] width 15 height 15
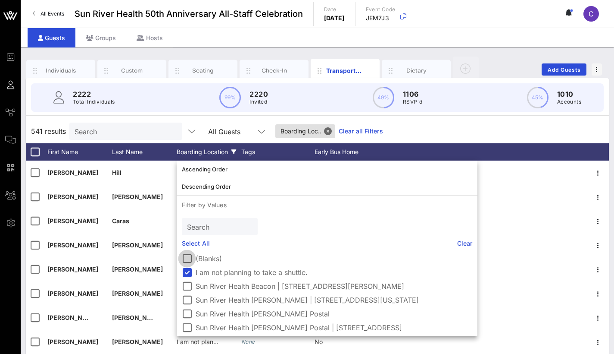
click at [186, 246] on div at bounding box center [187, 258] width 15 height 15
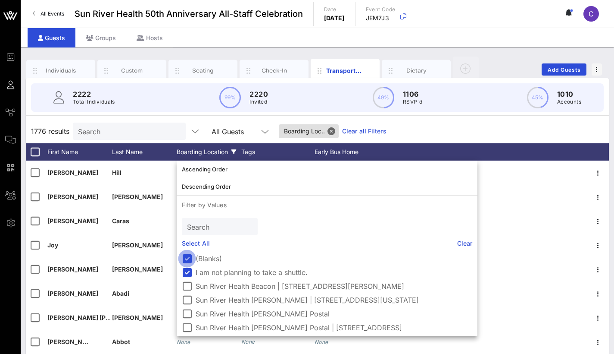
click at [186, 246] on div at bounding box center [187, 258] width 15 height 15
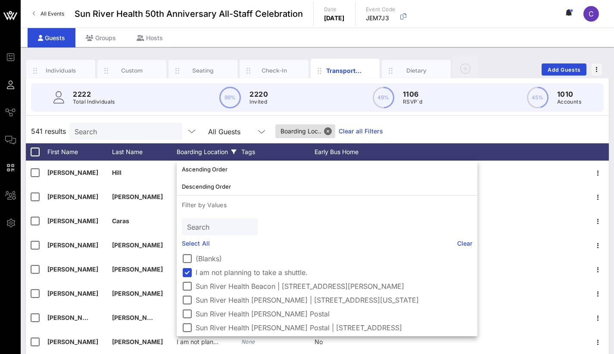
scroll to position [5, 0]
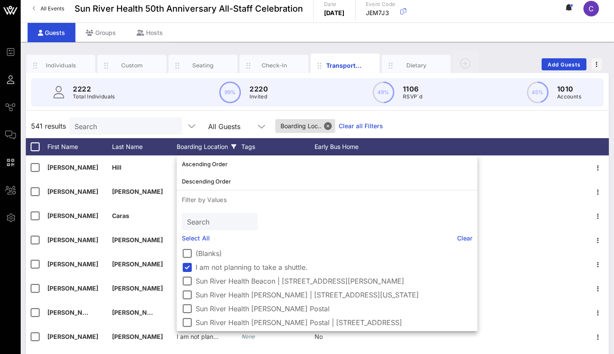
click at [414, 90] on p "1106" at bounding box center [412, 89] width 19 height 10
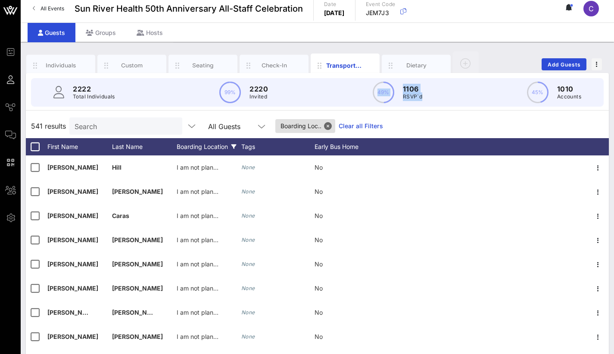
drag, startPoint x: 375, startPoint y: 93, endPoint x: 369, endPoint y: 87, distance: 8.2
click at [369, 87] on div "2222 Total Individuals 99% 2220 Invited 49% 1106 RSVP`d 45% 1010 Accounts" at bounding box center [317, 92] width 573 height 28
click at [438, 92] on div "2222 Total Individuals 99% 2220 Invited 49% 1106 RSVP`d 45% 1010 Accounts" at bounding box center [317, 92] width 573 height 28
click at [411, 93] on p "1106" at bounding box center [412, 89] width 19 height 10
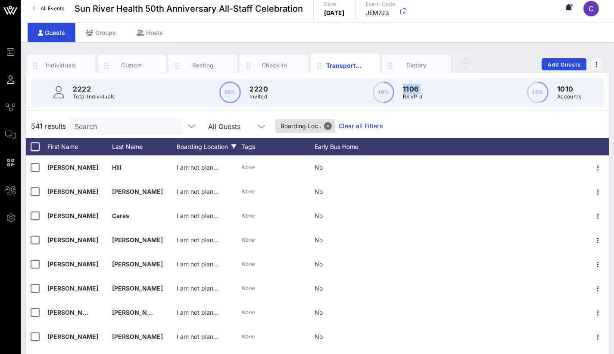
click at [411, 93] on p "1106" at bounding box center [412, 89] width 19 height 10
click at [418, 97] on p "RSVP`d" at bounding box center [412, 96] width 19 height 9
drag, startPoint x: 388, startPoint y: 94, endPoint x: 370, endPoint y: 88, distance: 18.1
click at [370, 88] on div "2222 Total Individuals 99% 2220 Invited 49% 1106 RSVP`d 45% 1010 Accounts" at bounding box center [317, 92] width 573 height 28
click at [444, 96] on div "2222 Total Individuals 99% 2220 Invited 49% 1106 RSVP`d 45% 1010 Accounts" at bounding box center [317, 92] width 573 height 28
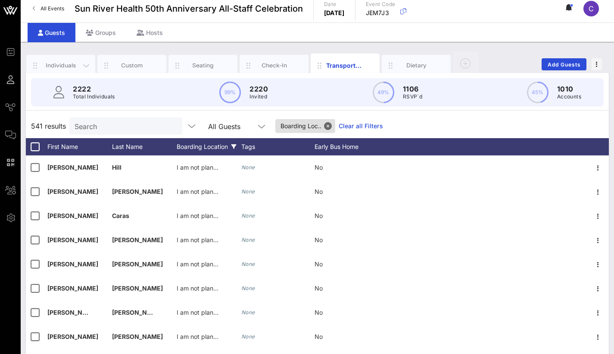
click at [71, 63] on div "Individuals" at bounding box center [61, 65] width 38 height 8
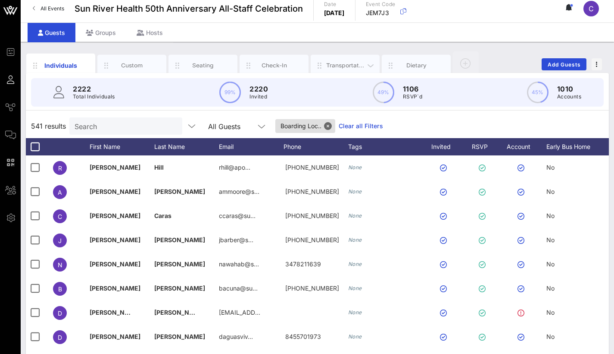
click at [346, 66] on div "Transportation" at bounding box center [345, 65] width 38 height 8
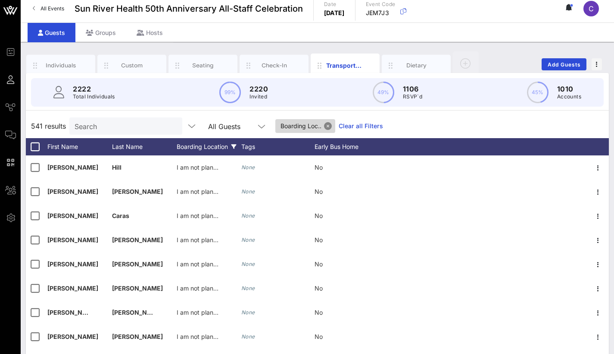
click at [331, 126] on button "Close" at bounding box center [328, 126] width 8 height 8
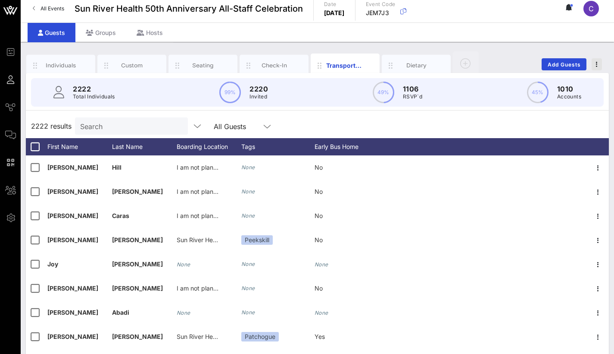
click at [499, 63] on span "button" at bounding box center [597, 64] width 10 height 6
click at [53, 69] on div "Individuals" at bounding box center [60, 66] width 69 height 22
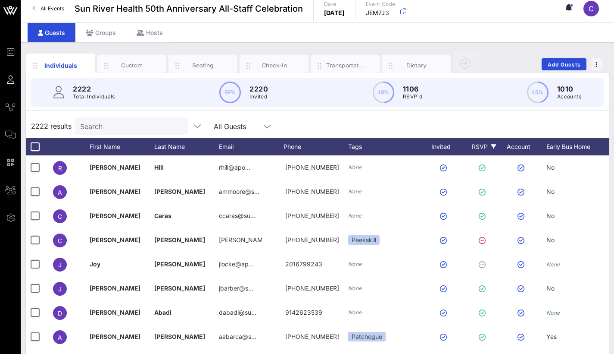
click at [481, 145] on div "RSVP" at bounding box center [484, 146] width 30 height 17
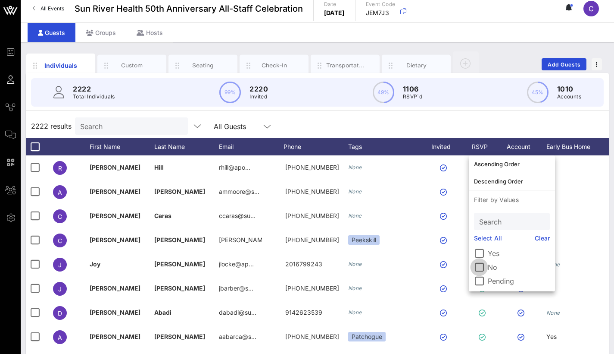
click at [475, 246] on div at bounding box center [479, 267] width 15 height 15
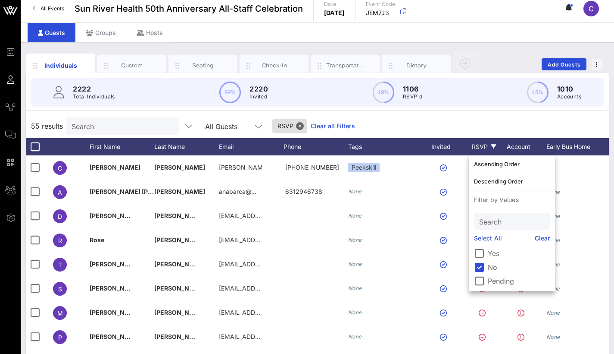
click at [461, 125] on div "55 results Search All Guests RSVP Clear all Filters" at bounding box center [317, 126] width 583 height 24
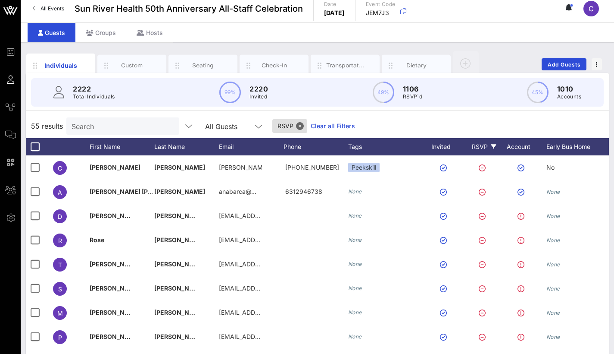
click at [481, 145] on div "RSVP" at bounding box center [484, 146] width 30 height 17
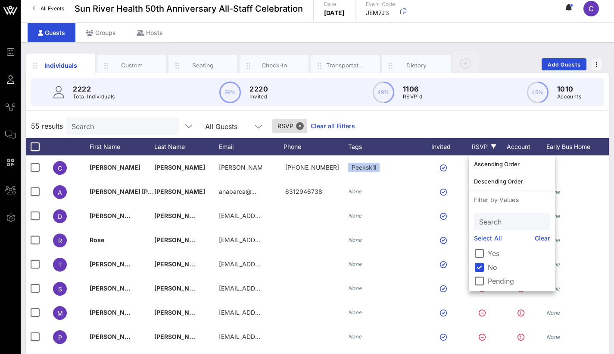
click at [481, 145] on div "RSVP" at bounding box center [484, 146] width 30 height 17
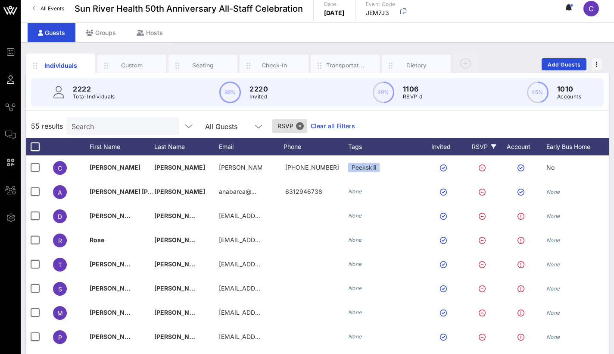
click at [333, 100] on div "2222 Total Individuals 99% 2220 Invited 49% 1106 RSVP`d 45% 1010 Accounts" at bounding box center [317, 92] width 573 height 28
click at [483, 147] on div "RSVP" at bounding box center [484, 146] width 30 height 17
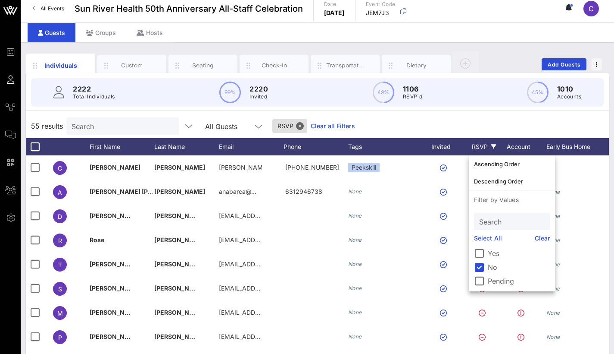
click at [483, 147] on div "RSVP" at bounding box center [484, 146] width 30 height 17
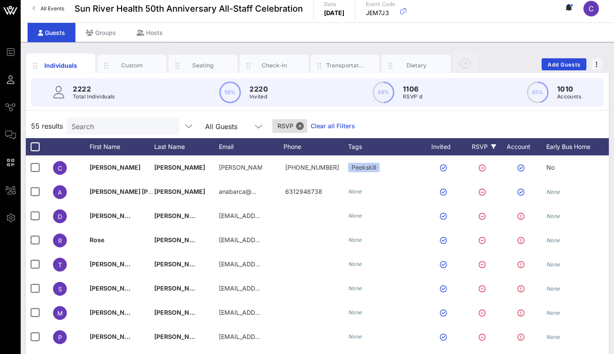
click at [483, 147] on div "RSVP" at bounding box center [484, 146] width 30 height 17
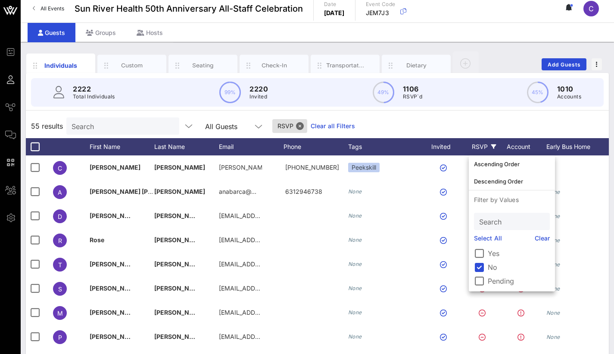
click at [483, 147] on div "RSVP" at bounding box center [484, 146] width 30 height 17
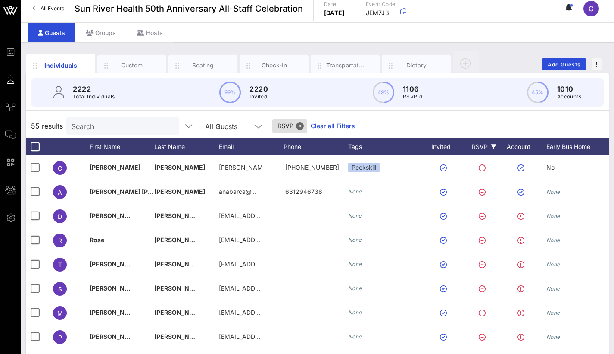
click at [483, 147] on div "RSVP" at bounding box center [484, 146] width 30 height 17
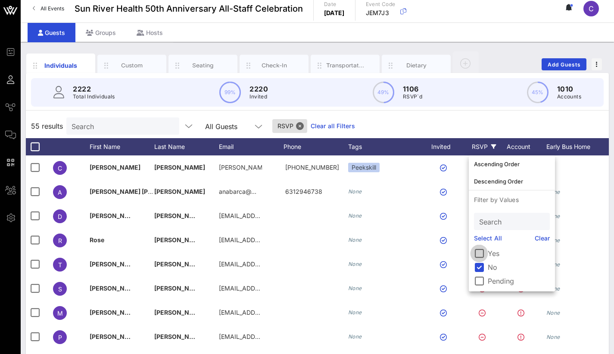
click at [478, 246] on div at bounding box center [479, 253] width 15 height 15
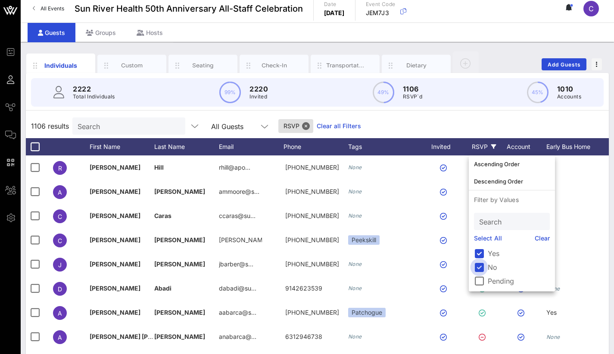
click at [481, 246] on div at bounding box center [479, 267] width 15 height 15
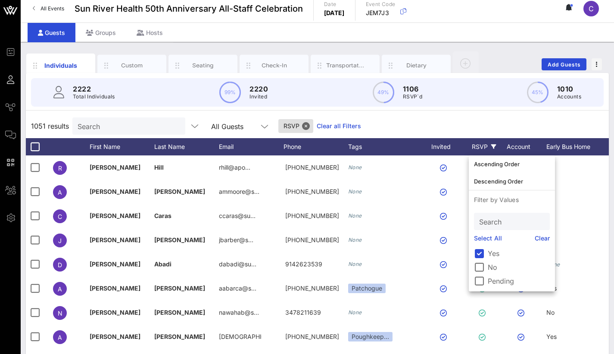
click at [49, 115] on div "1051 results Search All Guests RSVP Clear all Filters" at bounding box center [317, 126] width 583 height 24
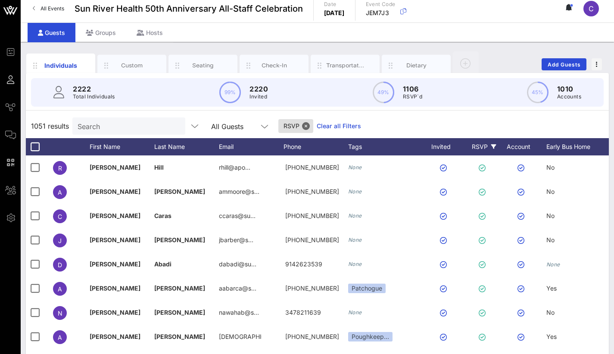
drag, startPoint x: 73, startPoint y: 125, endPoint x: 22, endPoint y: 121, distance: 51.5
click at [22, 121] on div "Individuals Custom Seating Check-In Transportation Dietary Add Guests 2222 Tota…" at bounding box center [318, 232] width 594 height 381
drag, startPoint x: 41, startPoint y: 124, endPoint x: 26, endPoint y: 124, distance: 15.1
click at [26, 124] on div "1051 results Search All Guests RSVP Clear all Filters" at bounding box center [317, 126] width 583 height 24
click at [50, 124] on span "1051 results" at bounding box center [50, 126] width 38 height 10
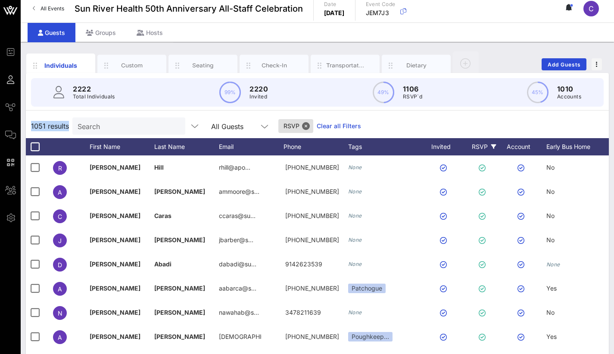
drag, startPoint x: 68, startPoint y: 126, endPoint x: 27, endPoint y: 126, distance: 41.4
click at [27, 124] on div "1051 results Search All Guests RSVP Clear all Filters" at bounding box center [317, 126] width 583 height 24
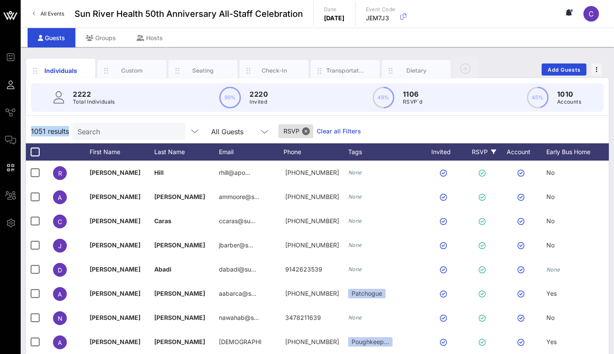
scroll to position [0, 0]
click at [306, 132] on button "Close" at bounding box center [306, 131] width 8 height 8
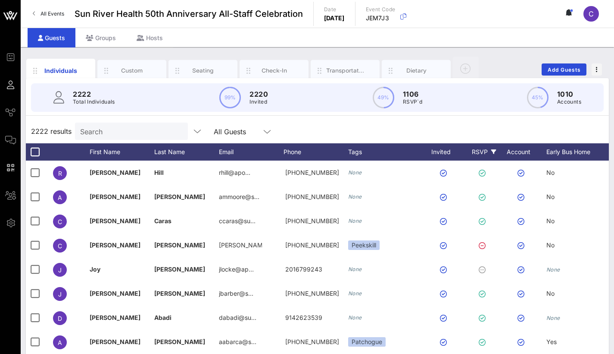
click at [488, 152] on div "RSVP" at bounding box center [484, 151] width 30 height 17
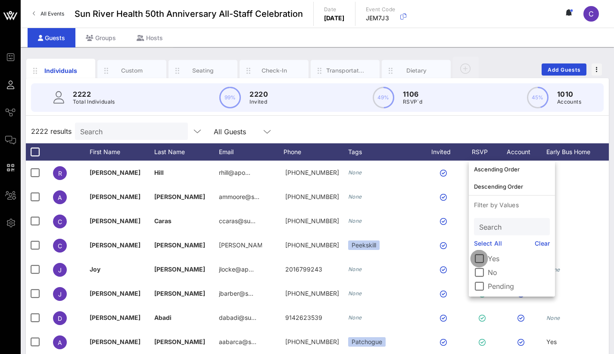
click at [484, 246] on div at bounding box center [479, 258] width 15 height 15
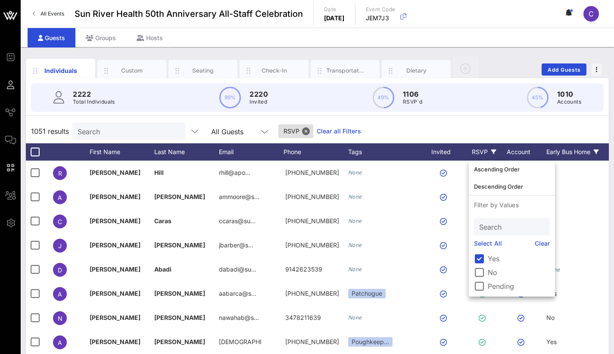
click at [499, 147] on div "Early Bus Home" at bounding box center [579, 151] width 65 height 17
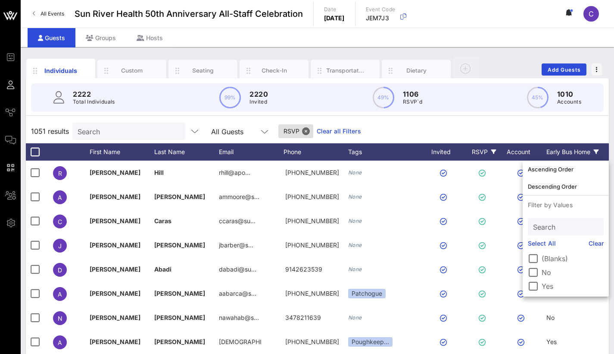
click at [499, 149] on div "Early Bus Home" at bounding box center [579, 151] width 65 height 17
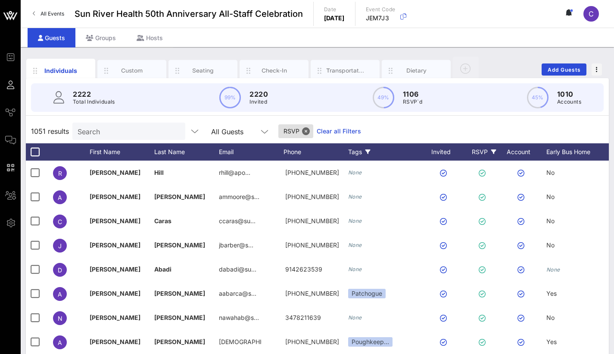
click at [352, 150] on div "Tags" at bounding box center [384, 151] width 73 height 17
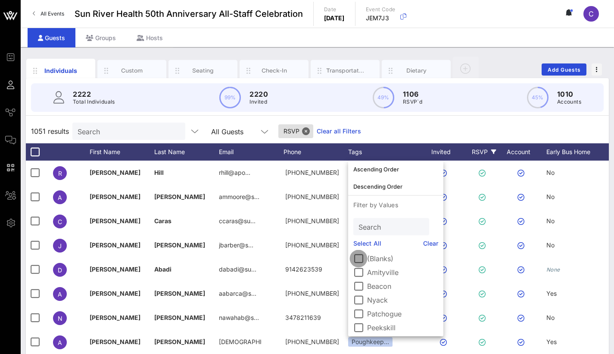
click at [358, 246] on div at bounding box center [358, 258] width 15 height 15
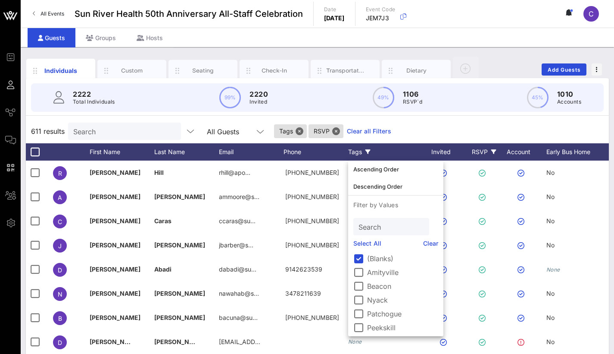
click at [495, 129] on div "611 results Search All Guests Tags RSVP Clear all Filters" at bounding box center [317, 131] width 583 height 24
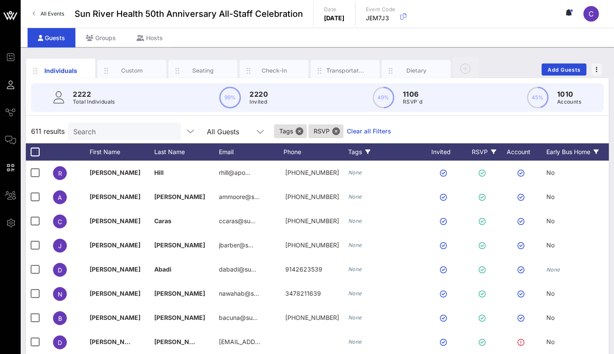
click at [499, 150] on icon at bounding box center [596, 151] width 5 height 5
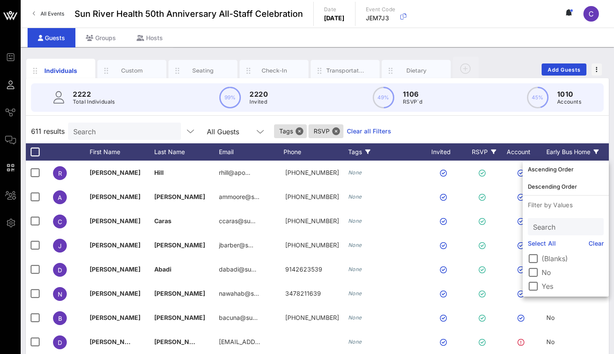
click at [499, 150] on icon at bounding box center [596, 151] width 5 height 5
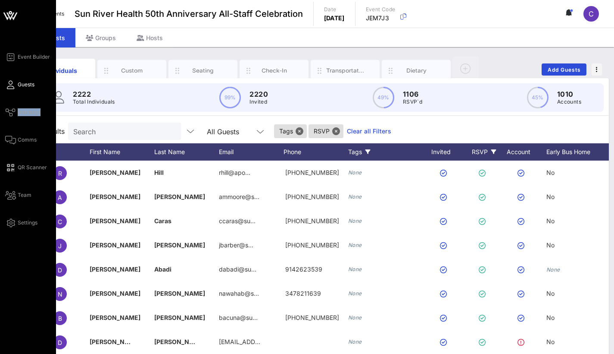
click at [0, 113] on div "Event Builder Guests Journeys Comms QR Scanner Team Settings" at bounding box center [28, 214] width 56 height 428
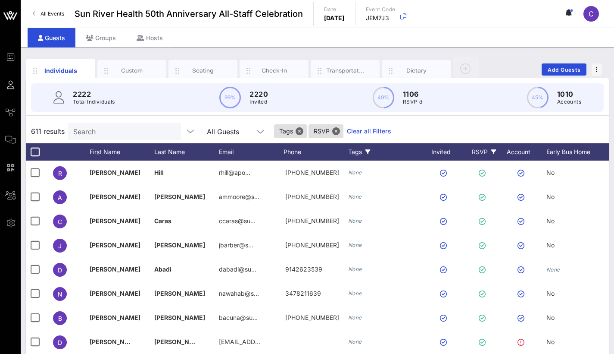
click at [499, 120] on div "611 results Search All Guests Tags RSVP Clear all Filters" at bounding box center [317, 131] width 583 height 24
click at [499, 67] on span "button" at bounding box center [597, 69] width 10 height 6
click at [372, 131] on link "Clear all Filters" at bounding box center [369, 130] width 44 height 9
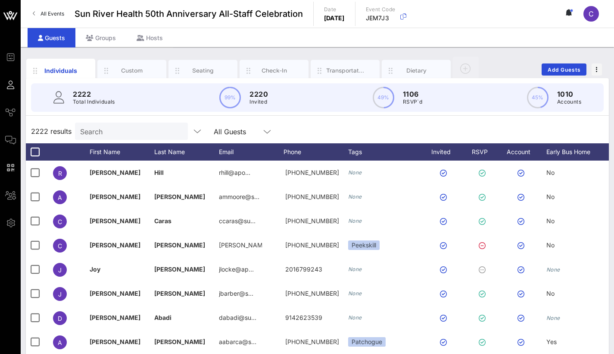
click at [270, 134] on icon at bounding box center [267, 131] width 8 height 10
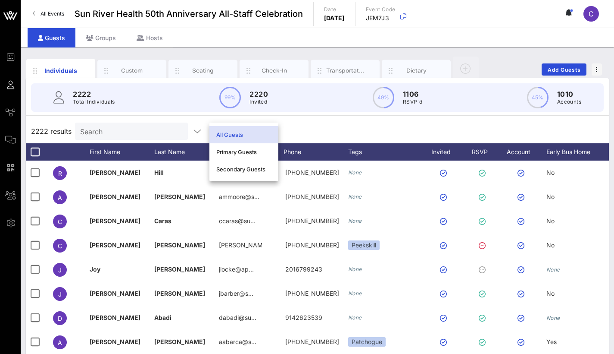
click at [328, 133] on div "2222 results Search All Guests" at bounding box center [317, 131] width 583 height 24
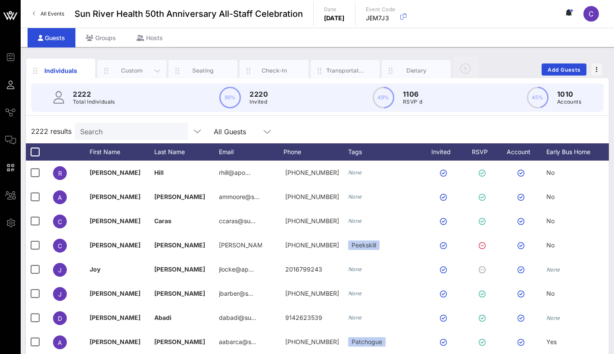
click at [132, 69] on div "Custom" at bounding box center [132, 70] width 38 height 8
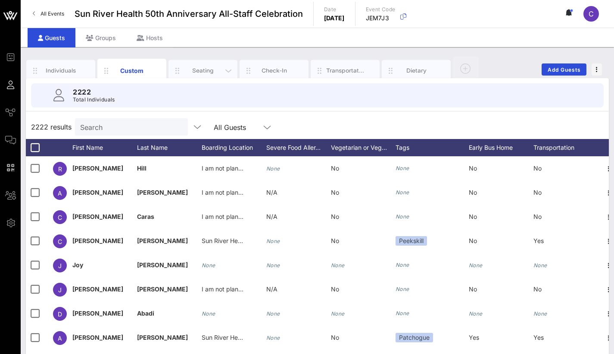
click at [193, 70] on div "Seating" at bounding box center [203, 70] width 38 height 8
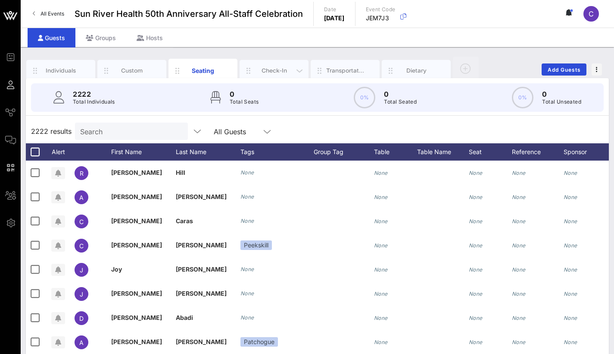
click at [277, 62] on div "Check-In" at bounding box center [274, 71] width 69 height 22
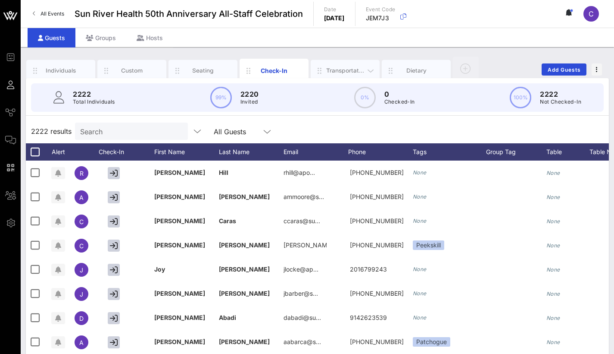
click at [355, 72] on div "Transportation" at bounding box center [345, 70] width 38 height 8
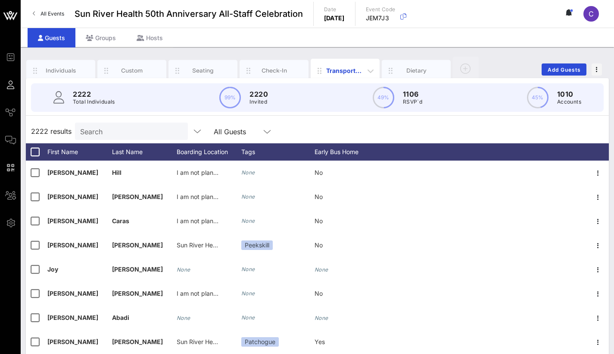
click at [351, 72] on div "Transportation" at bounding box center [345, 70] width 38 height 9
drag, startPoint x: 434, startPoint y: 104, endPoint x: 241, endPoint y: 91, distance: 193.2
click at [241, 91] on div "2222 Total Individuals 99% 2220 Invited 49% 1106 RSVP`d 45% 1010 Accounts" at bounding box center [317, 97] width 573 height 28
click at [362, 102] on div "2222 Total Individuals 99% 2220 Invited 49% 1106 RSVP`d 45% 1010 Accounts" at bounding box center [317, 97] width 573 height 28
click at [202, 156] on div "Boarding Location" at bounding box center [209, 151] width 65 height 17
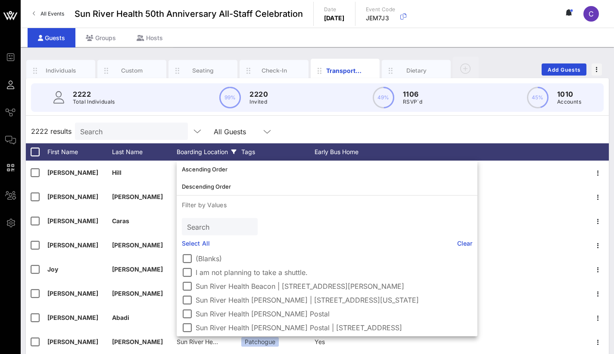
click at [202, 156] on div "Boarding Location" at bounding box center [209, 151] width 65 height 17
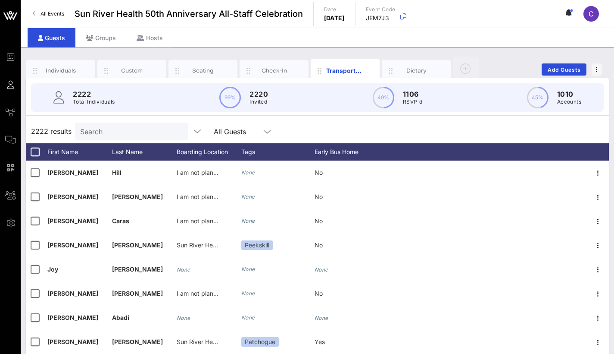
click at [424, 94] on div "2222 Total Individuals 99% 2220 Invited 49% 1106 RSVP`d 45% 1010 Accounts" at bounding box center [317, 97] width 573 height 28
drag, startPoint x: 392, startPoint y: 101, endPoint x: 387, endPoint y: 97, distance: 6.7
click at [387, 97] on div "49% 1106 RSVP`d" at bounding box center [398, 98] width 50 height 22
click at [414, 98] on p "RSVP`d" at bounding box center [412, 101] width 19 height 9
drag, startPoint x: 400, startPoint y: 100, endPoint x: 390, endPoint y: 91, distance: 13.2
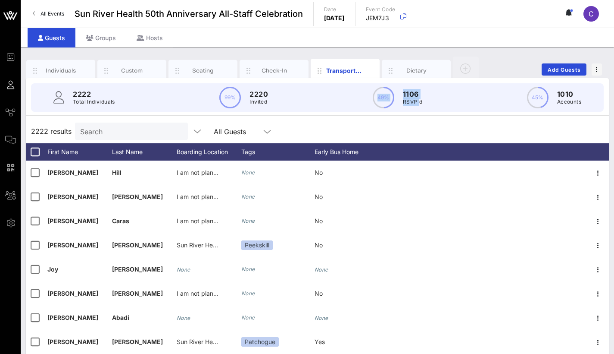
click at [390, 91] on div "49% 1106 RSVP`d" at bounding box center [398, 98] width 50 height 22
click at [426, 99] on div "2222 Total Individuals 99% 2220 Invited 49% 1106 RSVP`d 45% 1010 Accounts" at bounding box center [317, 97] width 573 height 28
drag, startPoint x: 427, startPoint y: 99, endPoint x: 405, endPoint y: 88, distance: 24.3
click at [405, 88] on div "2222 Total Individuals 99% 2220 Invited 49% 1106 RSVP`d 45% 1010 Accounts" at bounding box center [317, 97] width 573 height 28
click at [422, 94] on p "1106" at bounding box center [412, 94] width 19 height 10
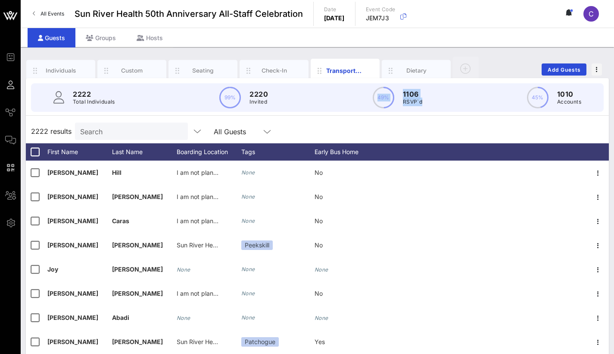
drag, startPoint x: 404, startPoint y: 94, endPoint x: 398, endPoint y: 89, distance: 7.3
click at [397, 89] on div "2222 Total Individuals 99% 2220 Invited 49% 1106 RSVP`d 45% 1010 Accounts" at bounding box center [317, 97] width 573 height 28
click at [433, 95] on div "2222 Total Individuals 99% 2220 Invited 49% 1106 RSVP`d 45% 1010 Accounts" at bounding box center [317, 97] width 573 height 28
click at [55, 67] on div "Individuals" at bounding box center [61, 70] width 38 height 8
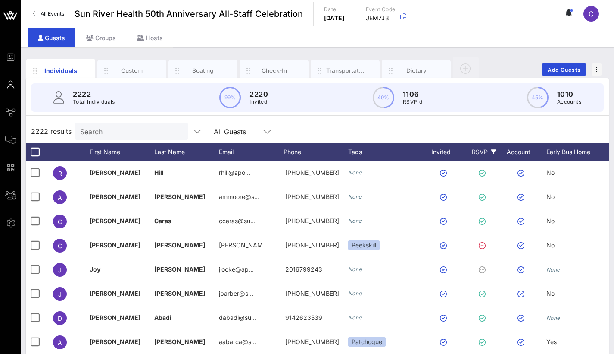
click at [482, 150] on div "RSVP" at bounding box center [484, 151] width 30 height 17
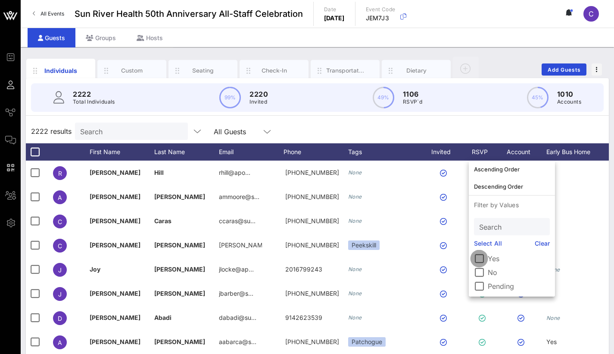
click at [483, 246] on div at bounding box center [479, 258] width 15 height 15
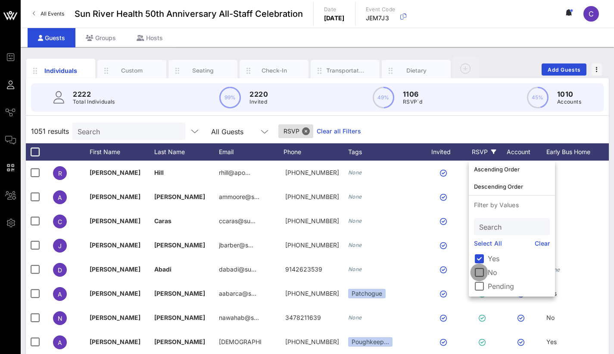
click at [479, 246] on div at bounding box center [479, 272] width 15 height 15
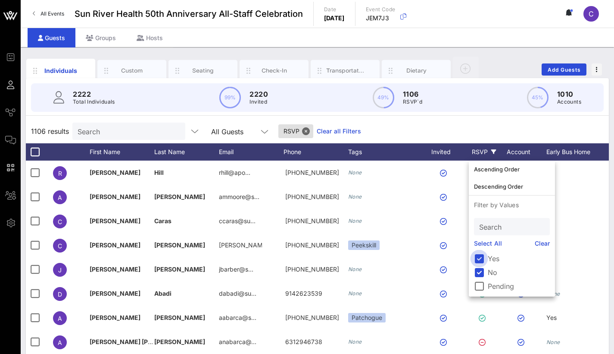
click at [481, 246] on div at bounding box center [479, 258] width 15 height 15
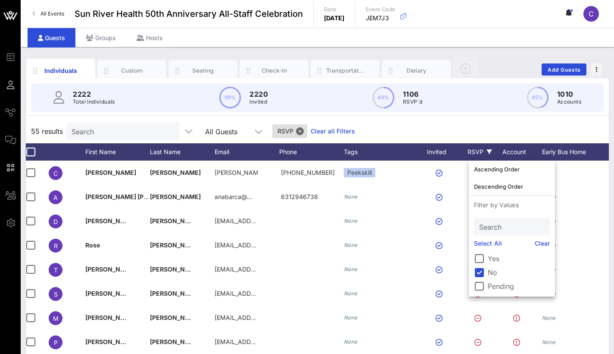
scroll to position [0, 0]
drag, startPoint x: 54, startPoint y: 131, endPoint x: 31, endPoint y: 128, distance: 23.0
click at [31, 128] on span "55 results" at bounding box center [47, 131] width 32 height 10
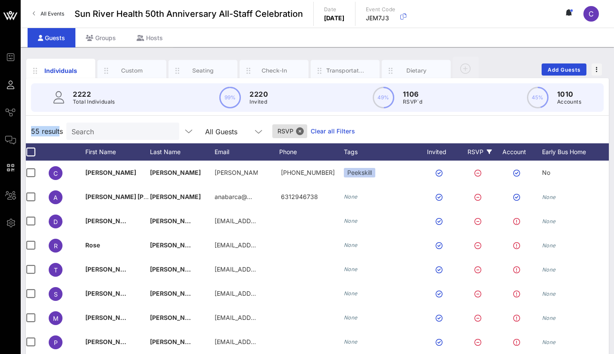
click at [31, 128] on span "55 results" at bounding box center [47, 131] width 32 height 10
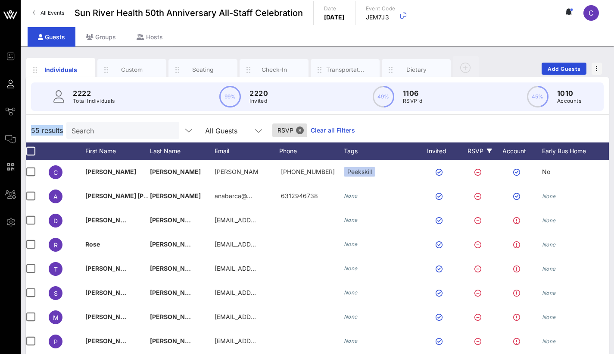
drag, startPoint x: 50, startPoint y: 130, endPoint x: 28, endPoint y: 129, distance: 21.2
click at [28, 129] on div "55 results Search All Guests RSVP Clear all Filters" at bounding box center [317, 130] width 583 height 24
click at [488, 151] on icon at bounding box center [489, 150] width 5 height 5
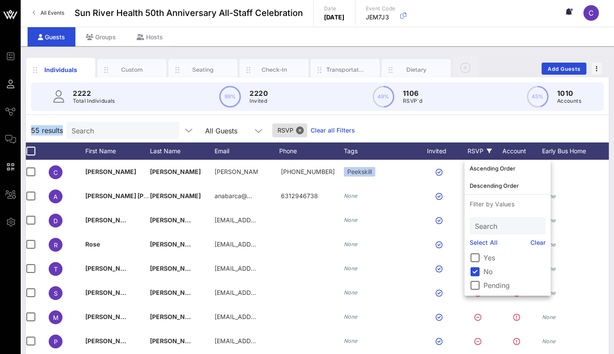
click at [488, 151] on icon at bounding box center [489, 150] width 5 height 5
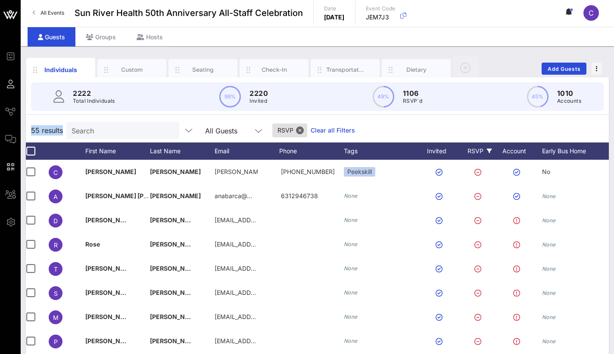
click at [488, 151] on icon at bounding box center [489, 150] width 5 height 5
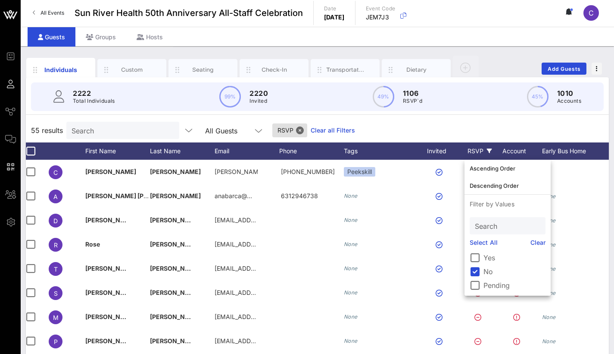
click at [472, 119] on div "55 results Search All Guests RSVP Clear all Filters" at bounding box center [317, 130] width 583 height 24
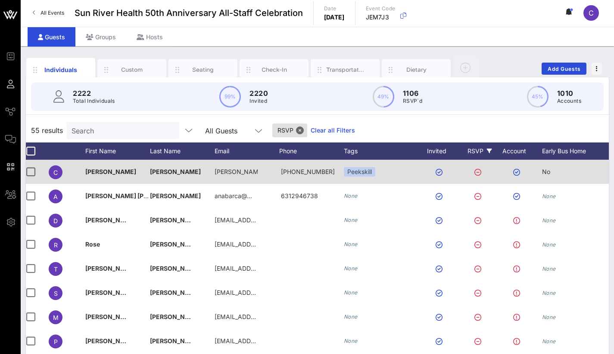
scroll to position [0, 0]
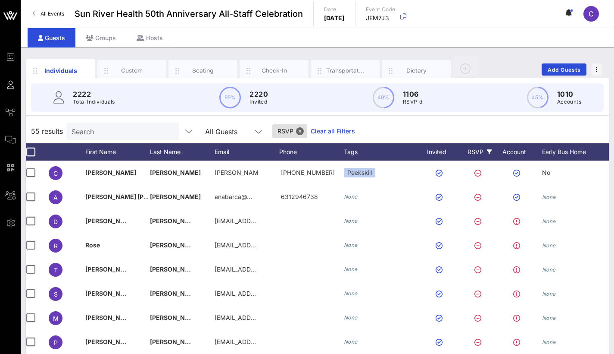
click at [482, 152] on div "RSVP" at bounding box center [480, 151] width 30 height 17
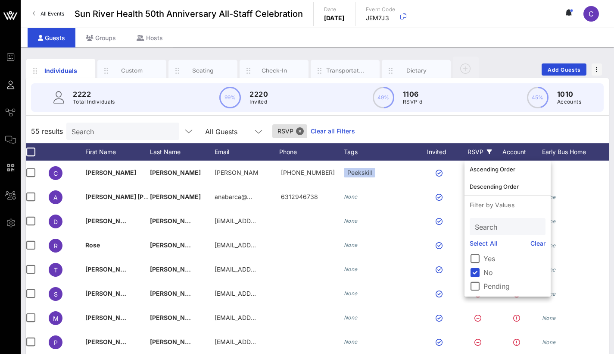
click at [482, 152] on div "RSVP" at bounding box center [480, 151] width 30 height 17
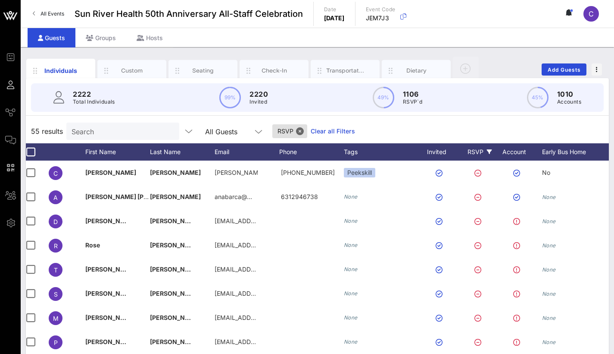
click at [488, 150] on icon at bounding box center [489, 151] width 5 height 5
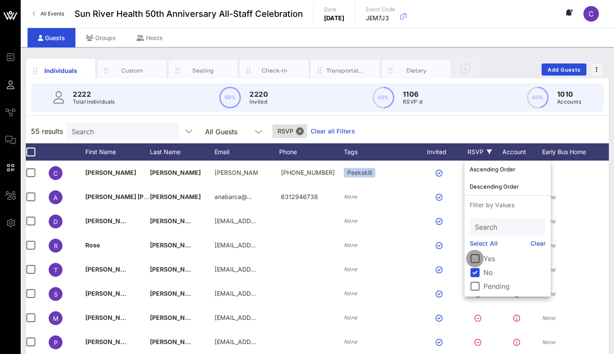
click at [472, 246] on div at bounding box center [475, 258] width 15 height 15
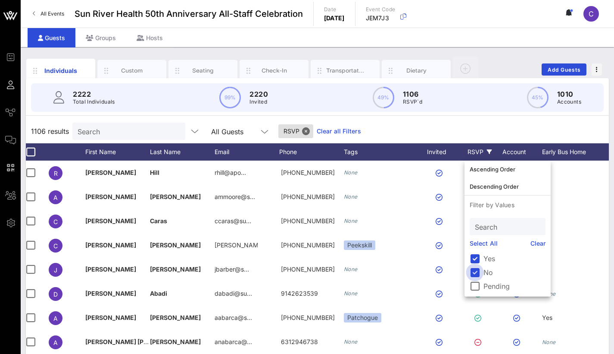
click at [477, 246] on div at bounding box center [475, 272] width 15 height 15
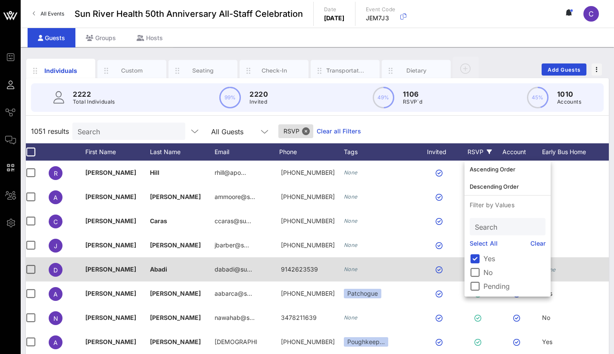
drag, startPoint x: 480, startPoint y: 289, endPoint x: 464, endPoint y: 268, distance: 26.1
click at [480, 246] on div at bounding box center [475, 286] width 15 height 15
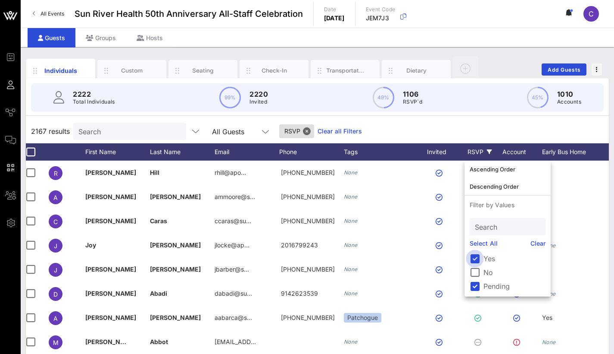
click at [476, 246] on div at bounding box center [475, 258] width 15 height 15
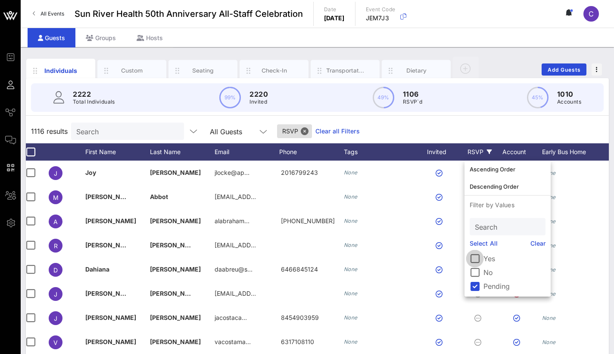
scroll to position [0, 0]
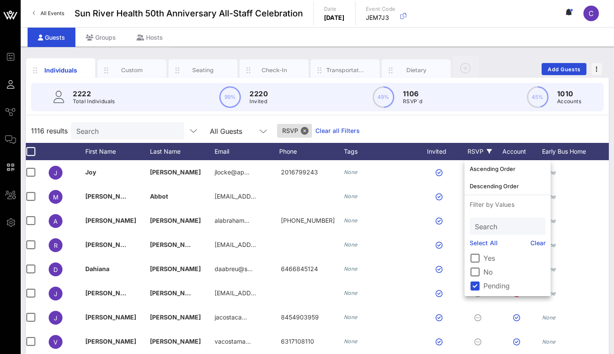
click at [444, 132] on div "1116 results Search All Guests RSVP Clear all Filters" at bounding box center [317, 131] width 583 height 24
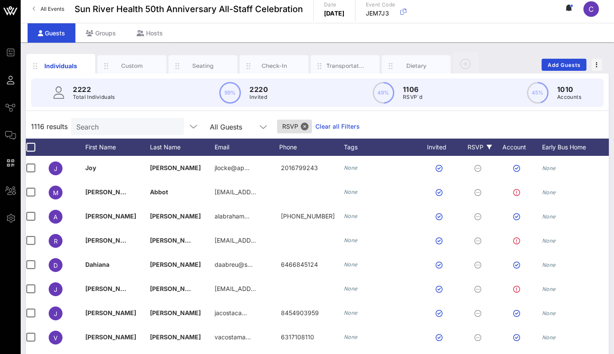
scroll to position [8, 0]
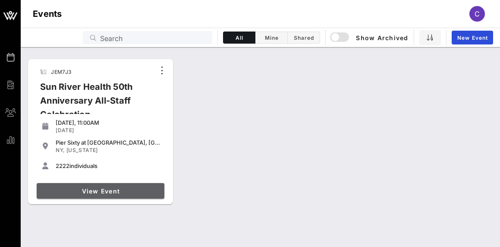
click at [102, 191] on span "View Event" at bounding box center [100, 190] width 121 height 7
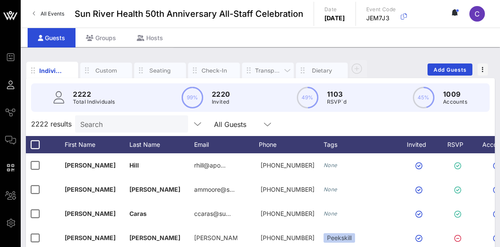
click at [261, 69] on div "Transportation" at bounding box center [268, 70] width 26 height 8
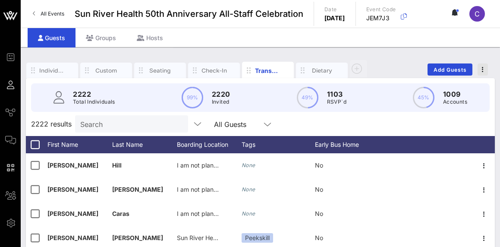
click at [485, 67] on span "button" at bounding box center [482, 69] width 10 height 6
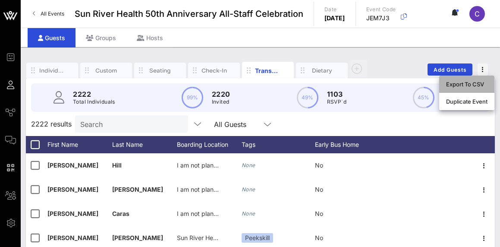
click at [482, 88] on div "Export To CSV" at bounding box center [466, 84] width 41 height 14
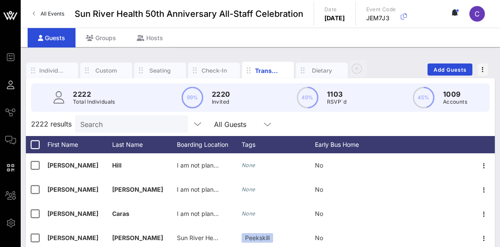
click at [259, 38] on div "Guests Groups Hosts" at bounding box center [260, 37] width 479 height 19
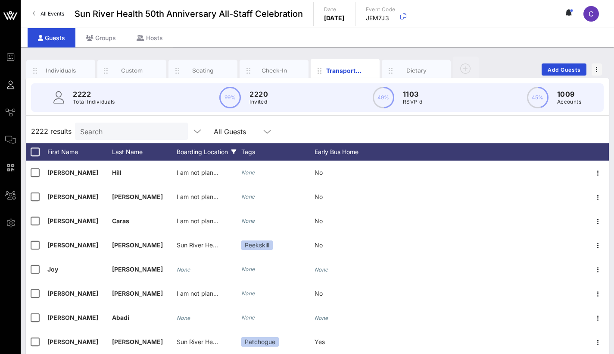
click at [233, 151] on icon at bounding box center [234, 151] width 5 height 5
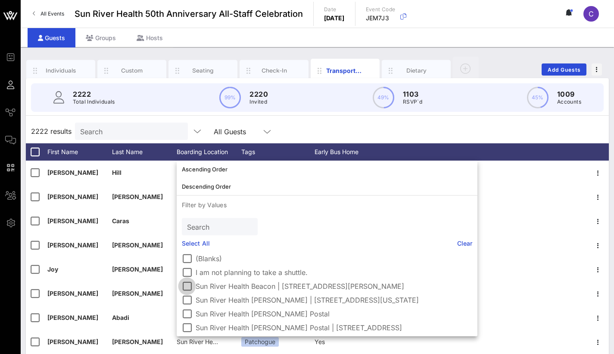
click at [188, 246] on div at bounding box center [187, 286] width 15 height 15
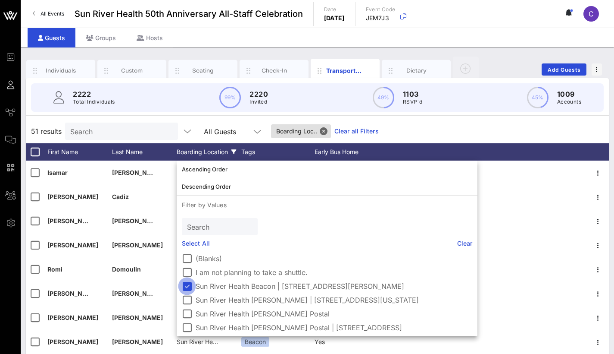
click at [185, 246] on div at bounding box center [187, 286] width 15 height 15
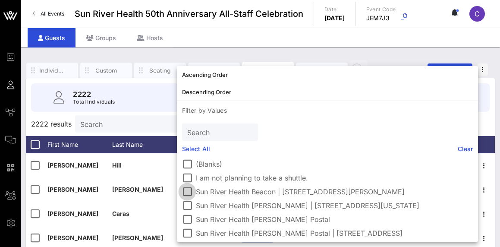
click at [188, 192] on div at bounding box center [187, 191] width 15 height 15
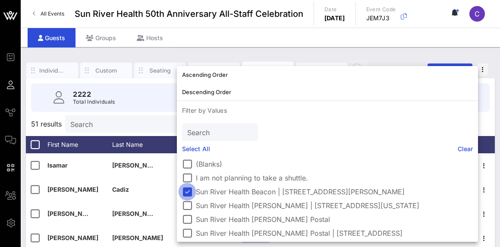
click at [189, 192] on div at bounding box center [187, 191] width 15 height 15
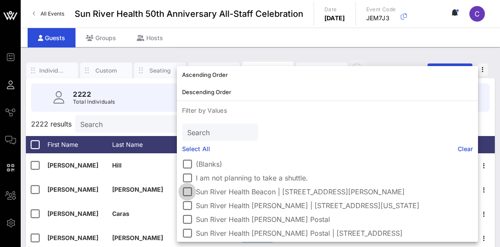
click at [185, 192] on div at bounding box center [187, 191] width 15 height 15
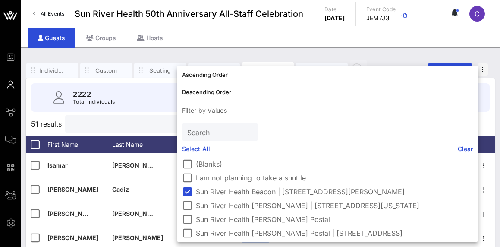
click at [156, 123] on input "text" at bounding box center [120, 123] width 101 height 11
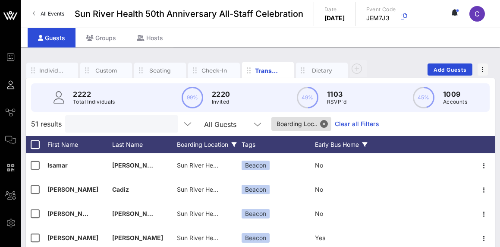
click at [330, 144] on div "Early Bus Home" at bounding box center [347, 144] width 65 height 17
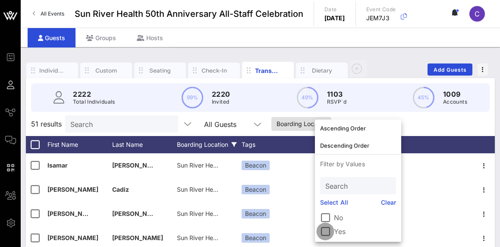
click at [324, 232] on div at bounding box center [325, 231] width 15 height 15
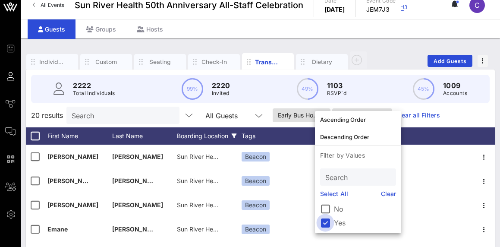
scroll to position [9, 0]
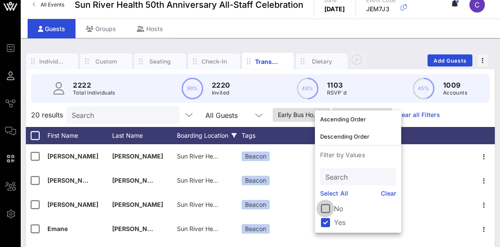
click at [325, 208] on div at bounding box center [325, 208] width 15 height 15
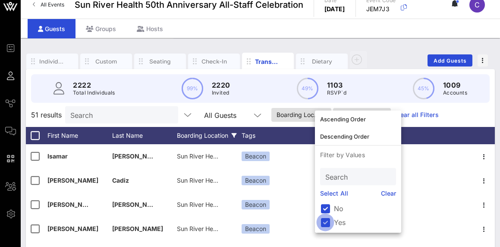
click at [326, 224] on div at bounding box center [325, 222] width 15 height 15
click at [287, 116] on span "Early Bus Ho.." at bounding box center [299, 115] width 47 height 14
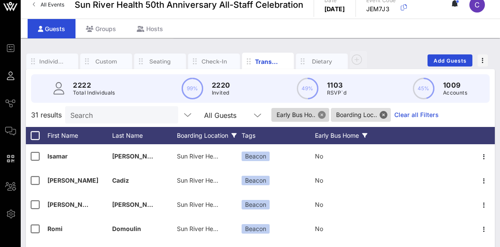
click at [323, 114] on button "Close" at bounding box center [322, 115] width 8 height 8
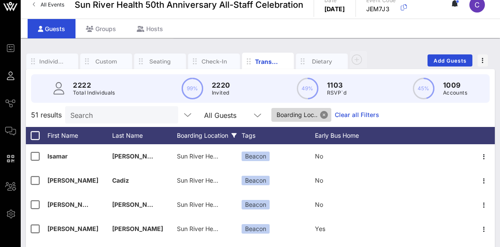
click at [322, 114] on button "Close" at bounding box center [324, 115] width 8 height 8
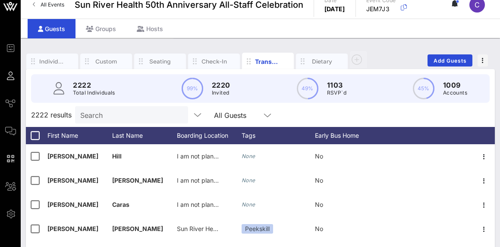
click at [249, 116] on div "All Guests" at bounding box center [237, 114] width 47 height 11
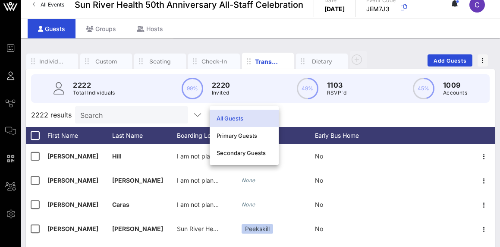
click at [249, 116] on div "All Guests" at bounding box center [243, 118] width 55 height 7
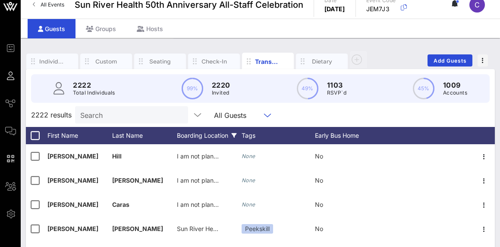
click at [216, 131] on div "Boarding Location" at bounding box center [209, 135] width 65 height 17
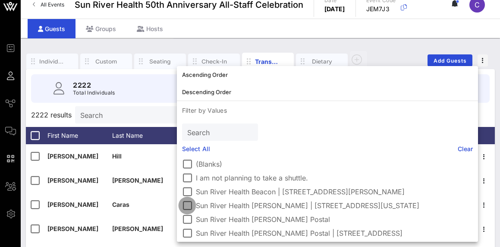
click at [187, 205] on div at bounding box center [187, 205] width 15 height 15
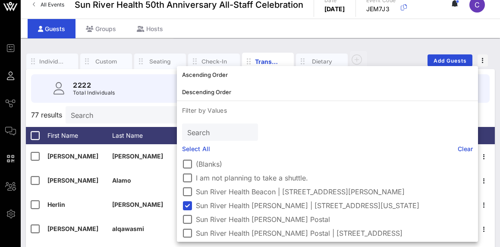
click at [141, 115] on input "Search" at bounding box center [121, 114] width 101 height 11
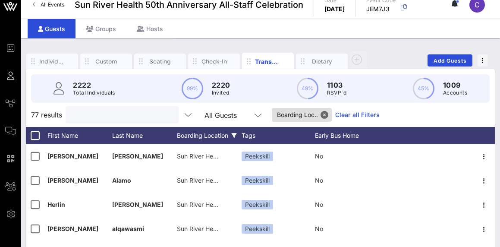
click at [238, 133] on div "Boarding Location" at bounding box center [209, 135] width 65 height 17
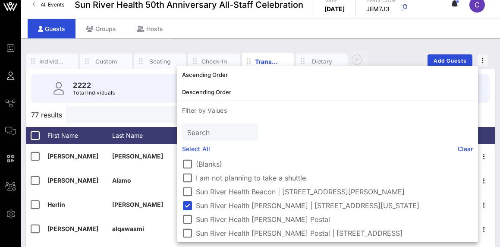
click at [152, 112] on input "text" at bounding box center [121, 114] width 101 height 11
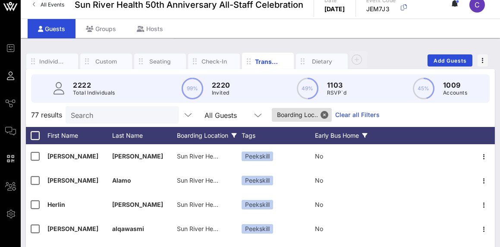
click at [344, 137] on div "Early Bus Home" at bounding box center [347, 135] width 65 height 17
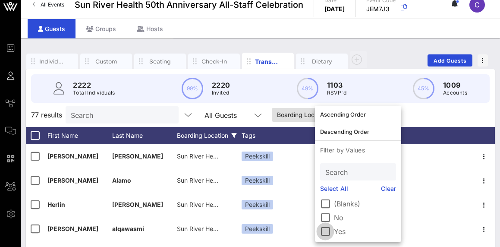
click at [327, 231] on div at bounding box center [325, 231] width 15 height 15
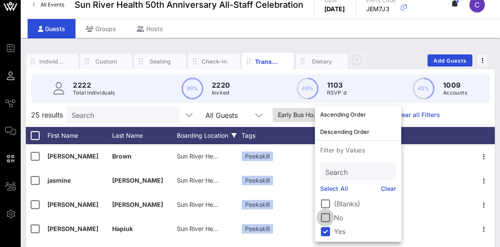
click at [325, 220] on div at bounding box center [325, 217] width 15 height 15
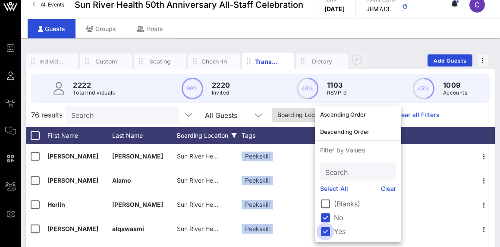
click at [324, 233] on div at bounding box center [325, 231] width 15 height 15
click at [328, 215] on div at bounding box center [325, 217] width 15 height 15
click at [137, 111] on input "Search" at bounding box center [121, 114] width 101 height 11
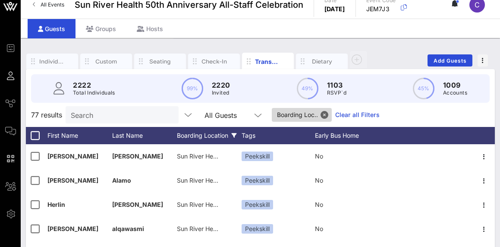
click at [295, 112] on span "Boarding Loc.." at bounding box center [302, 115] width 50 height 14
click at [326, 115] on button "Close" at bounding box center [324, 115] width 8 height 8
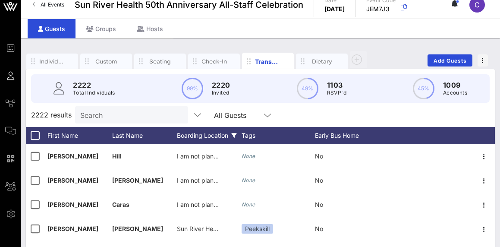
click at [216, 134] on div "Boarding Location" at bounding box center [209, 135] width 65 height 17
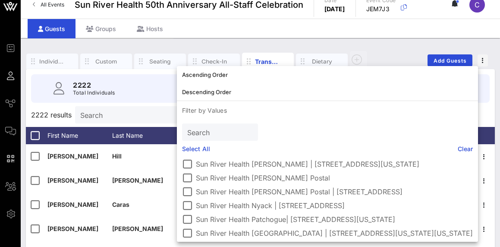
scroll to position [46, 0]
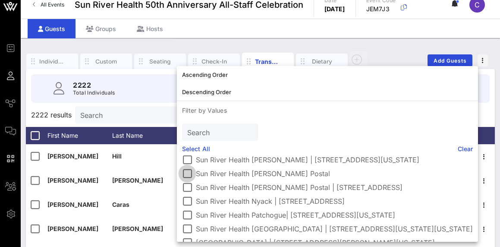
click at [190, 174] on div at bounding box center [187, 173] width 15 height 15
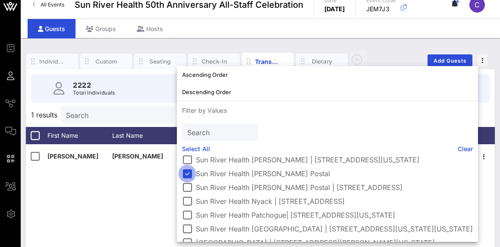
click at [187, 173] on div at bounding box center [187, 173] width 15 height 15
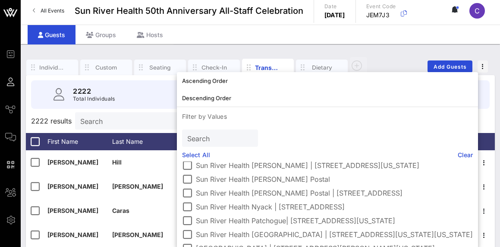
scroll to position [57, 0]
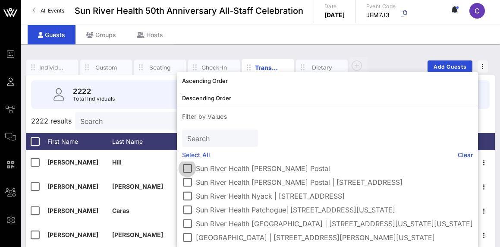
click at [186, 171] on div at bounding box center [187, 168] width 15 height 15
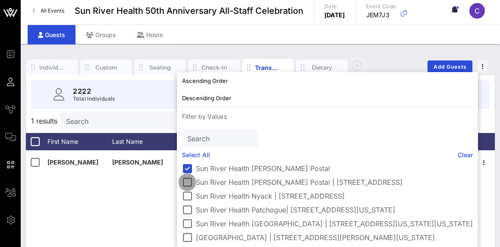
click at [188, 184] on div at bounding box center [187, 182] width 15 height 15
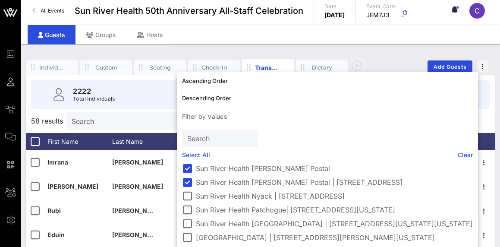
click at [57, 115] on div "58 results Search All Guests Boarding Loc.. Clear all Filters" at bounding box center [260, 121] width 469 height 24
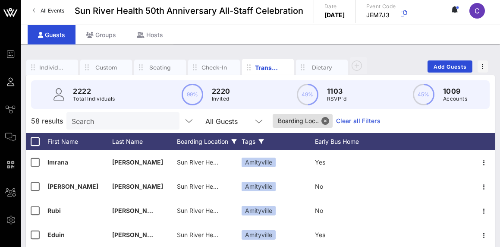
click at [264, 141] on div "Tags" at bounding box center [277, 141] width 73 height 17
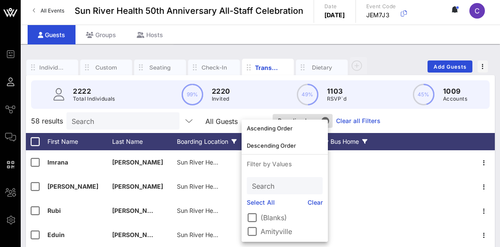
click at [352, 143] on div "Early Bus Home" at bounding box center [347, 141] width 65 height 17
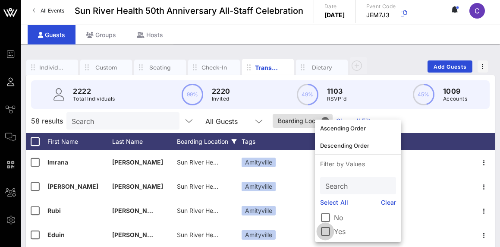
click at [325, 232] on div at bounding box center [325, 231] width 15 height 15
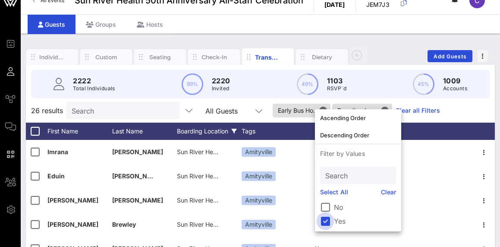
scroll to position [3, 0]
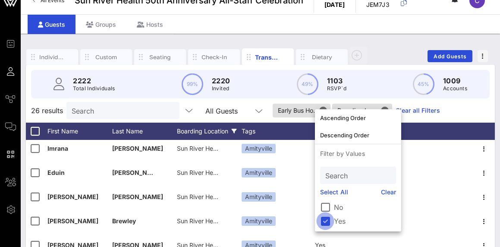
click at [326, 220] on div at bounding box center [325, 220] width 15 height 15
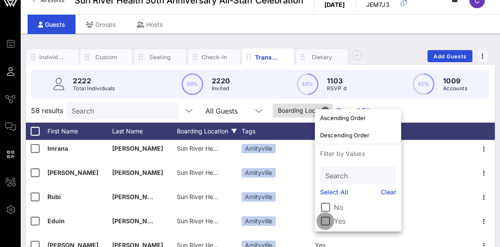
click at [327, 223] on div at bounding box center [325, 220] width 15 height 15
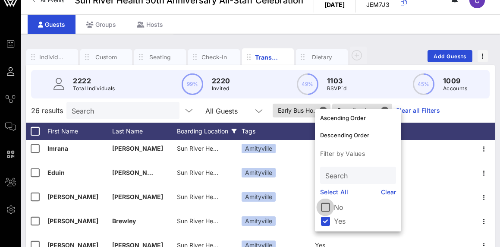
scroll to position [16, 0]
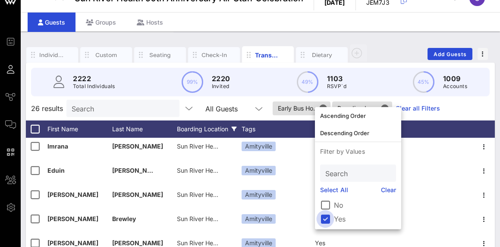
click at [326, 217] on div at bounding box center [325, 218] width 15 height 15
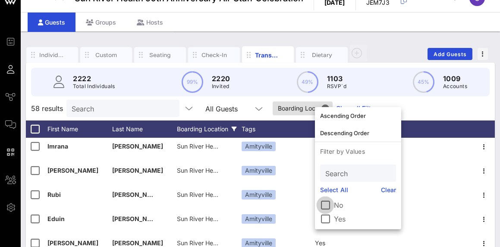
click at [324, 202] on div at bounding box center [325, 204] width 15 height 15
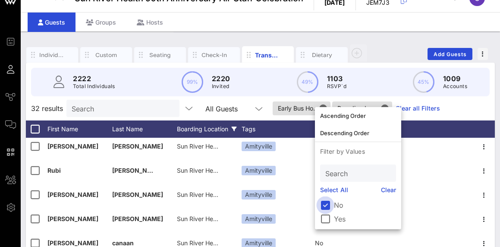
click at [324, 202] on div at bounding box center [325, 204] width 15 height 15
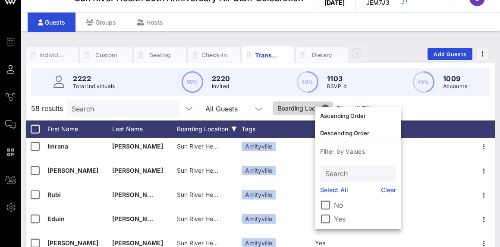
click at [301, 111] on span "Boarding Loc.." at bounding box center [303, 108] width 50 height 14
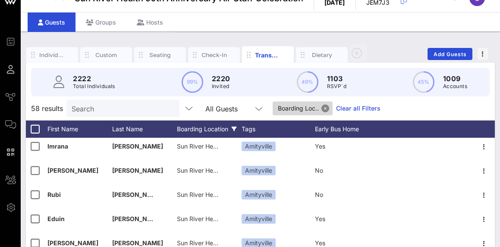
click at [325, 108] on button "Close" at bounding box center [325, 108] width 8 height 8
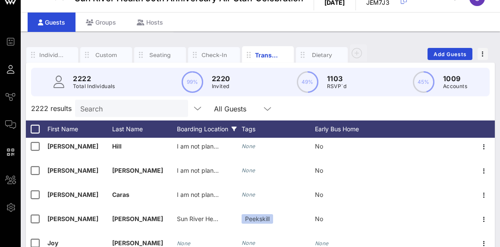
click at [216, 129] on div "Boarding Location" at bounding box center [209, 128] width 65 height 17
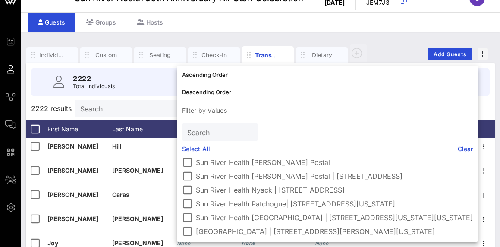
scroll to position [64, 0]
click at [187, 183] on div at bounding box center [187, 189] width 15 height 15
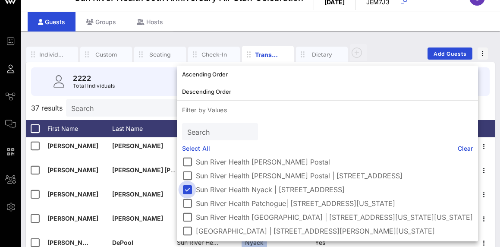
scroll to position [57, 0]
click at [144, 111] on input "Search" at bounding box center [121, 107] width 101 height 11
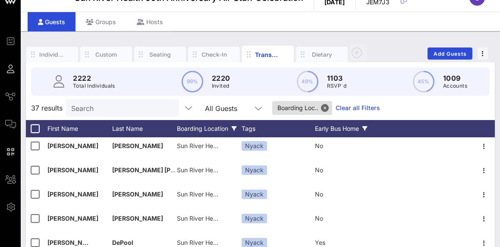
click at [325, 129] on div "Early Bus Home" at bounding box center [347, 128] width 65 height 17
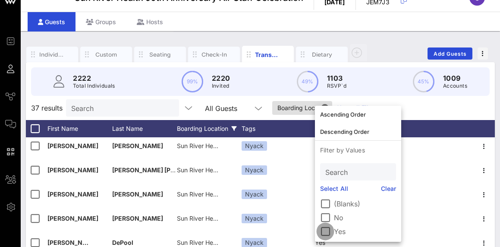
click at [325, 233] on div at bounding box center [325, 231] width 15 height 15
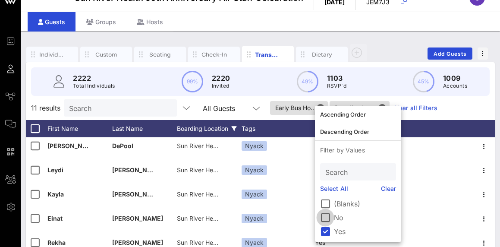
click at [325, 215] on div at bounding box center [325, 217] width 15 height 15
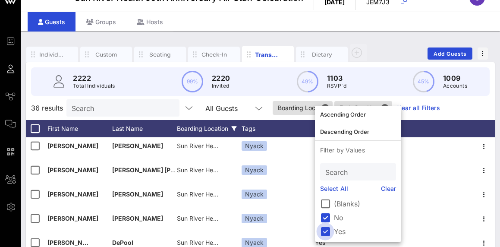
click at [324, 231] on div at bounding box center [325, 231] width 15 height 15
click at [287, 96] on div "2222 Total Individuals 99% 2220 Invited 49% 1103 RSVP`d 45% 1009 Accounts" at bounding box center [260, 81] width 479 height 39
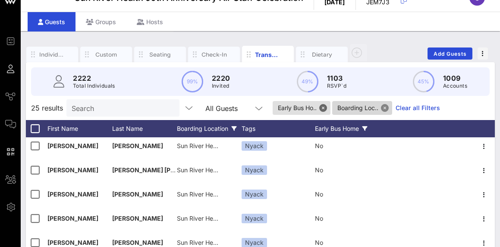
click at [386, 109] on button "Close" at bounding box center [385, 108] width 8 height 8
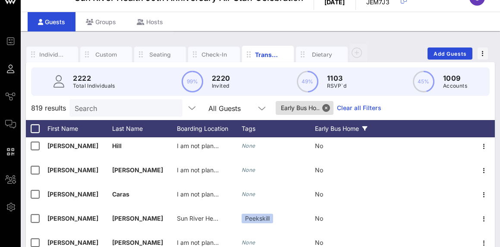
scroll to position [1, 0]
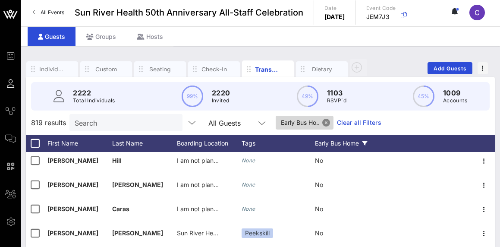
click at [327, 120] on button "Close" at bounding box center [326, 123] width 8 height 8
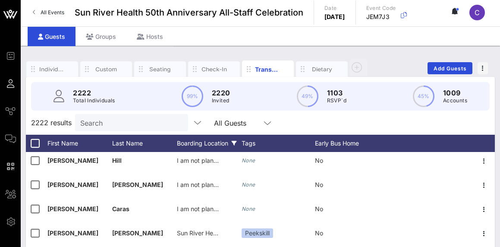
click at [217, 141] on div "Boarding Location" at bounding box center [209, 143] width 65 height 17
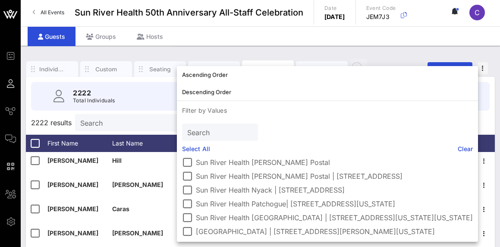
scroll to position [64, 0]
click at [188, 185] on div at bounding box center [187, 189] width 15 height 15
click at [114, 127] on input "Search" at bounding box center [121, 122] width 101 height 11
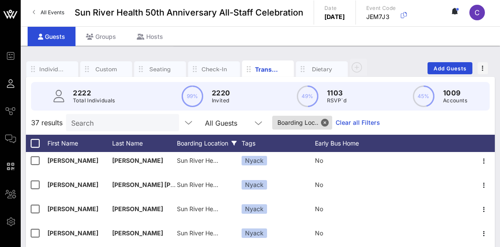
click at [233, 141] on icon at bounding box center [234, 143] width 5 height 5
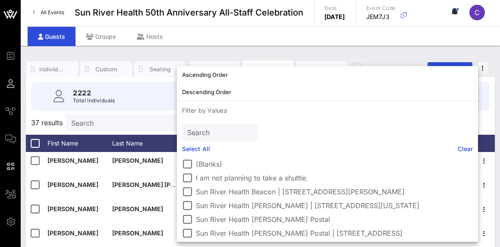
click at [96, 124] on input "Search" at bounding box center [121, 122] width 101 height 11
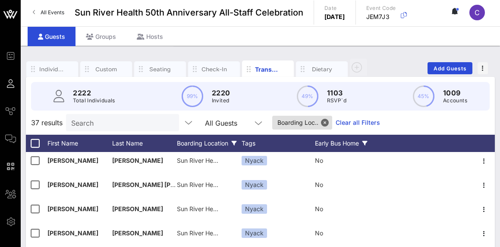
click at [344, 145] on div "Early Bus Home" at bounding box center [347, 143] width 65 height 17
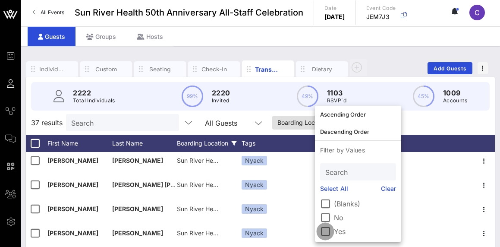
click at [324, 228] on div at bounding box center [325, 231] width 15 height 15
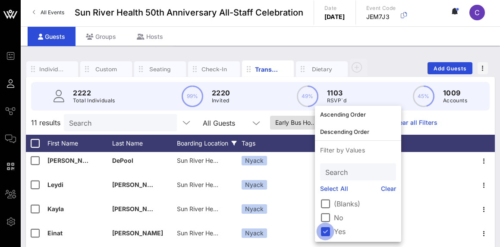
click at [325, 228] on div at bounding box center [325, 231] width 15 height 15
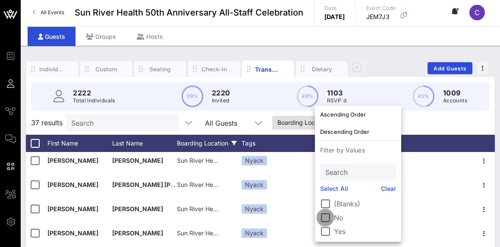
click at [325, 216] on div at bounding box center [325, 217] width 15 height 15
click at [327, 215] on div at bounding box center [325, 217] width 15 height 15
click at [324, 217] on div at bounding box center [325, 217] width 15 height 15
click at [326, 203] on div at bounding box center [325, 203] width 15 height 15
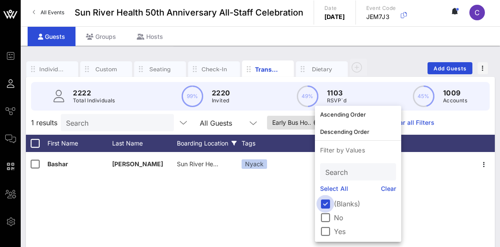
scroll to position [0, 0]
click at [328, 207] on div at bounding box center [325, 203] width 15 height 15
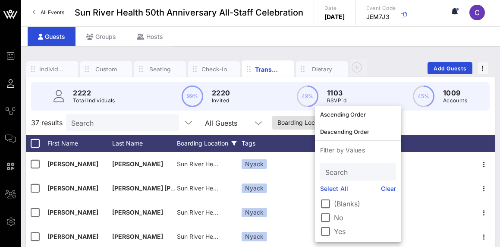
click at [423, 125] on div "37 results Search All Guests Boarding Loc.. Clear all Filters" at bounding box center [260, 122] width 469 height 24
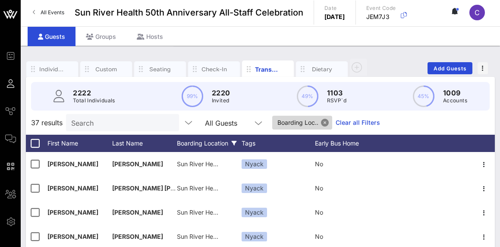
click at [325, 120] on button "Close" at bounding box center [325, 123] width 8 height 8
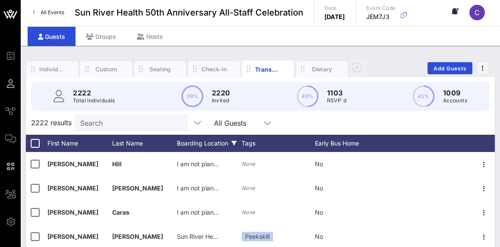
click at [215, 144] on div "Boarding Location" at bounding box center [209, 143] width 65 height 17
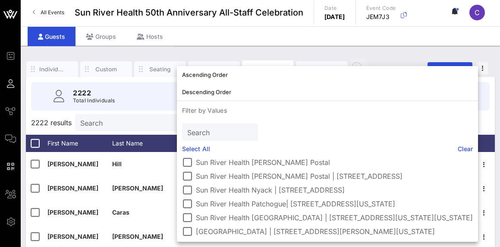
scroll to position [64, 0]
click at [188, 199] on div at bounding box center [187, 203] width 15 height 15
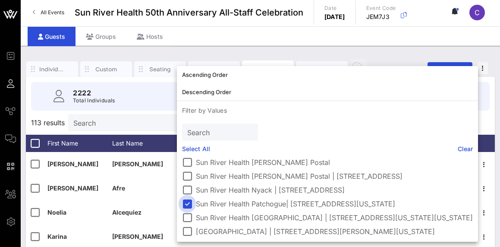
scroll to position [57, 0]
click at [58, 120] on span "113 results" at bounding box center [48, 122] width 34 height 10
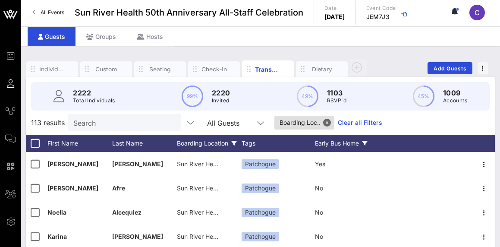
click at [326, 141] on div "Early Bus Home" at bounding box center [347, 143] width 65 height 17
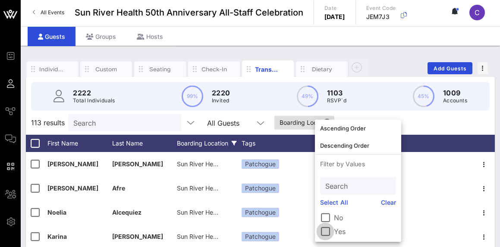
click at [326, 229] on div at bounding box center [325, 231] width 15 height 15
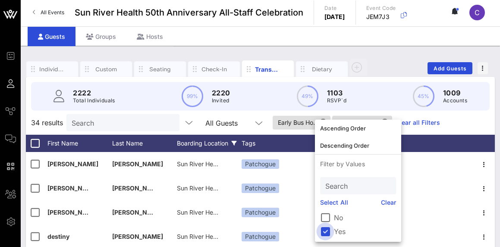
click at [323, 232] on div at bounding box center [325, 231] width 15 height 15
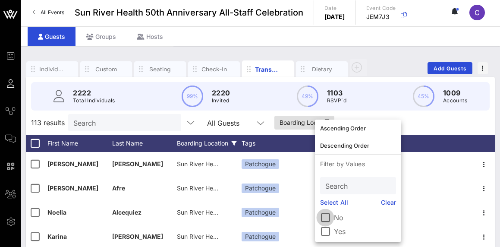
click at [324, 218] on div at bounding box center [325, 217] width 15 height 15
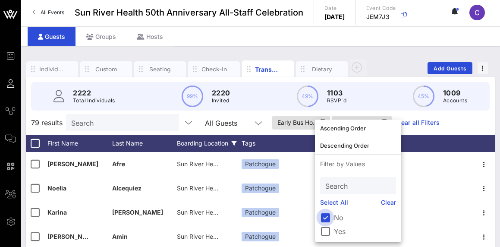
scroll to position [4, 0]
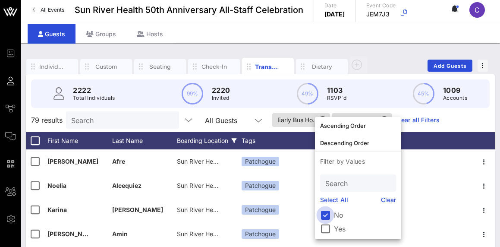
click at [324, 216] on div at bounding box center [325, 214] width 15 height 15
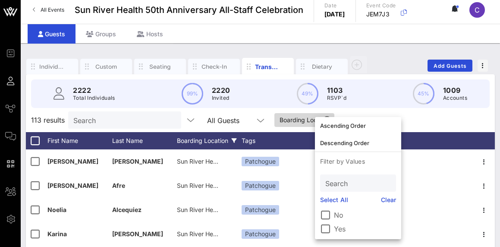
click at [290, 120] on span "Boarding Loc.." at bounding box center [304, 120] width 50 height 14
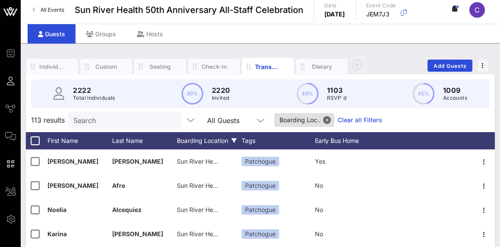
click at [230, 141] on div "Boarding Location" at bounding box center [209, 140] width 65 height 17
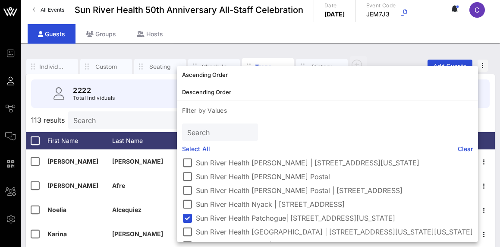
scroll to position [64, 0]
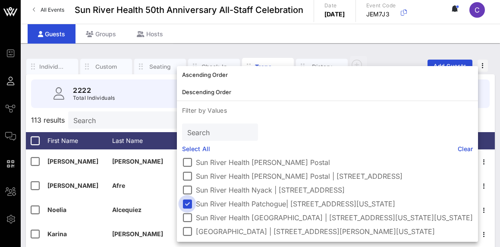
click at [189, 197] on div at bounding box center [187, 203] width 15 height 15
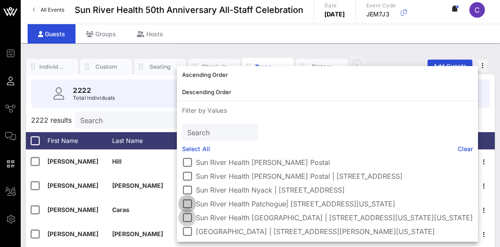
scroll to position [57, 0]
click at [185, 216] on div at bounding box center [187, 217] width 15 height 15
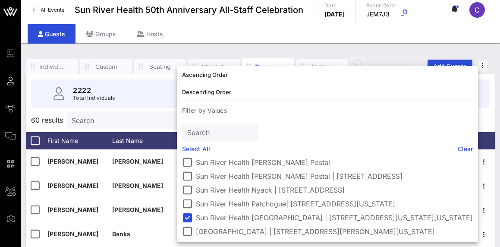
click at [125, 125] on input "Search" at bounding box center [122, 119] width 101 height 11
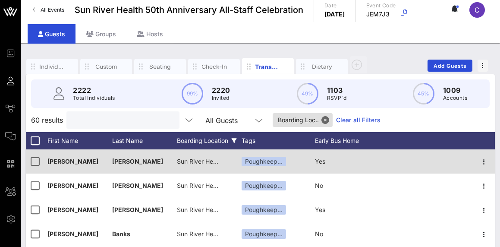
scroll to position [2, 0]
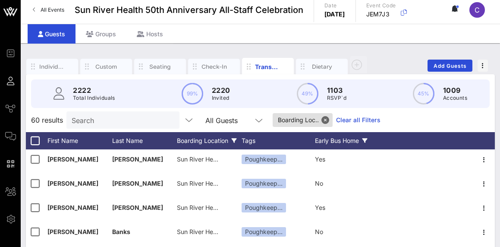
click at [329, 139] on div "Early Bus Home" at bounding box center [347, 140] width 65 height 17
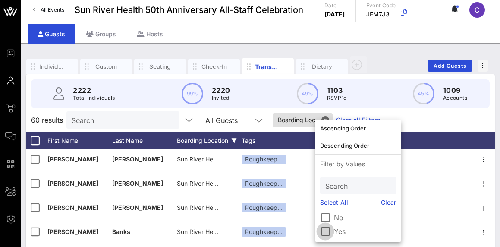
click at [324, 228] on div at bounding box center [325, 231] width 15 height 15
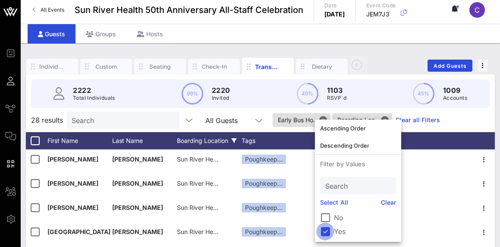
click at [323, 231] on div at bounding box center [325, 231] width 15 height 15
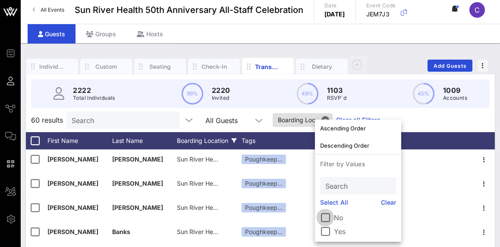
click at [326, 216] on div at bounding box center [325, 217] width 15 height 15
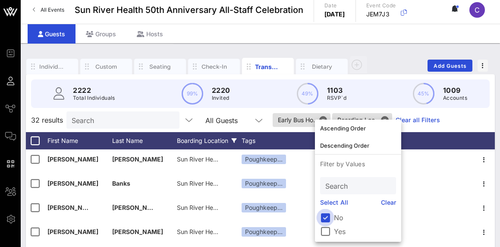
click at [326, 216] on div at bounding box center [325, 217] width 15 height 15
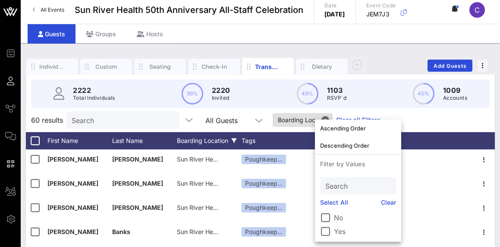
click at [290, 113] on div "Search All Guests Boarding Loc.. Clear all Filters" at bounding box center [223, 119] width 314 height 17
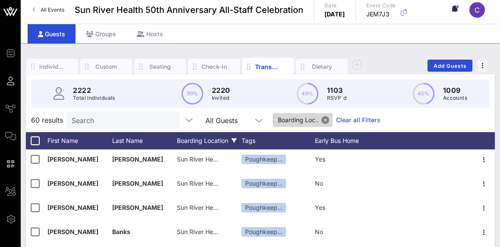
click at [326, 120] on button "Close" at bounding box center [325, 120] width 8 height 8
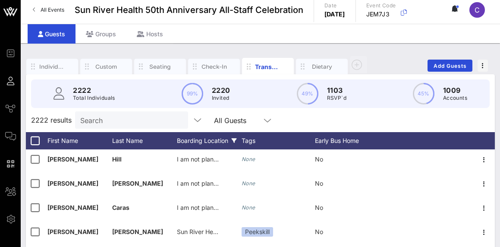
click at [226, 139] on div "Boarding Location" at bounding box center [209, 140] width 65 height 17
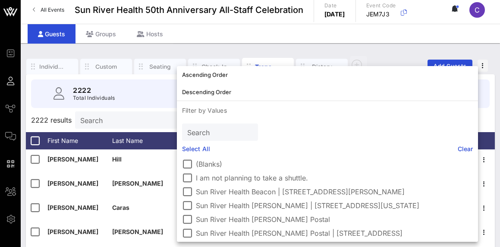
scroll to position [64, 0]
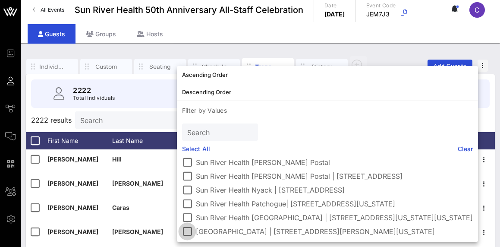
click at [191, 229] on div at bounding box center [187, 231] width 15 height 15
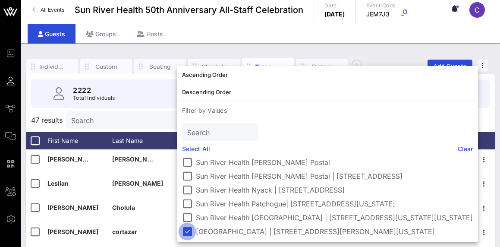
scroll to position [57, 0]
click at [120, 118] on input "Search" at bounding box center [121, 119] width 101 height 11
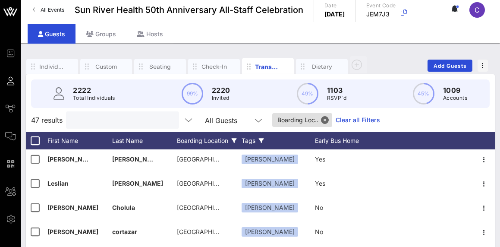
click at [253, 135] on div "Tags" at bounding box center [277, 140] width 73 height 17
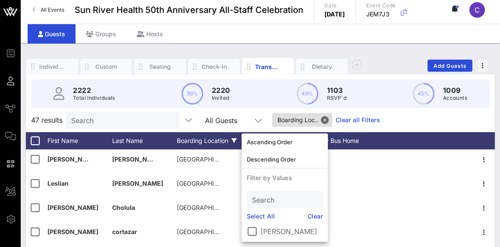
click at [399, 121] on div "47 results Search All Guests Boarding Loc.. Clear all Filters" at bounding box center [260, 120] width 469 height 24
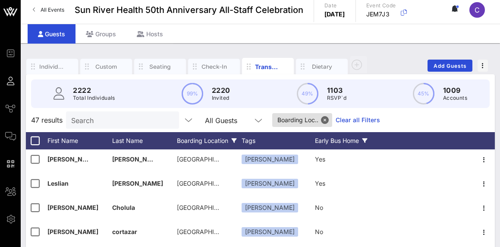
click at [345, 138] on div "Early Bus Home" at bounding box center [347, 140] width 65 height 17
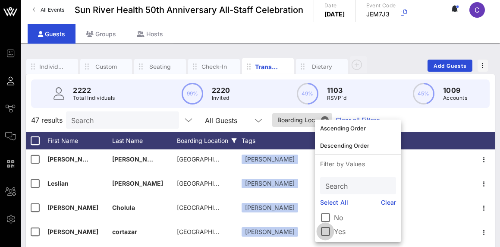
click at [325, 230] on div at bounding box center [325, 231] width 15 height 15
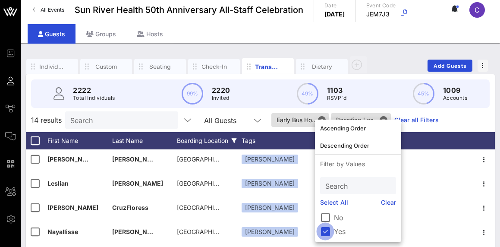
click at [324, 232] on div at bounding box center [325, 231] width 15 height 15
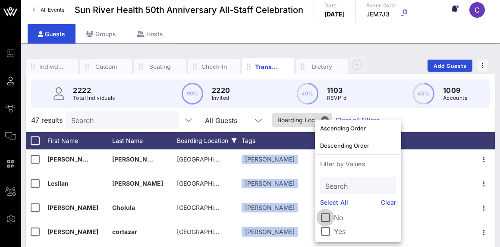
click at [325, 217] on div at bounding box center [325, 217] width 15 height 15
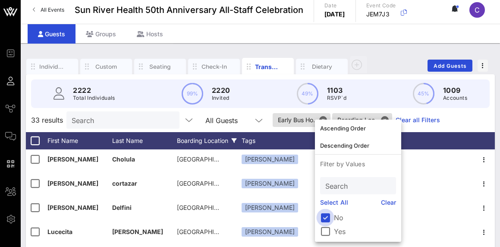
click at [326, 216] on div at bounding box center [325, 217] width 15 height 15
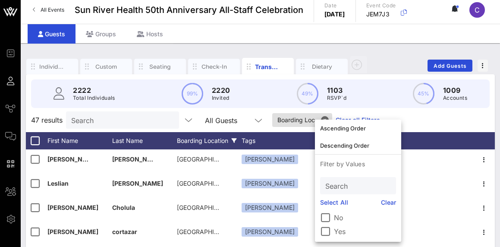
click at [482, 125] on div "47 results Search All Guests Boarding Loc.. Clear all Filters" at bounding box center [260, 120] width 469 height 24
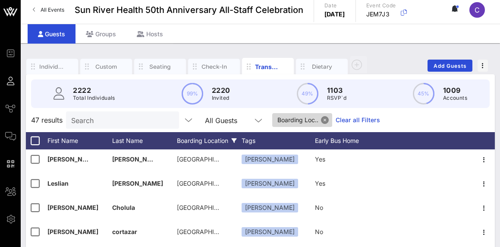
click at [328, 118] on button "Close" at bounding box center [325, 120] width 8 height 8
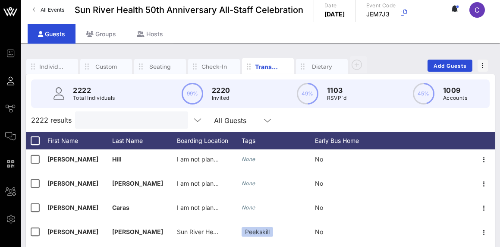
click at [142, 121] on input "text" at bounding box center [130, 119] width 101 height 11
click at [234, 141] on icon at bounding box center [234, 140] width 5 height 5
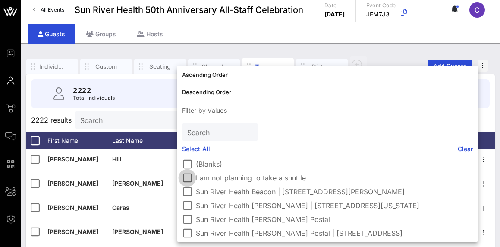
click at [185, 178] on div at bounding box center [187, 177] width 15 height 15
click at [190, 166] on div at bounding box center [187, 164] width 15 height 15
click at [185, 161] on div at bounding box center [187, 164] width 15 height 15
click at [147, 123] on input "text" at bounding box center [128, 119] width 101 height 11
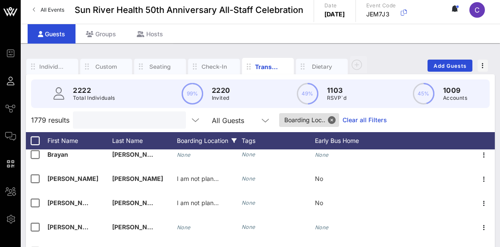
scroll to position [0, 0]
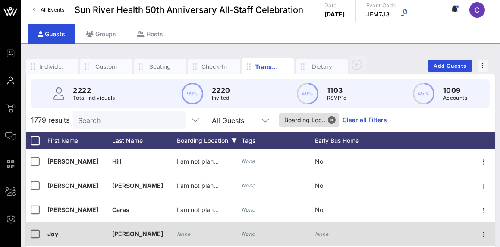
click at [296, 238] on div "None" at bounding box center [277, 234] width 73 height 24
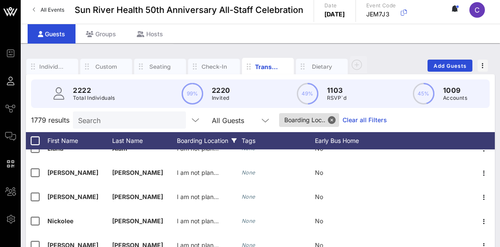
scroll to position [884, 0]
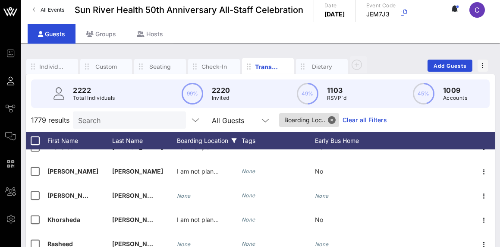
click at [487, 158] on div at bounding box center [484, 147] width 22 height 24
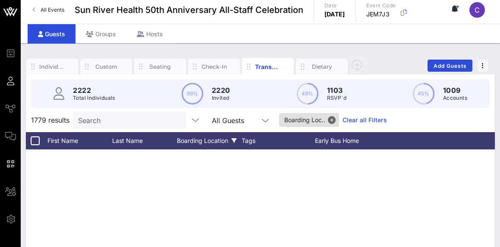
scroll to position [0, 0]
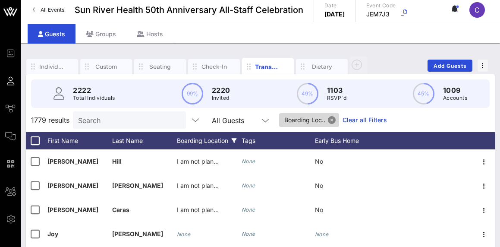
click at [331, 119] on button "Close" at bounding box center [332, 120] width 8 height 8
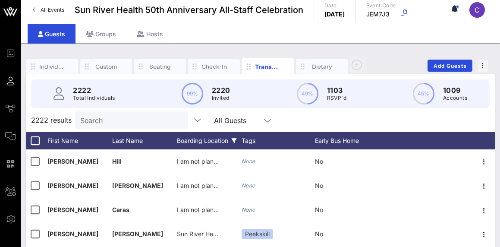
click at [236, 145] on div "Boarding Location" at bounding box center [209, 140] width 65 height 17
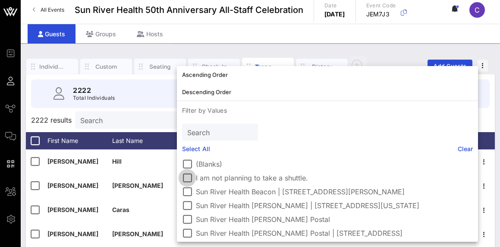
click at [185, 176] on div at bounding box center [187, 177] width 15 height 15
click at [137, 117] on input "text" at bounding box center [125, 119] width 101 height 11
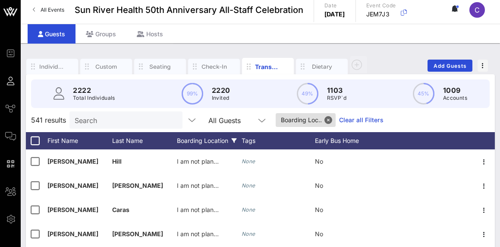
click at [219, 140] on div "Boarding Location" at bounding box center [209, 140] width 65 height 17
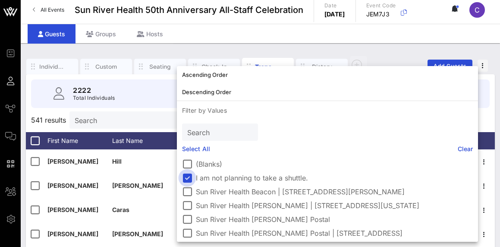
click at [186, 177] on div at bounding box center [187, 177] width 15 height 15
click at [136, 125] on input "Search" at bounding box center [130, 119] width 101 height 11
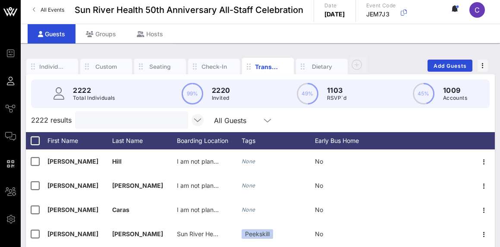
click at [201, 122] on icon "button" at bounding box center [197, 120] width 10 height 10
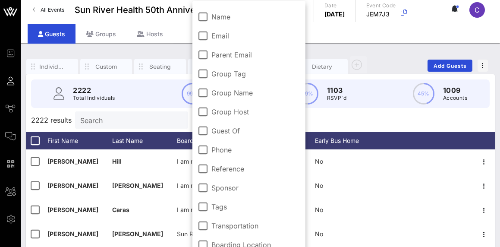
drag, startPoint x: 348, startPoint y: 125, endPoint x: 310, endPoint y: 123, distance: 38.0
click at [348, 125] on div "2222 results Search All Guests" at bounding box center [260, 120] width 469 height 24
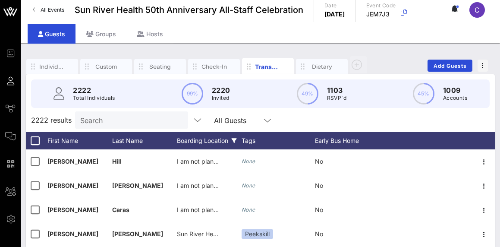
click at [233, 139] on icon at bounding box center [234, 140] width 5 height 5
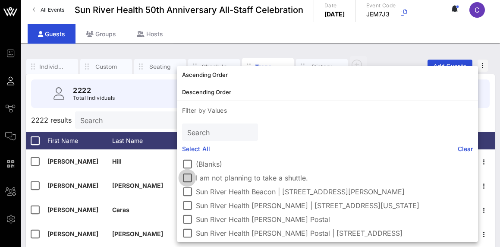
click at [185, 175] on div at bounding box center [187, 177] width 15 height 15
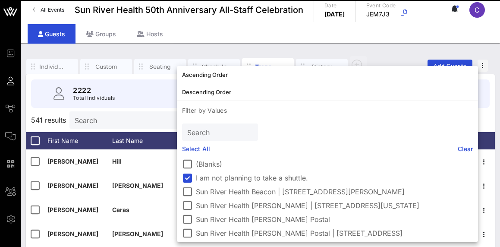
click at [124, 119] on input "Search" at bounding box center [125, 119] width 101 height 11
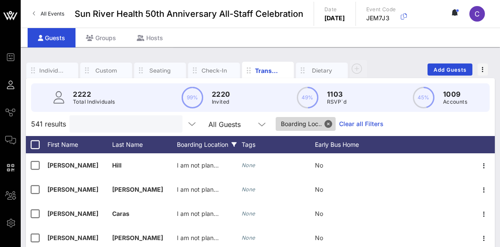
scroll to position [1, 0]
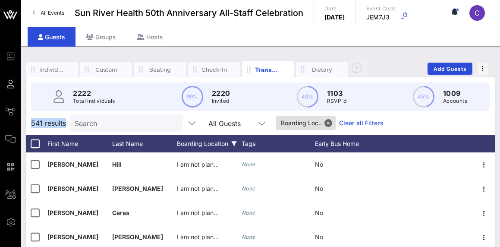
drag, startPoint x: 64, startPoint y: 125, endPoint x: 26, endPoint y: 124, distance: 38.0
click at [26, 124] on div "541 results Search All Guests Boarding Loc.. Clear all Filters" at bounding box center [260, 123] width 469 height 24
click at [43, 70] on div "Individuals" at bounding box center [52, 70] width 26 height 8
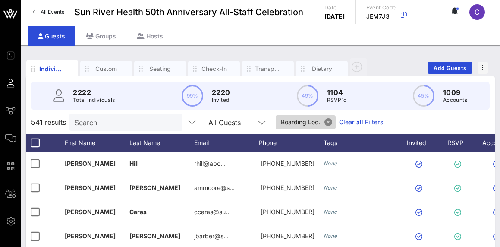
scroll to position [2, 0]
drag, startPoint x: 325, startPoint y: 92, endPoint x: 345, endPoint y: 94, distance: 19.5
click at [345, 94] on div "49% 1104 RSVP`d" at bounding box center [322, 96] width 50 height 22
click at [330, 122] on button "Close" at bounding box center [328, 122] width 8 height 8
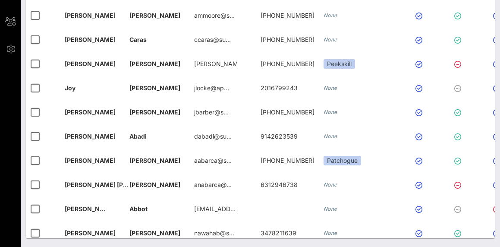
scroll to position [0, 0]
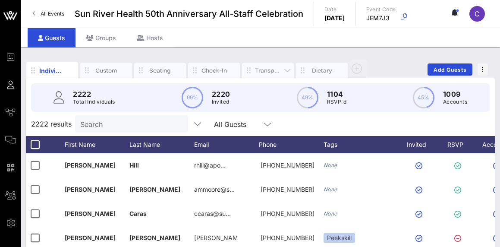
click at [270, 72] on div "Transportation" at bounding box center [268, 70] width 26 height 8
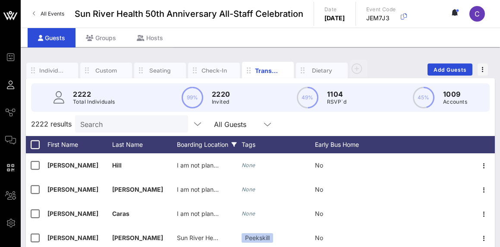
click at [201, 147] on div "Boarding Location" at bounding box center [209, 144] width 65 height 17
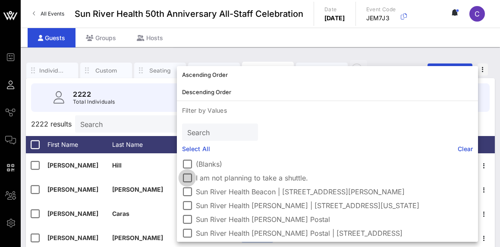
click at [184, 177] on div at bounding box center [187, 177] width 15 height 15
click at [188, 164] on div at bounding box center [187, 164] width 15 height 15
click at [234, 51] on div "Individuals Custom Seating Check-In Transportation Dietary Add Guests 2222 Tota…" at bounding box center [260, 233] width 479 height 373
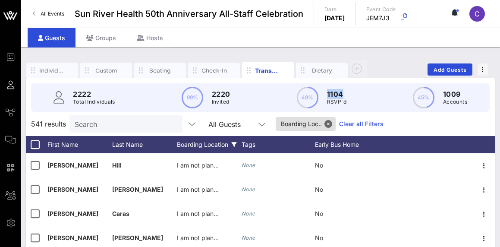
drag, startPoint x: 330, startPoint y: 96, endPoint x: 323, endPoint y: 94, distance: 6.8
click at [323, 94] on div "49% 1104 RSVP`d" at bounding box center [322, 98] width 50 height 22
click at [329, 122] on button "Close" at bounding box center [328, 124] width 8 height 8
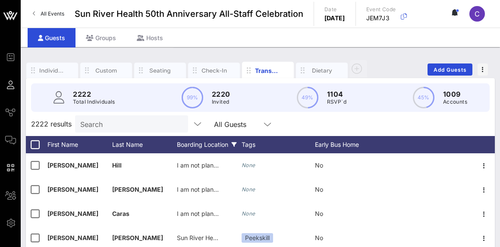
click at [223, 148] on div "Boarding Location" at bounding box center [209, 144] width 65 height 17
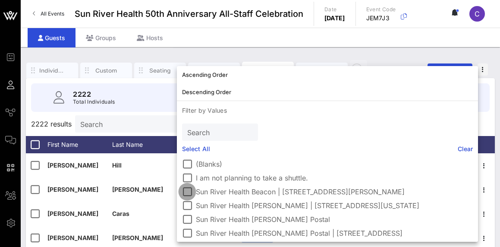
click at [190, 194] on div at bounding box center [187, 191] width 15 height 15
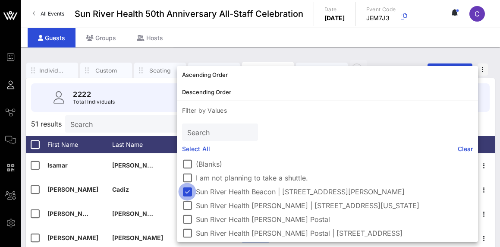
click at [191, 190] on div at bounding box center [187, 191] width 15 height 15
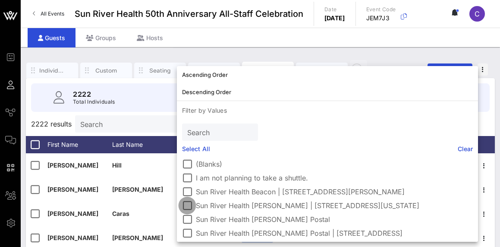
click at [190, 204] on div at bounding box center [187, 205] width 15 height 15
